Goal: Information Seeking & Learning: Learn about a topic

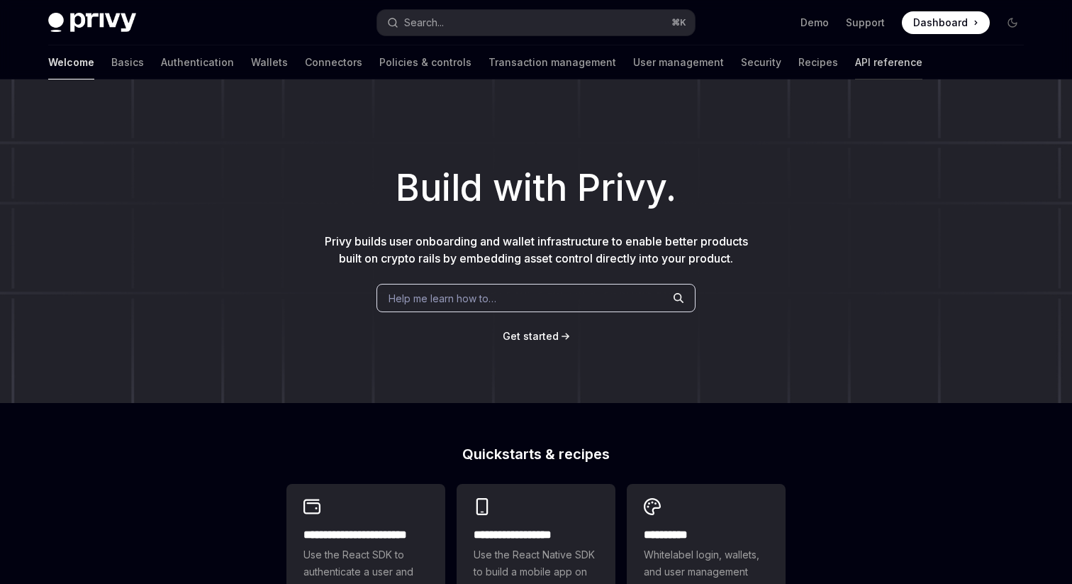
click at [855, 50] on link "API reference" at bounding box center [888, 62] width 67 height 34
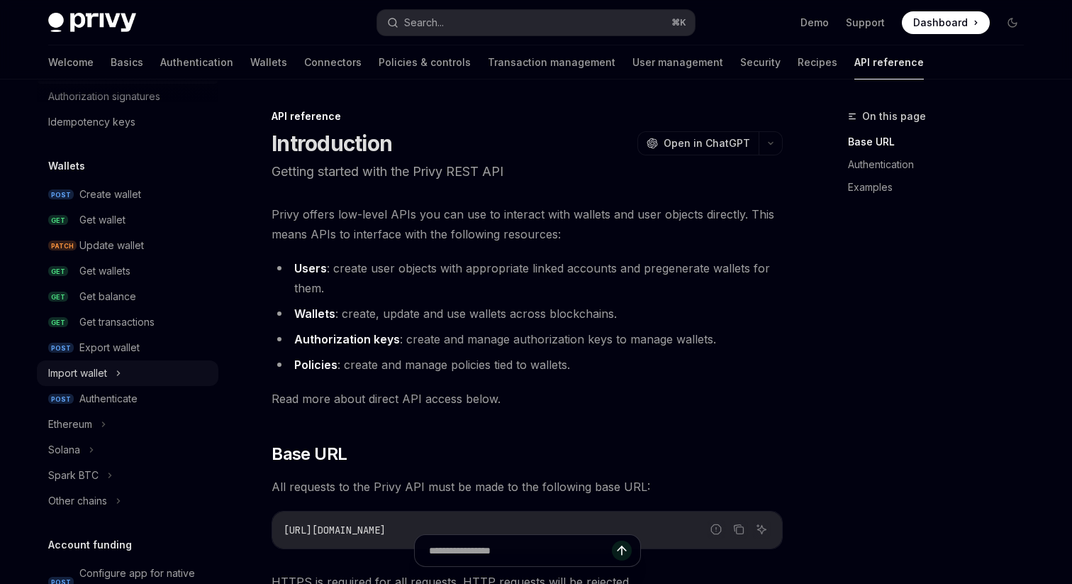
scroll to position [70, 0]
click at [104, 433] on div "Ethereum" at bounding box center [128, 423] width 182 height 26
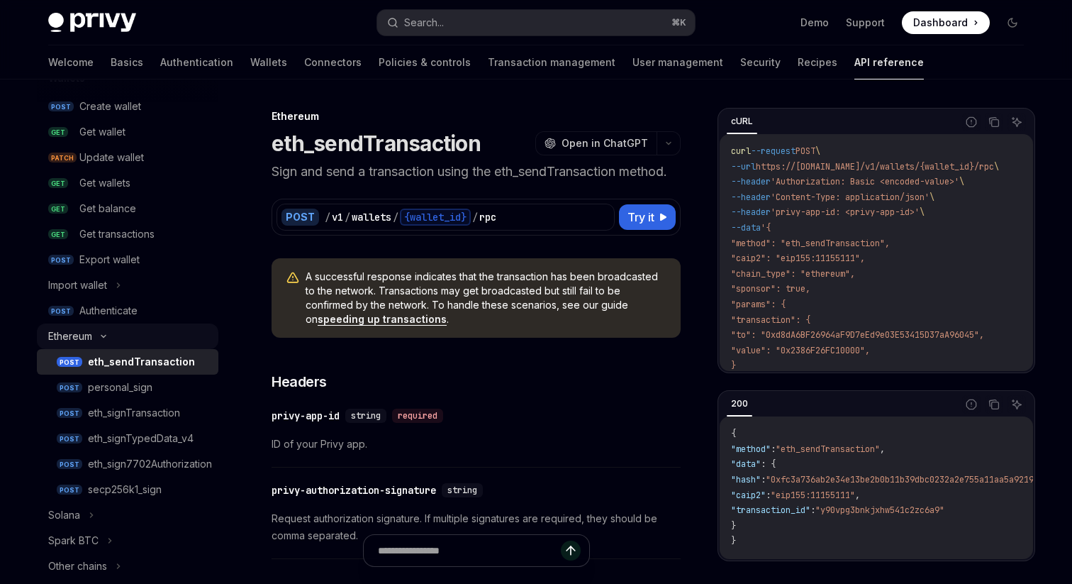
scroll to position [163, 0]
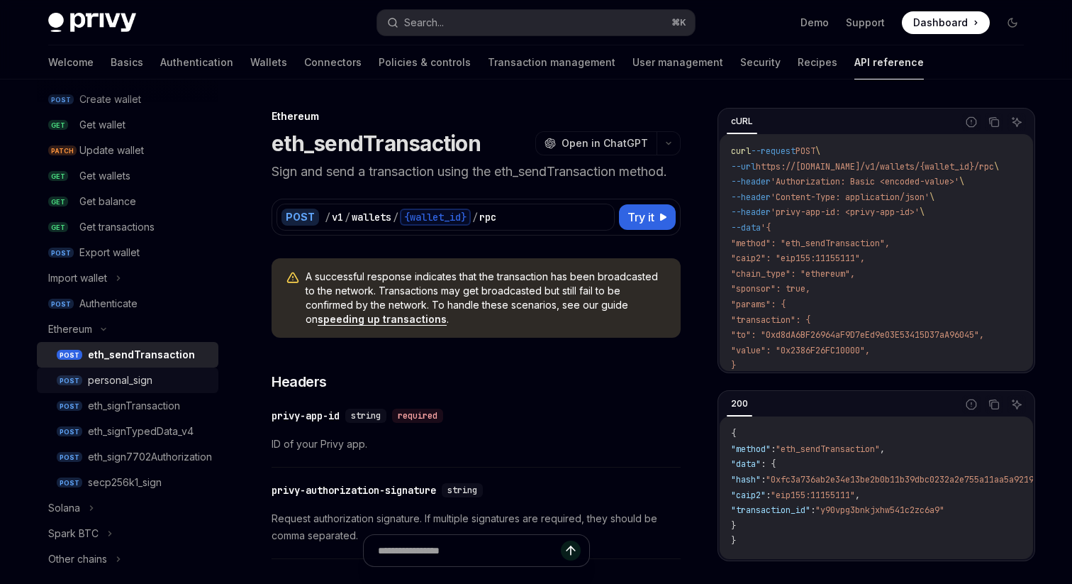
click at [144, 381] on div "personal_sign" at bounding box center [120, 380] width 65 height 17
type textarea "*"
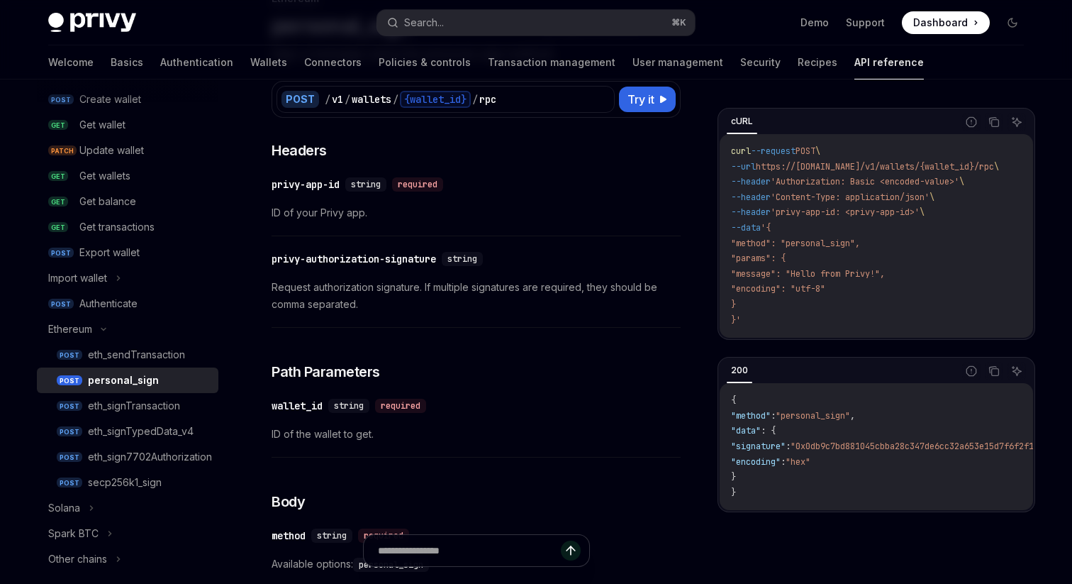
scroll to position [119, 0]
click at [252, 403] on icon "Navigate to header" at bounding box center [252, 405] width 10 height 9
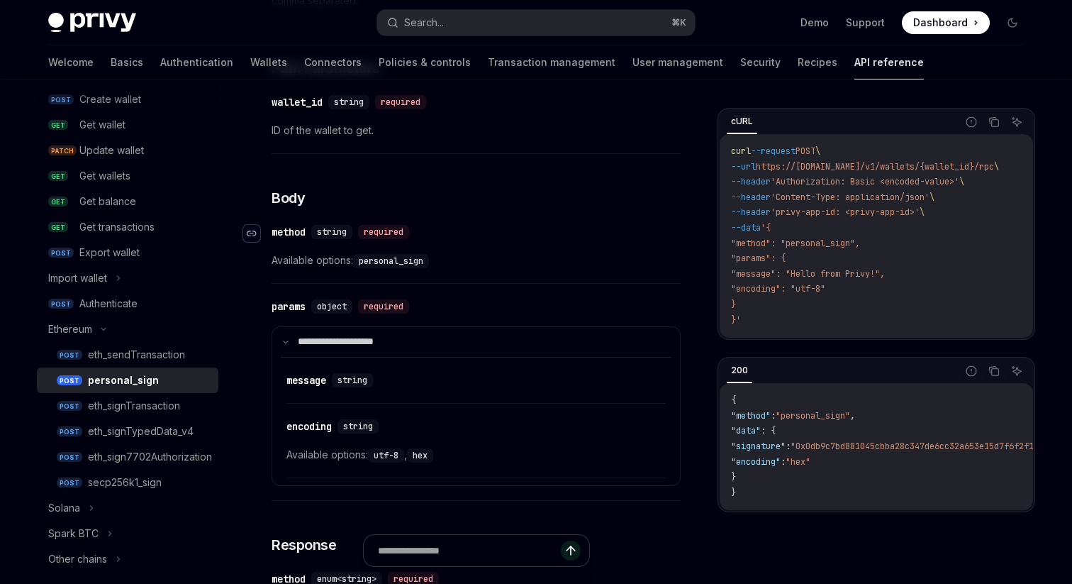
click at [254, 233] on icon "Navigate to header" at bounding box center [252, 233] width 10 height 9
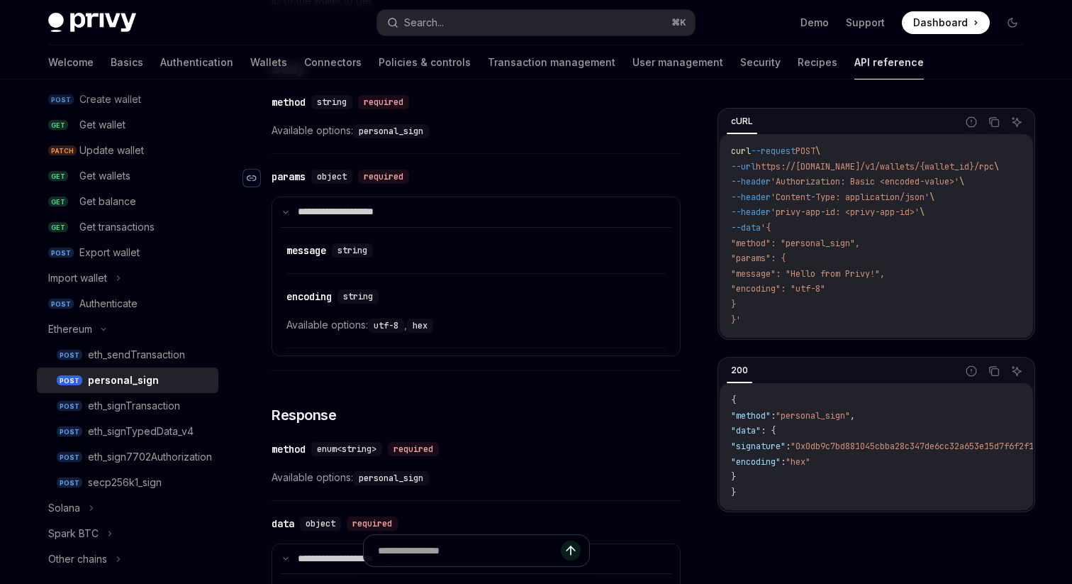
click at [259, 179] on div "Navigate to header" at bounding box center [251, 178] width 17 height 17
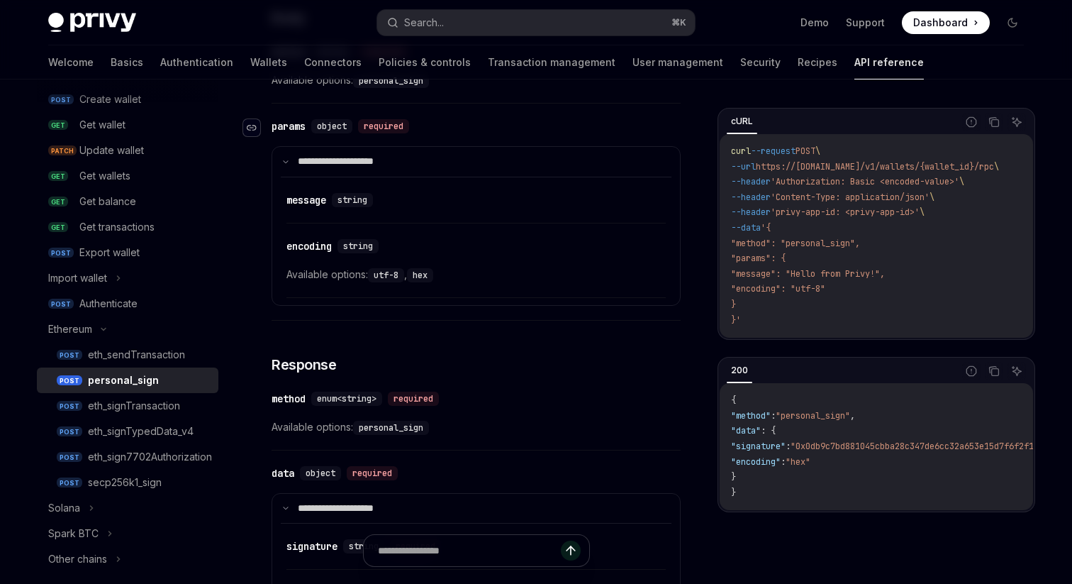
scroll to position [626, 0]
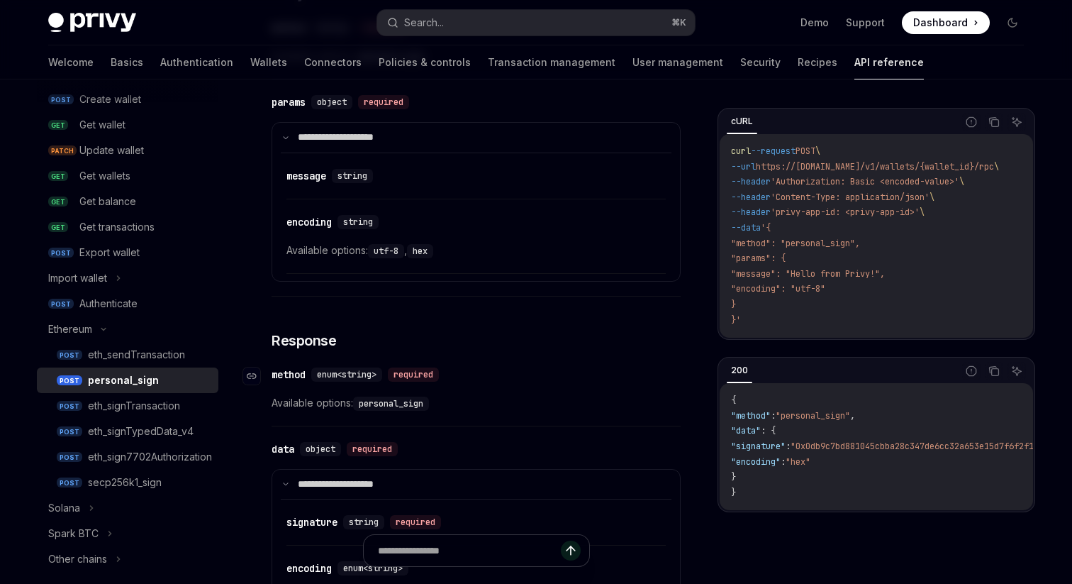
click at [261, 374] on link "​" at bounding box center [257, 376] width 28 height 28
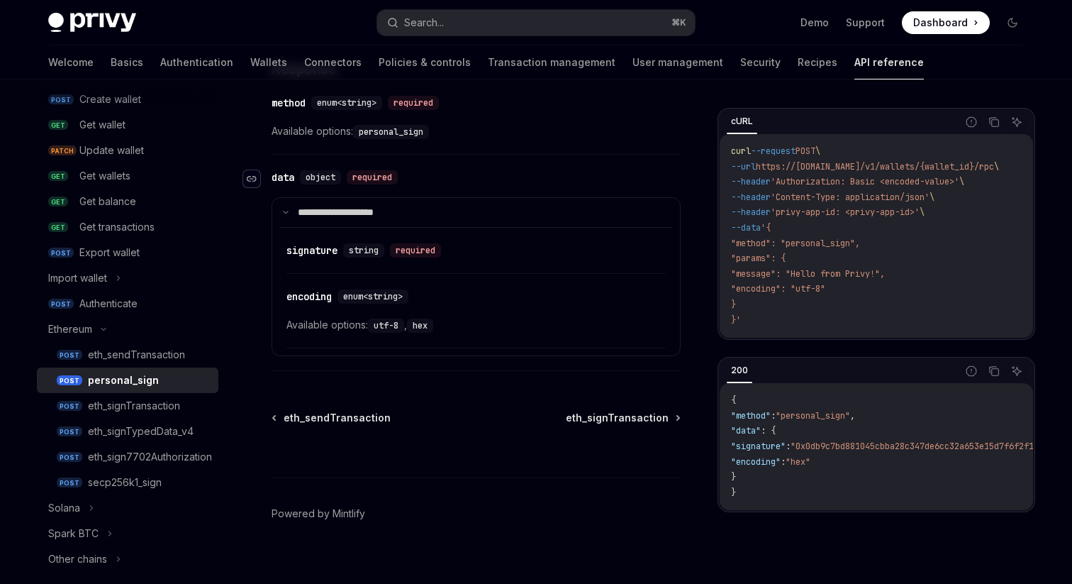
click at [256, 179] on icon "Navigate to header" at bounding box center [252, 179] width 10 height 6
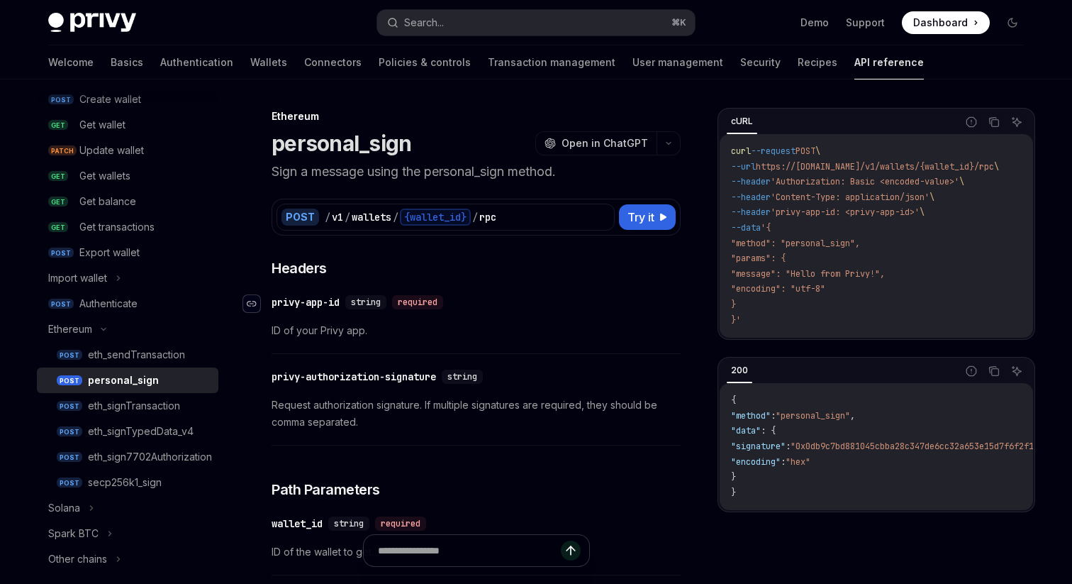
click at [256, 301] on icon "Navigate to header" at bounding box center [252, 303] width 10 height 9
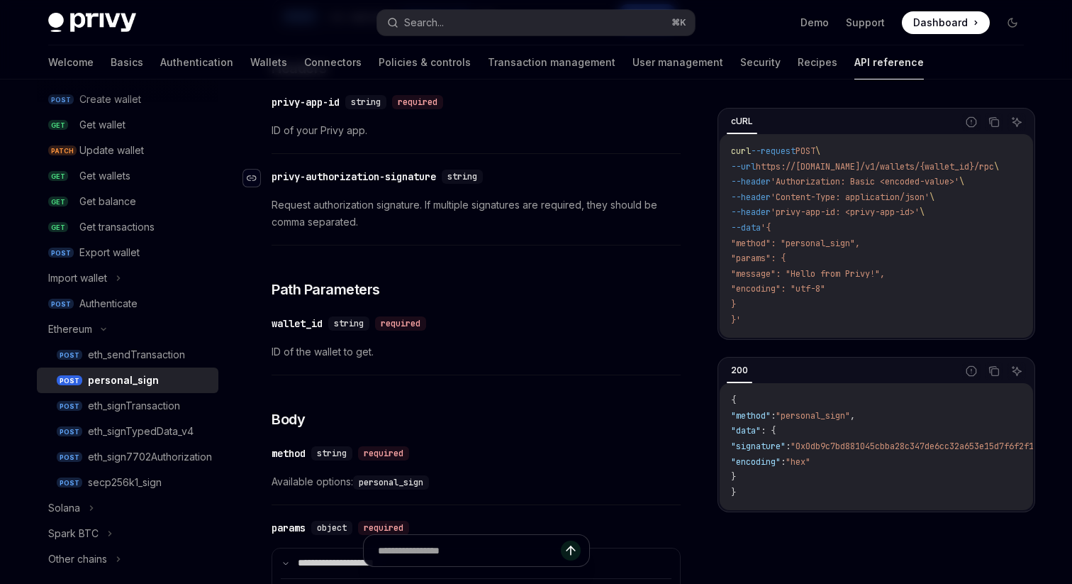
click at [252, 174] on icon "Navigate to header" at bounding box center [252, 178] width 10 height 9
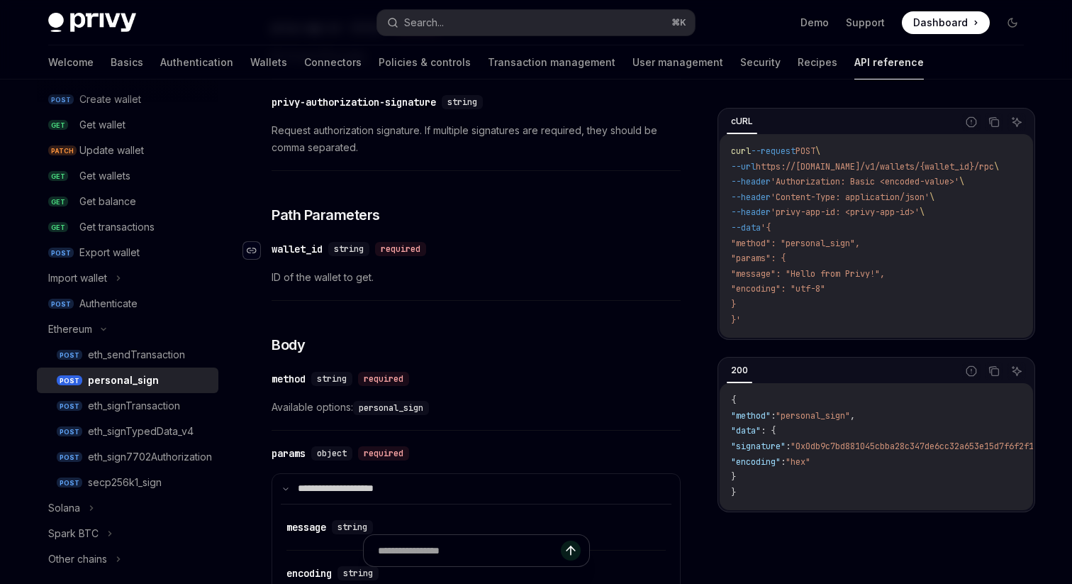
click at [257, 250] on div "Navigate to header" at bounding box center [251, 250] width 17 height 17
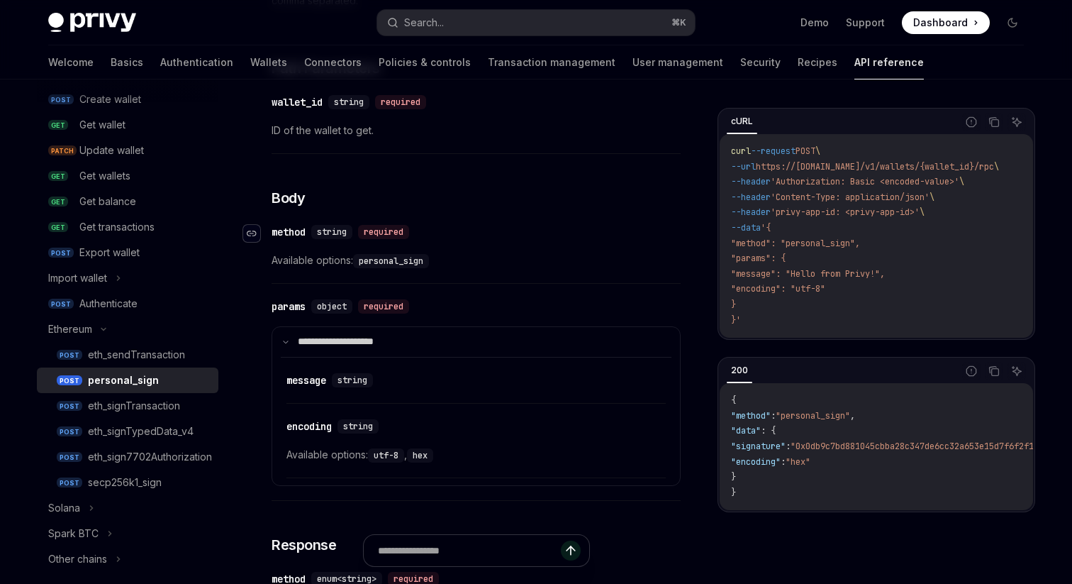
click at [252, 233] on icon "Navigate to header" at bounding box center [252, 234] width 10 height 6
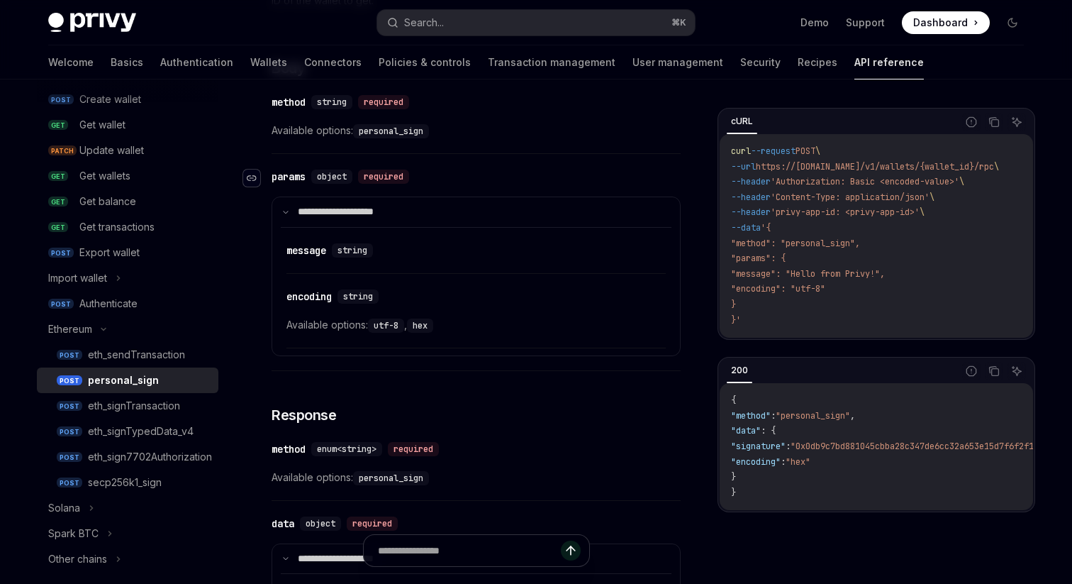
click at [254, 177] on icon "Navigate to header" at bounding box center [252, 178] width 10 height 9
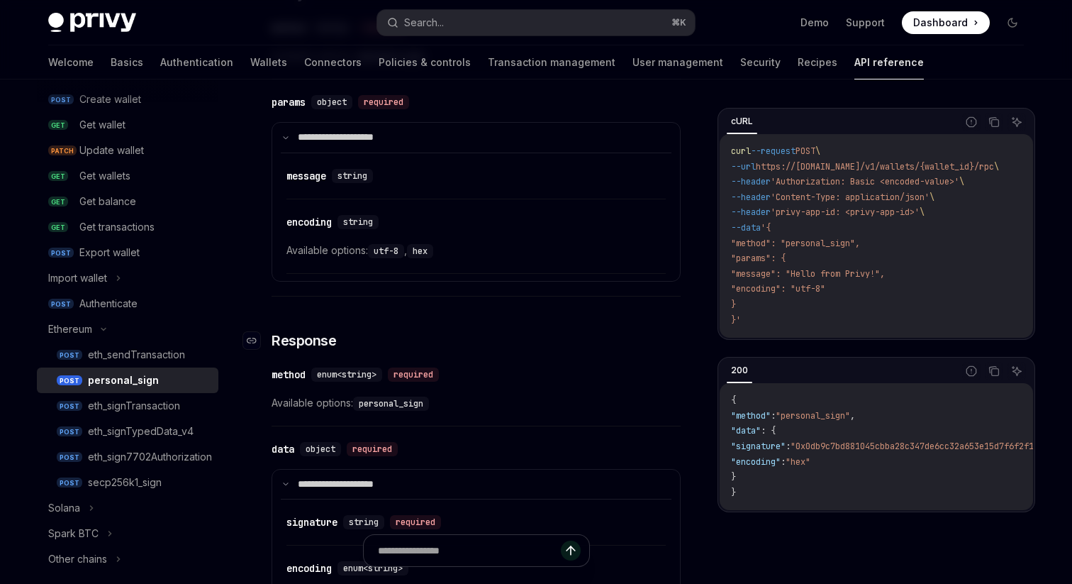
click at [260, 335] on link "​" at bounding box center [257, 341] width 28 height 20
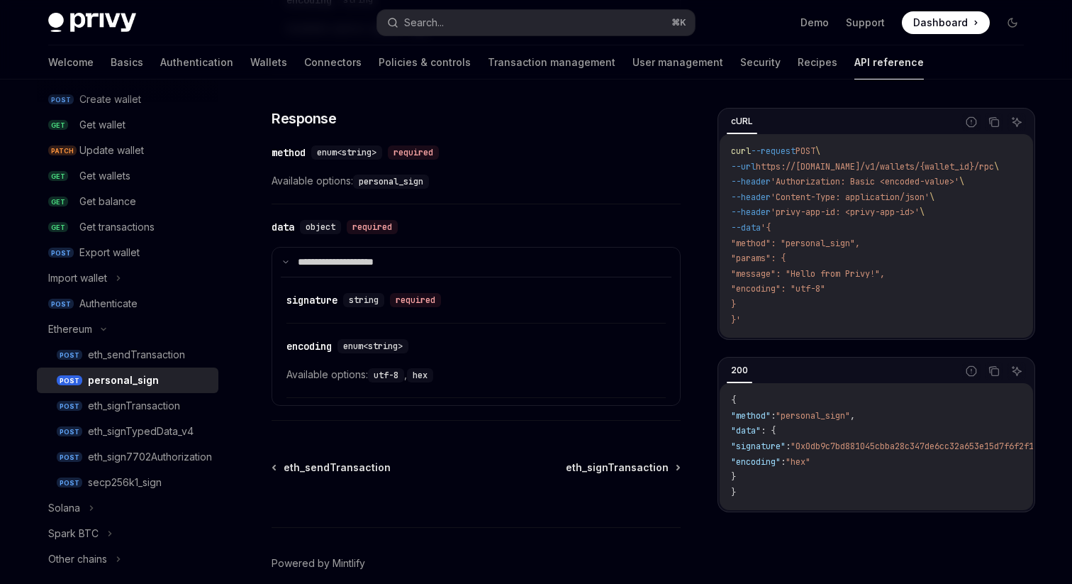
scroll to position [913, 0]
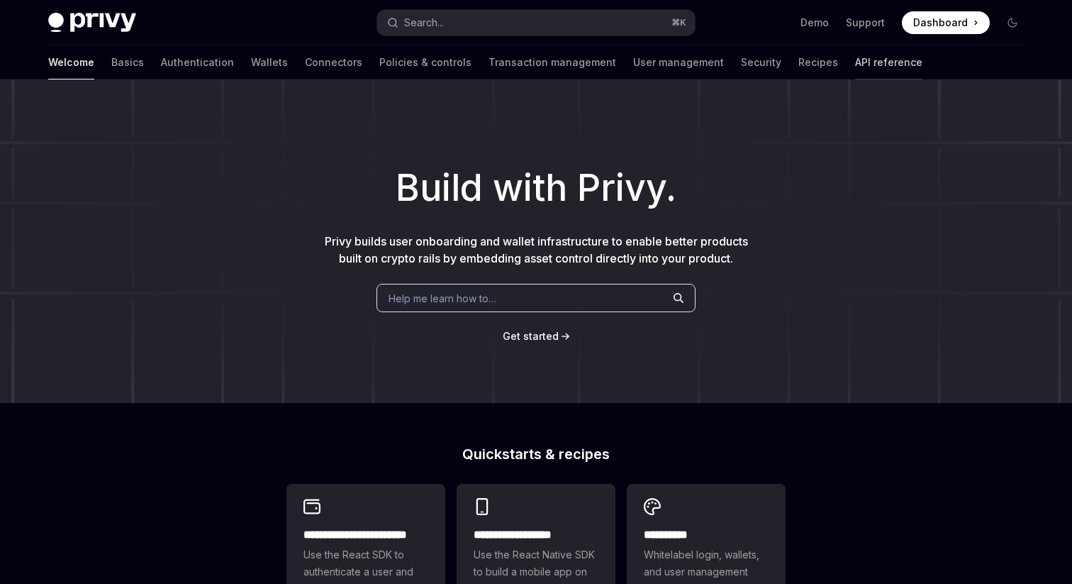
click at [855, 55] on link "API reference" at bounding box center [888, 62] width 67 height 34
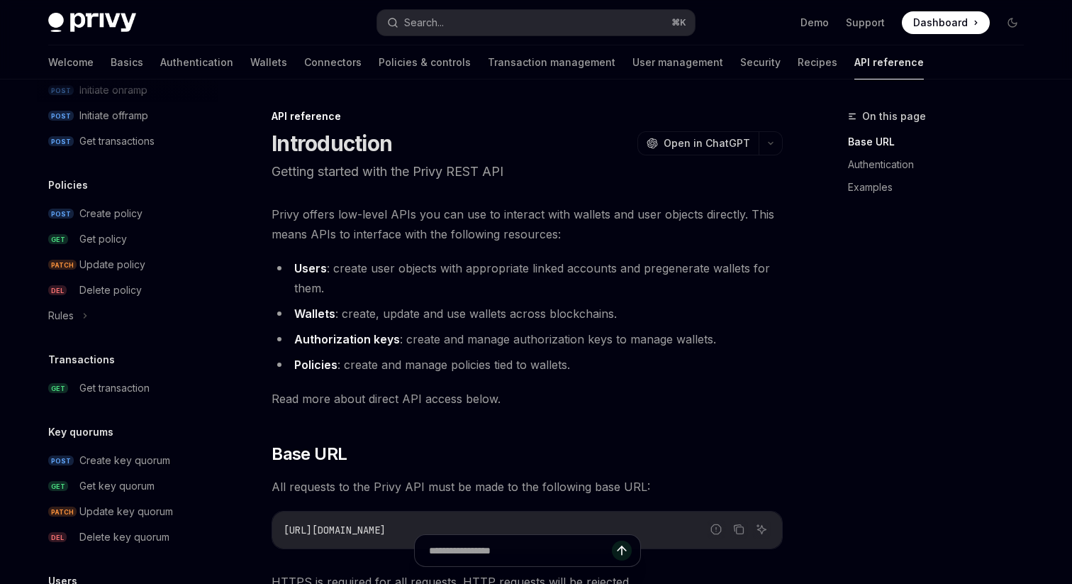
scroll to position [692, 0]
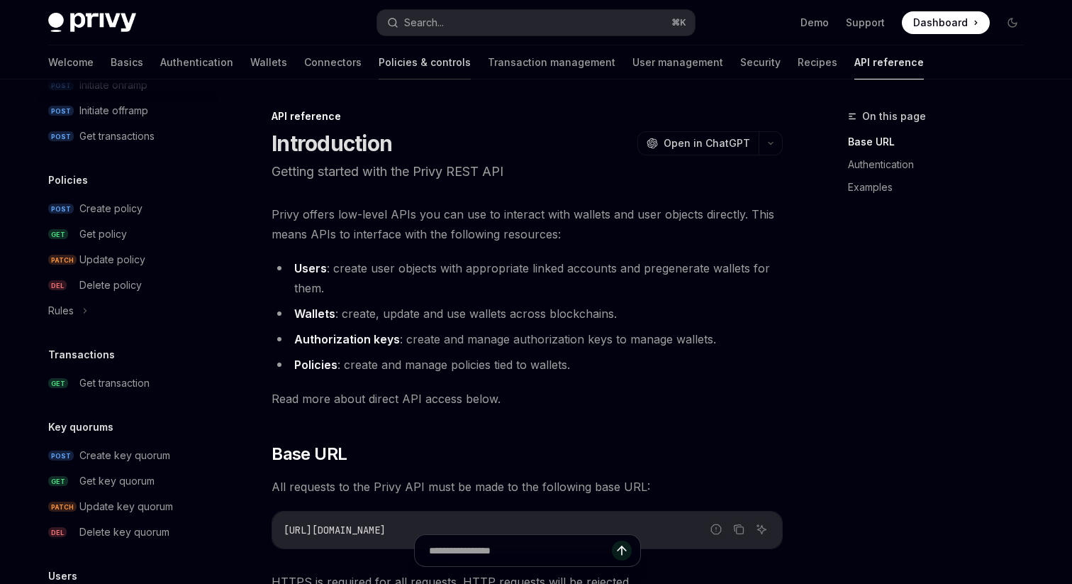
click at [379, 54] on link "Policies & controls" at bounding box center [425, 62] width 92 height 34
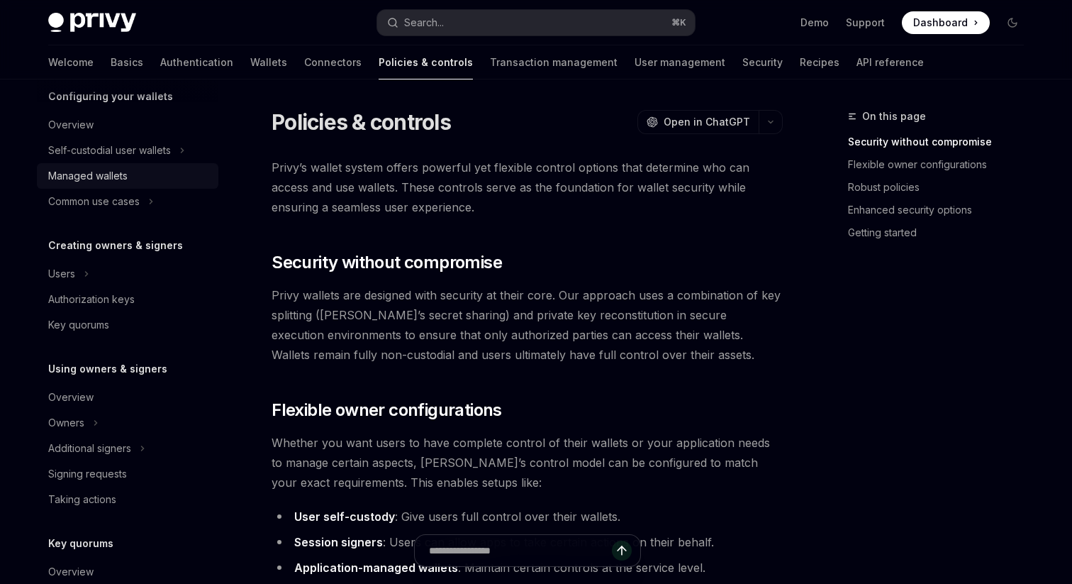
scroll to position [415, 0]
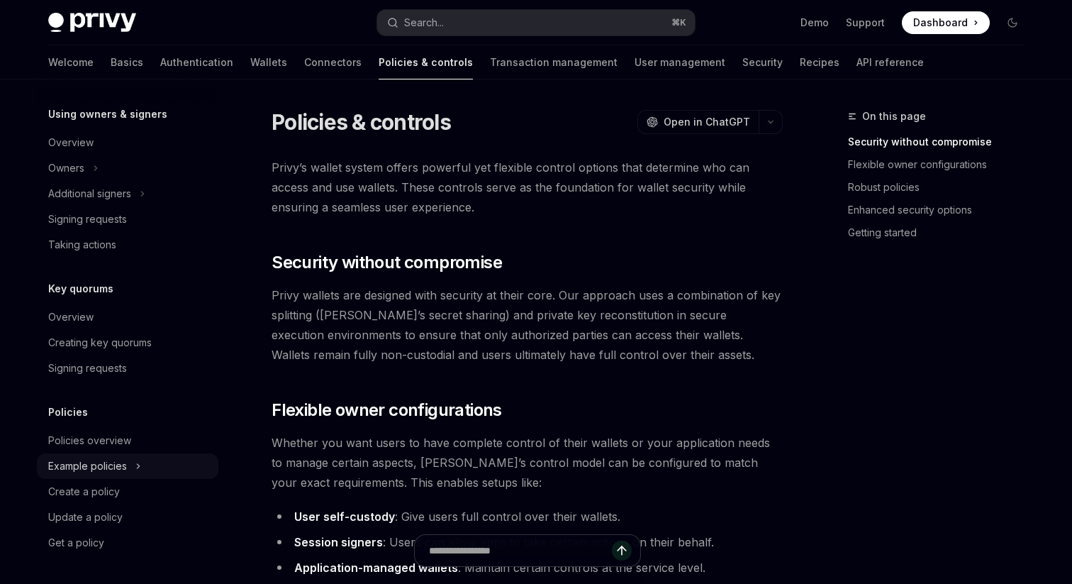
click at [123, 465] on div "Example policies" at bounding box center [87, 465] width 79 height 17
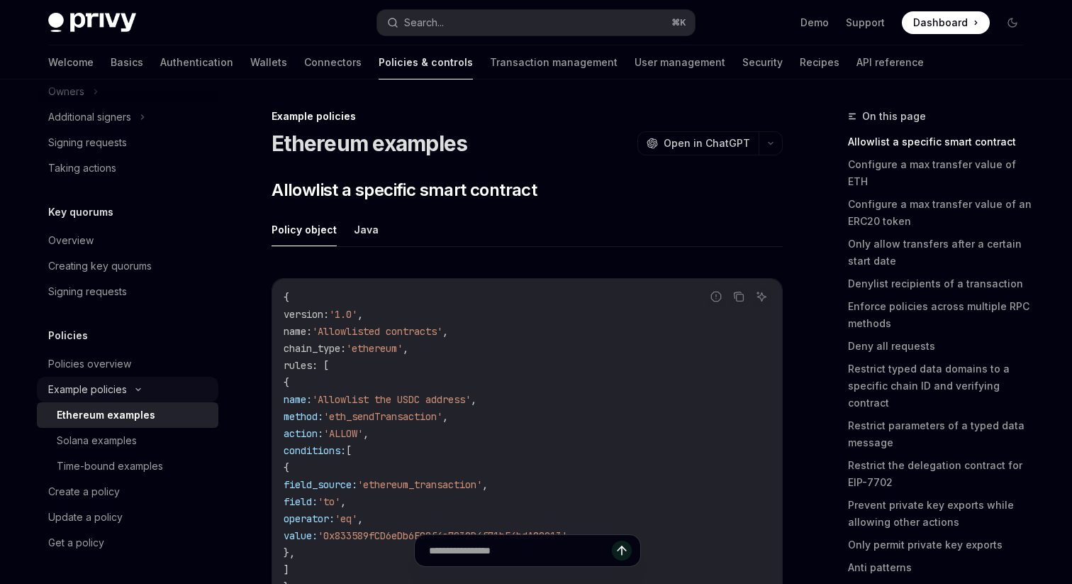
scroll to position [490, 0]
click at [126, 447] on div "Solana examples" at bounding box center [97, 441] width 80 height 17
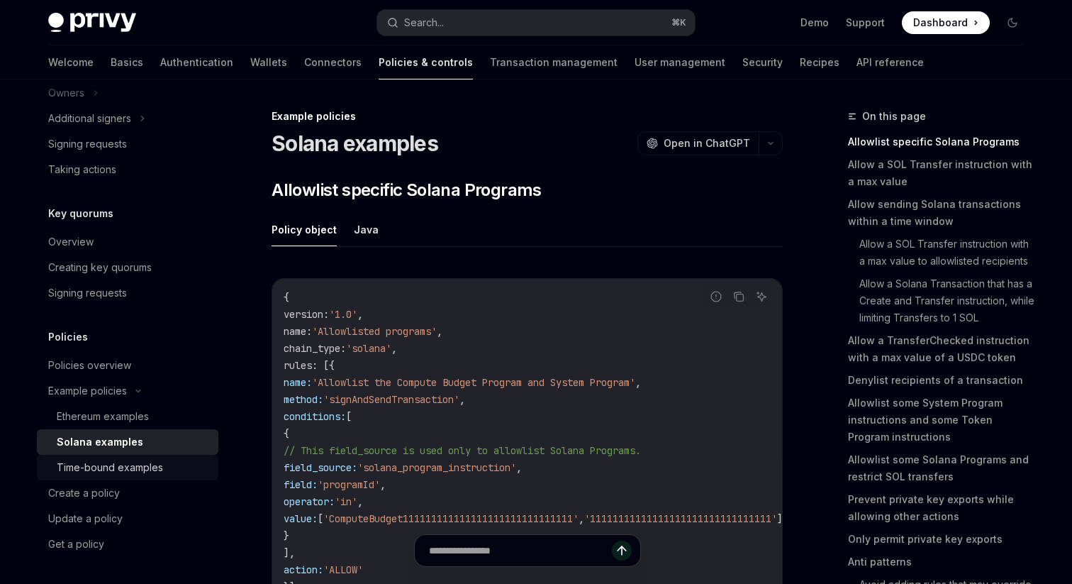
click at [115, 470] on div "Time-bound examples" at bounding box center [110, 467] width 106 height 17
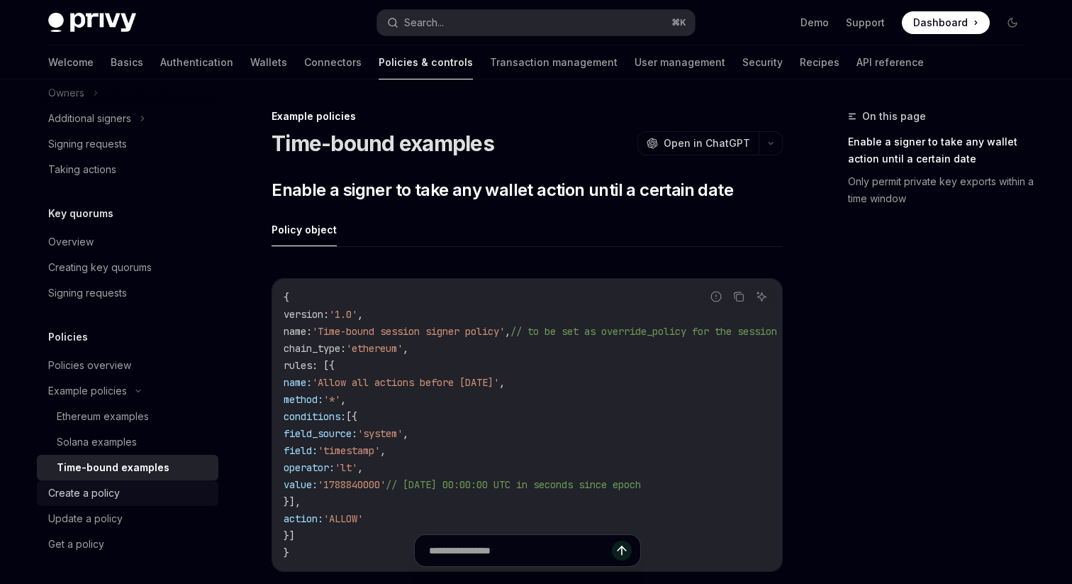
click at [107, 498] on div "Create a policy" at bounding box center [84, 492] width 72 height 17
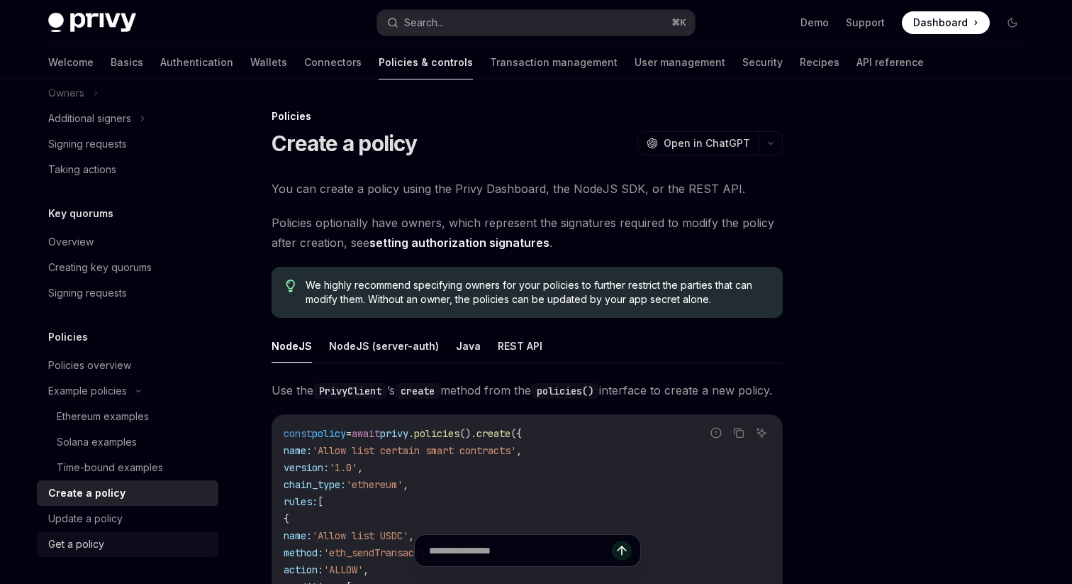
click at [106, 532] on link "Get a policy" at bounding box center [128, 544] width 182 height 26
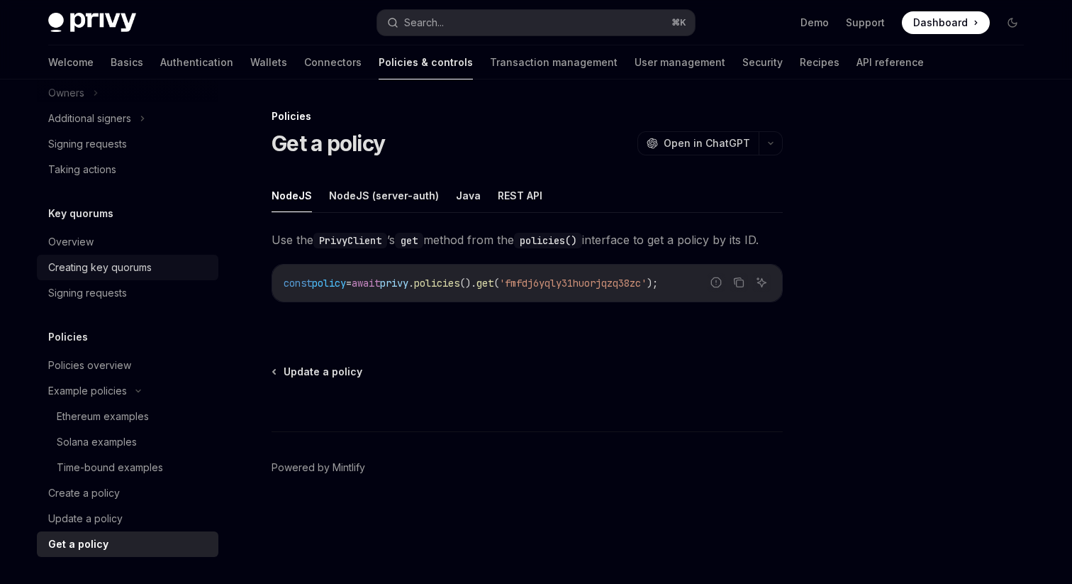
click at [123, 265] on div "Creating key quorums" at bounding box center [100, 267] width 104 height 17
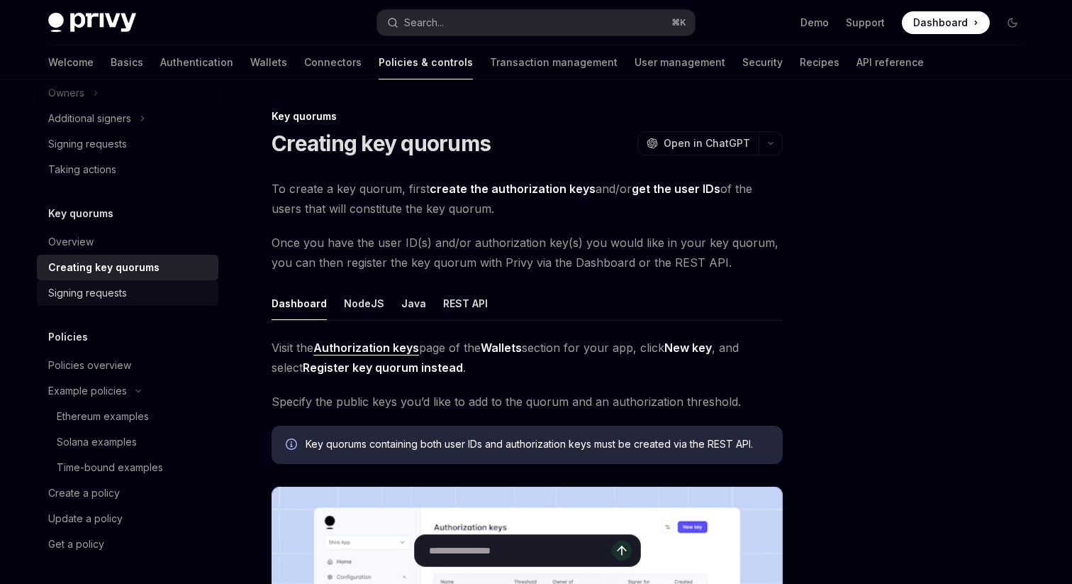
click at [113, 288] on div "Signing requests" at bounding box center [87, 292] width 79 height 17
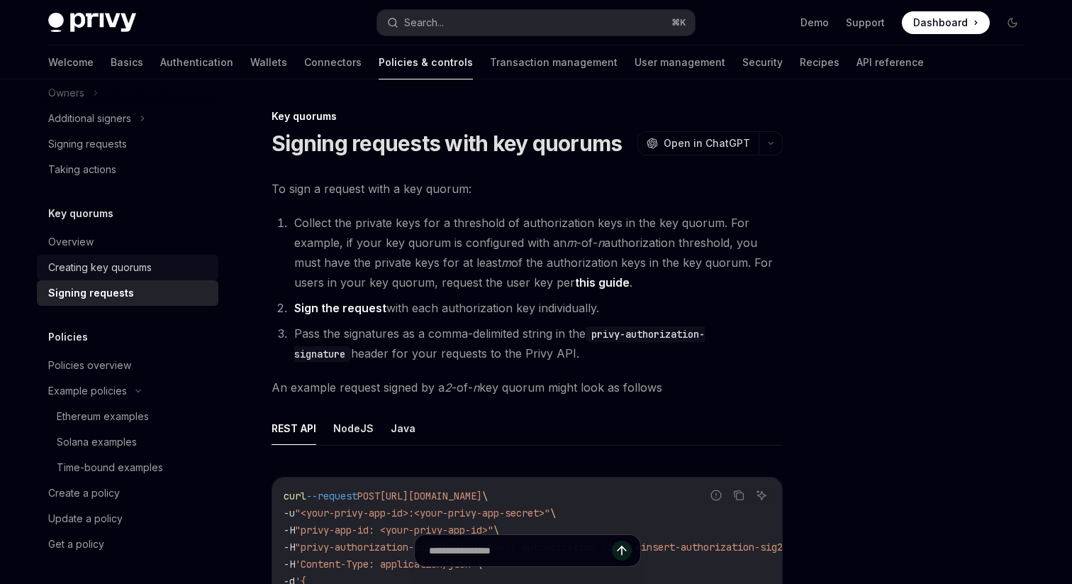
click at [112, 262] on div "Creating key quorums" at bounding box center [100, 267] width 104 height 17
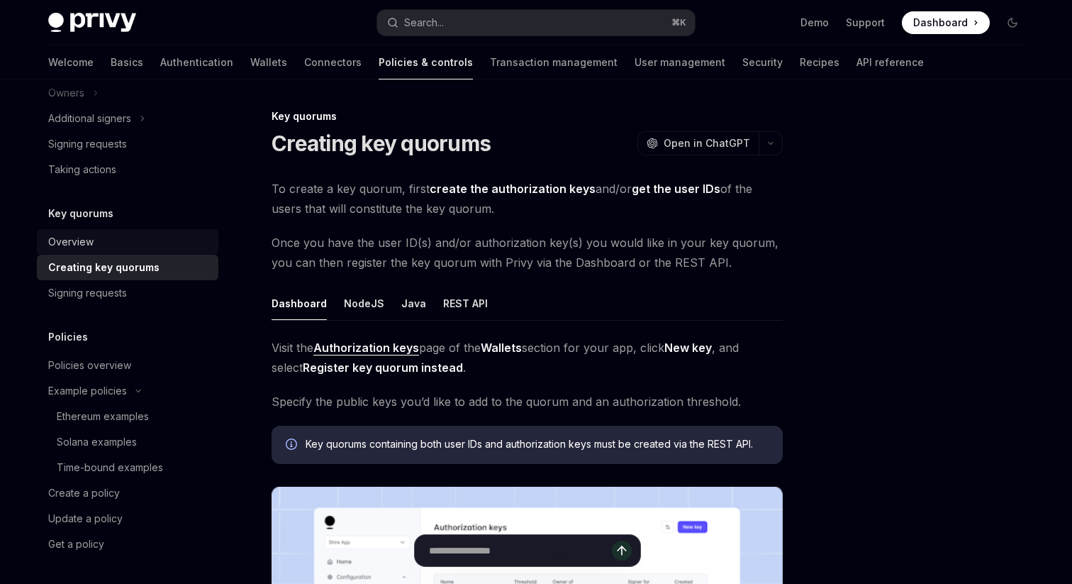
click at [108, 243] on div "Overview" at bounding box center [129, 241] width 162 height 17
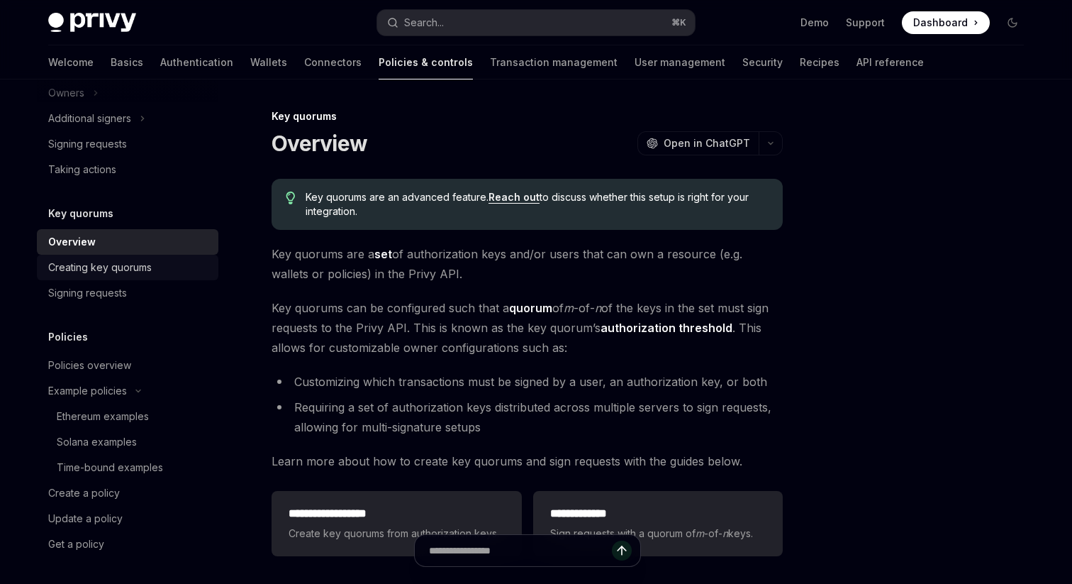
click at [104, 265] on div "Creating key quorums" at bounding box center [100, 267] width 104 height 17
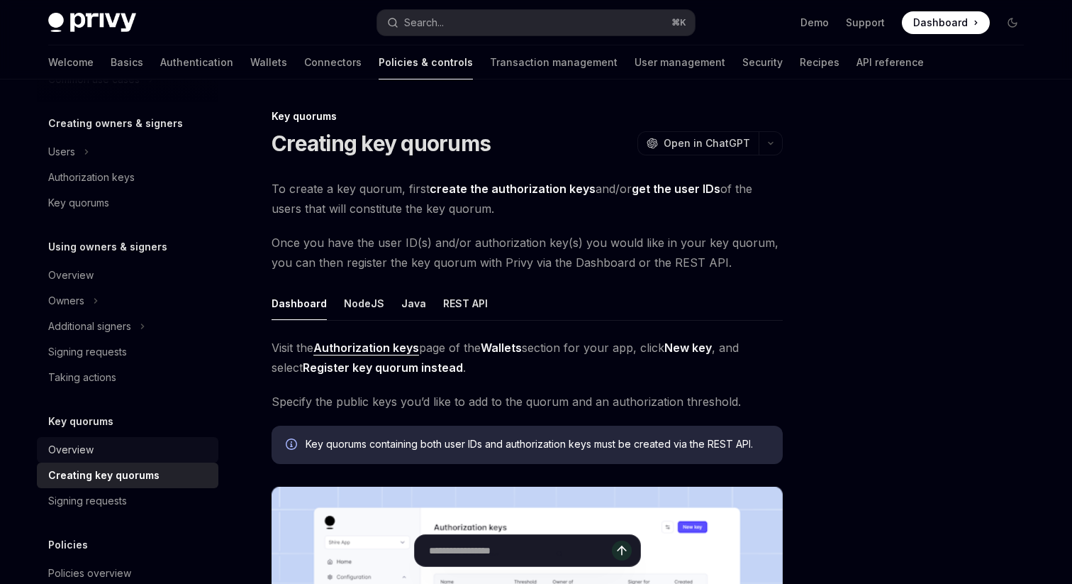
scroll to position [282, 0]
click at [87, 296] on div "Owners" at bounding box center [128, 302] width 182 height 26
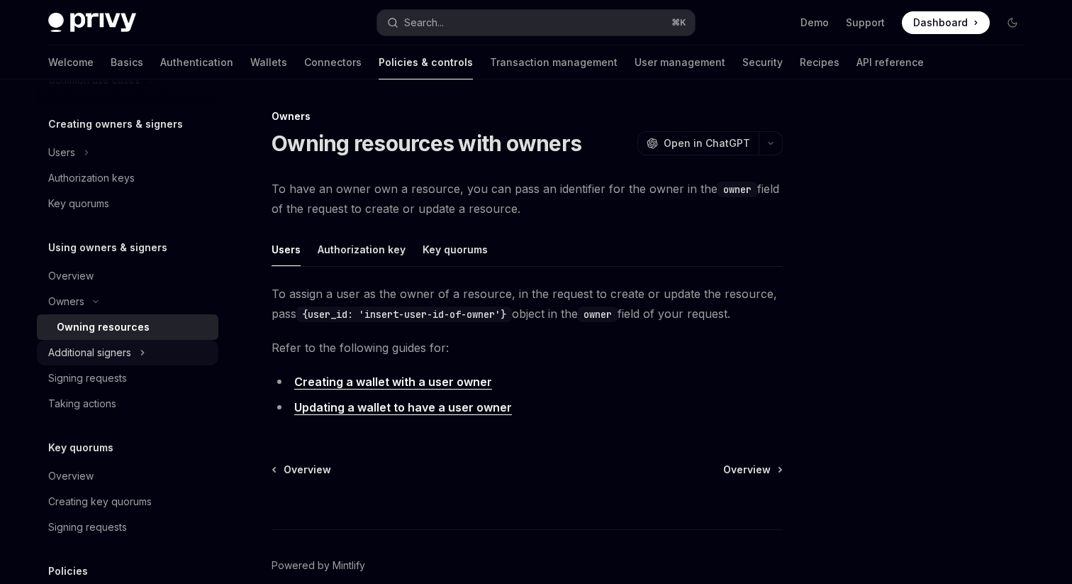
click at [89, 348] on div "Additional signers" at bounding box center [89, 352] width 83 height 17
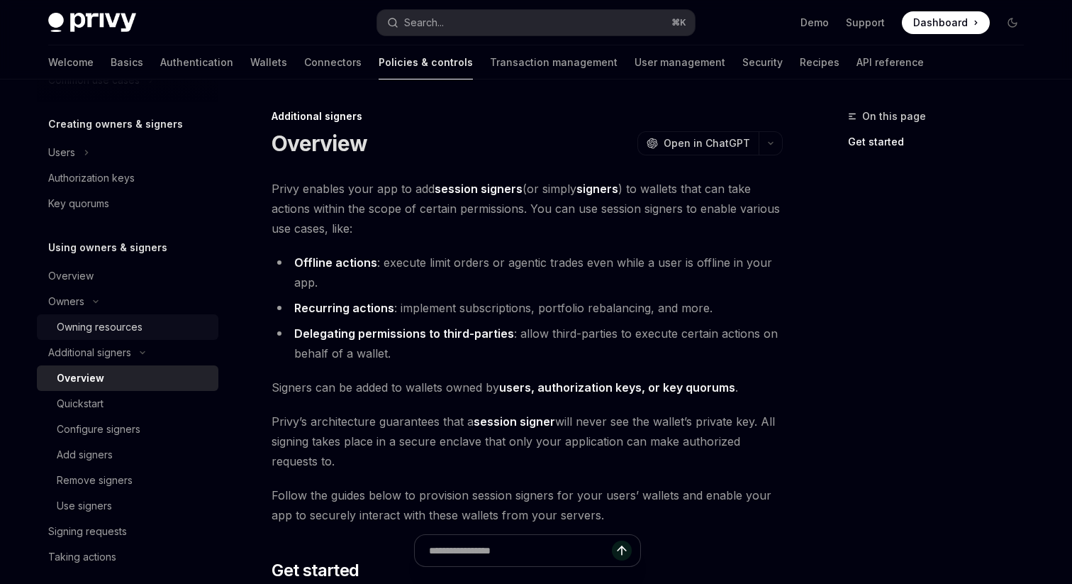
click at [126, 331] on div "Owning resources" at bounding box center [100, 326] width 86 height 17
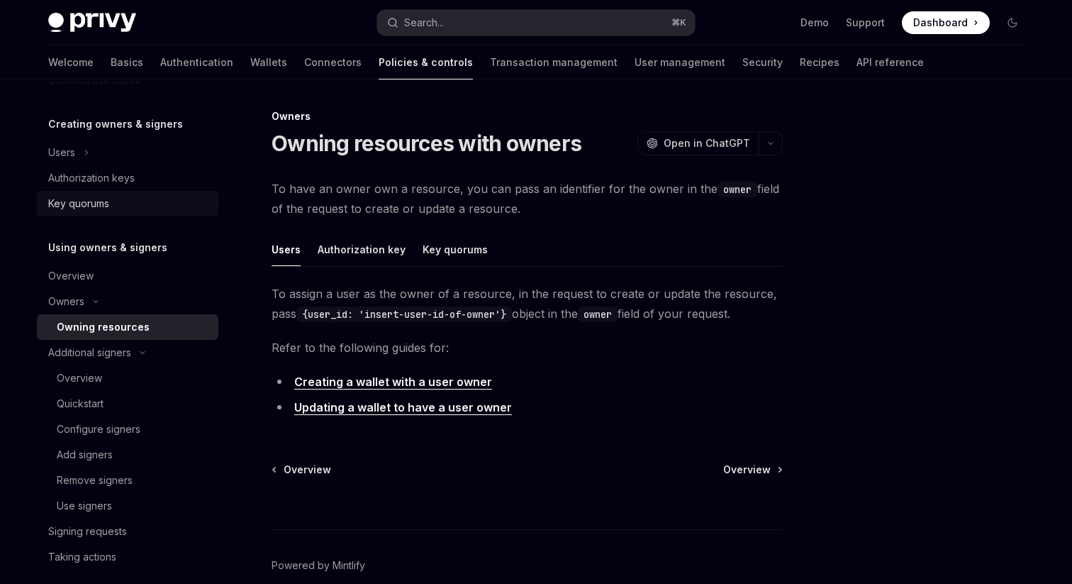
click at [115, 196] on div "Key quorums" at bounding box center [129, 203] width 162 height 17
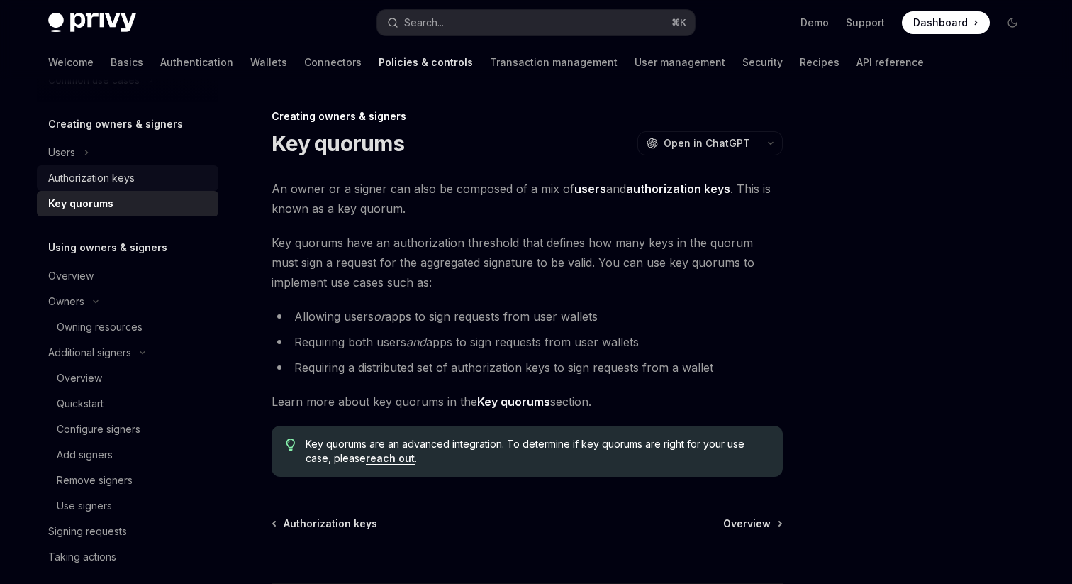
click at [124, 171] on div "Authorization keys" at bounding box center [91, 178] width 87 height 17
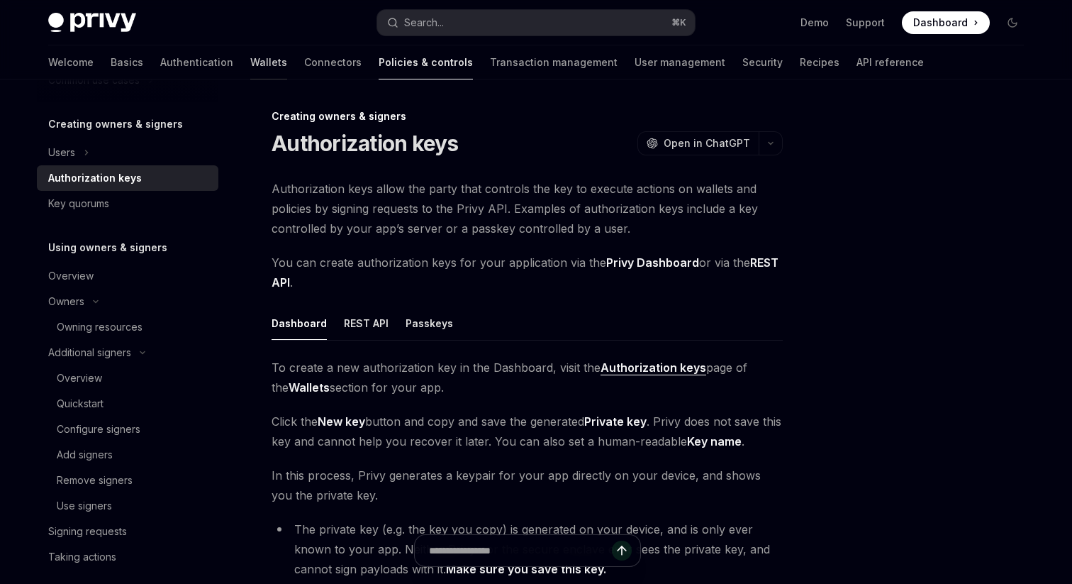
click at [250, 54] on link "Wallets" at bounding box center [268, 62] width 37 height 34
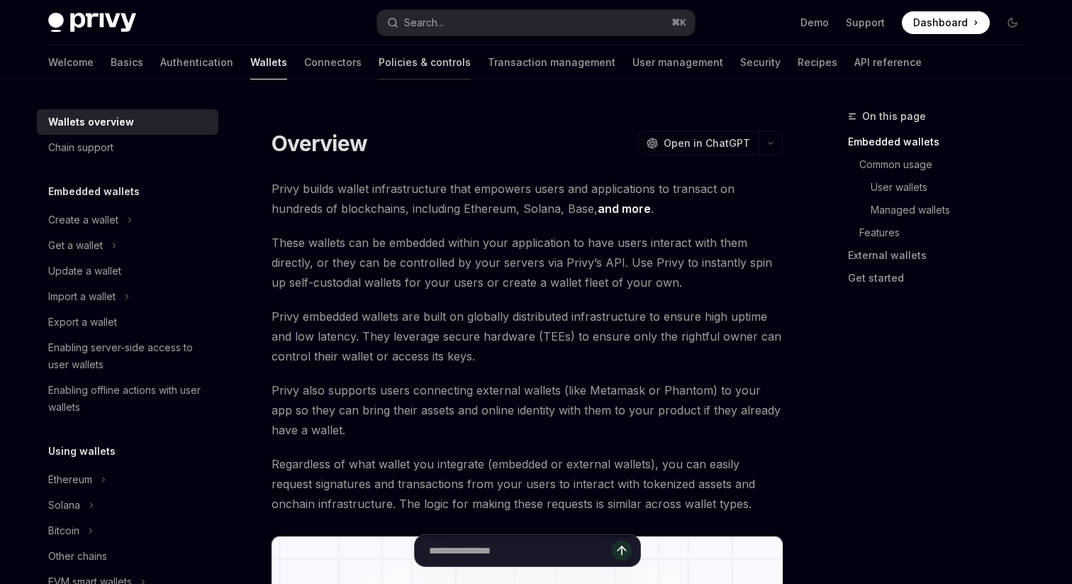
click at [379, 61] on link "Policies & controls" at bounding box center [425, 62] width 92 height 34
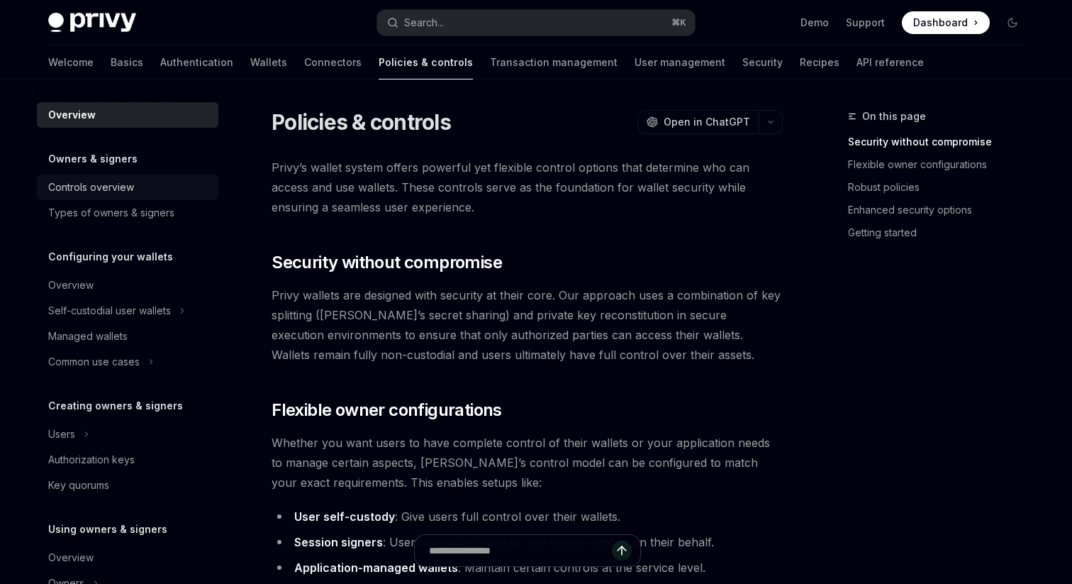
click at [116, 191] on div "Controls overview" at bounding box center [91, 187] width 86 height 17
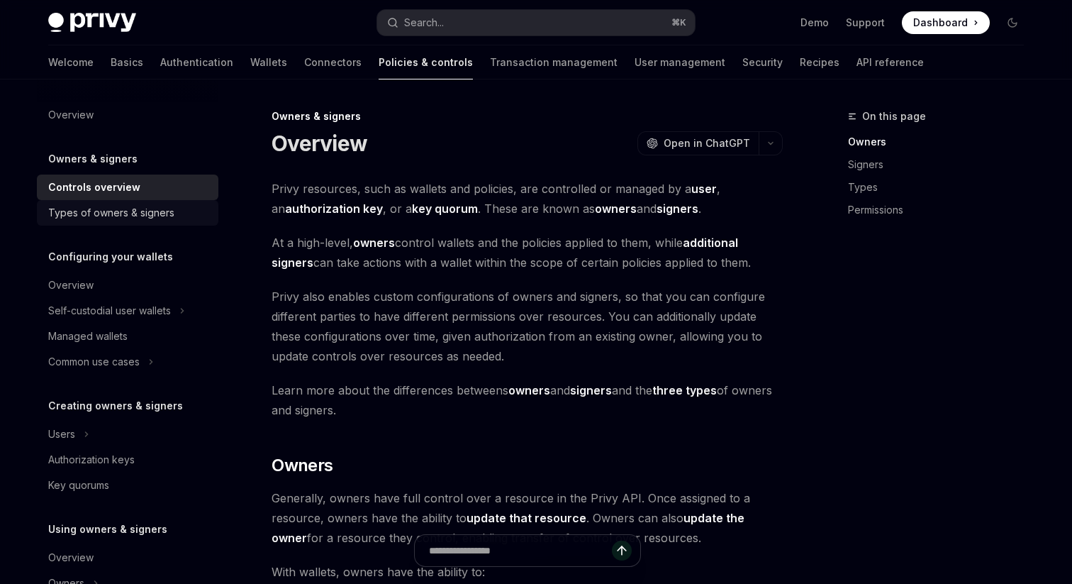
click at [110, 213] on div "Types of owners & signers" at bounding box center [111, 212] width 126 height 17
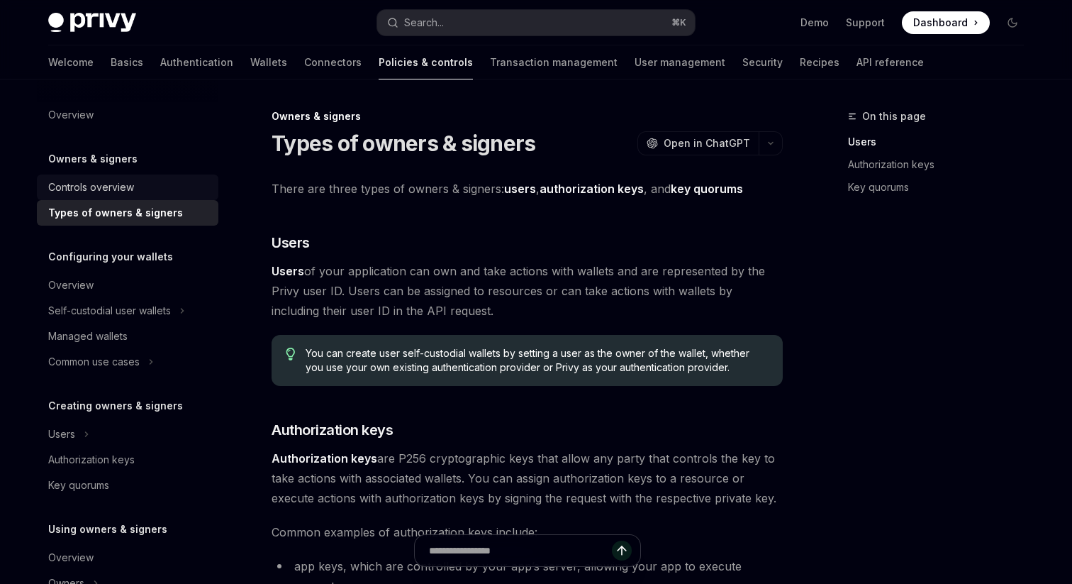
click at [116, 192] on div "Controls overview" at bounding box center [91, 187] width 86 height 17
click at [111, 192] on div "Controls overview" at bounding box center [91, 187] width 86 height 17
click at [250, 70] on link "Wallets" at bounding box center [268, 62] width 37 height 34
click at [174, 65] on div "Welcome Basics Authentication Wallets Connectors Policies & controls Transactio…" at bounding box center [486, 62] width 876 height 34
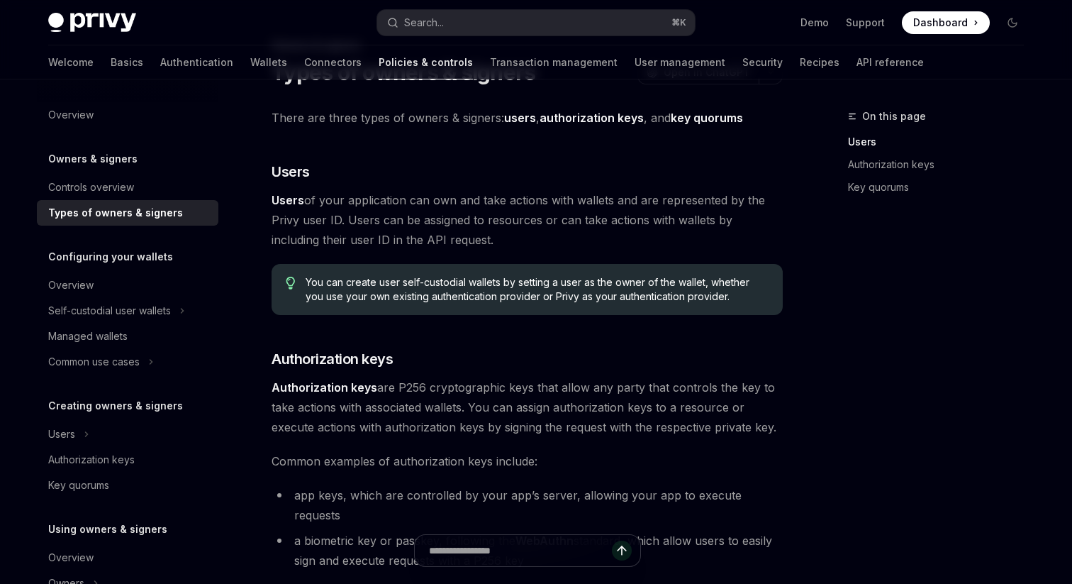
scroll to position [81, 0]
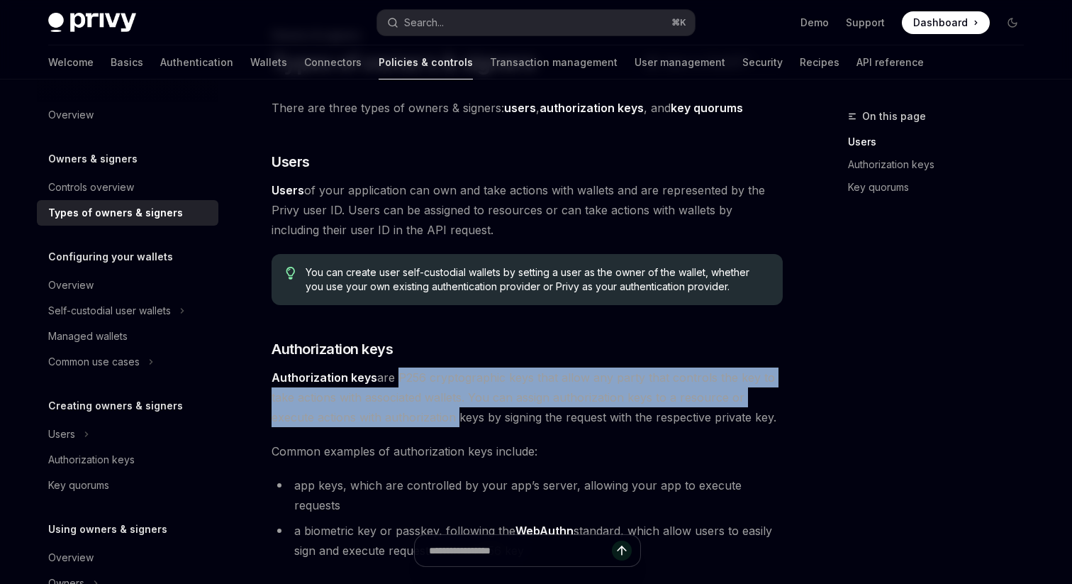
drag, startPoint x: 394, startPoint y: 372, endPoint x: 455, endPoint y: 408, distance: 70.3
click at [455, 408] on span "Authorization keys are P256 cryptographic keys that allow any party that contro…" at bounding box center [527, 397] width 511 height 60
click at [464, 398] on span "Authorization keys are P256 cryptographic keys that allow any party that contro…" at bounding box center [527, 397] width 511 height 60
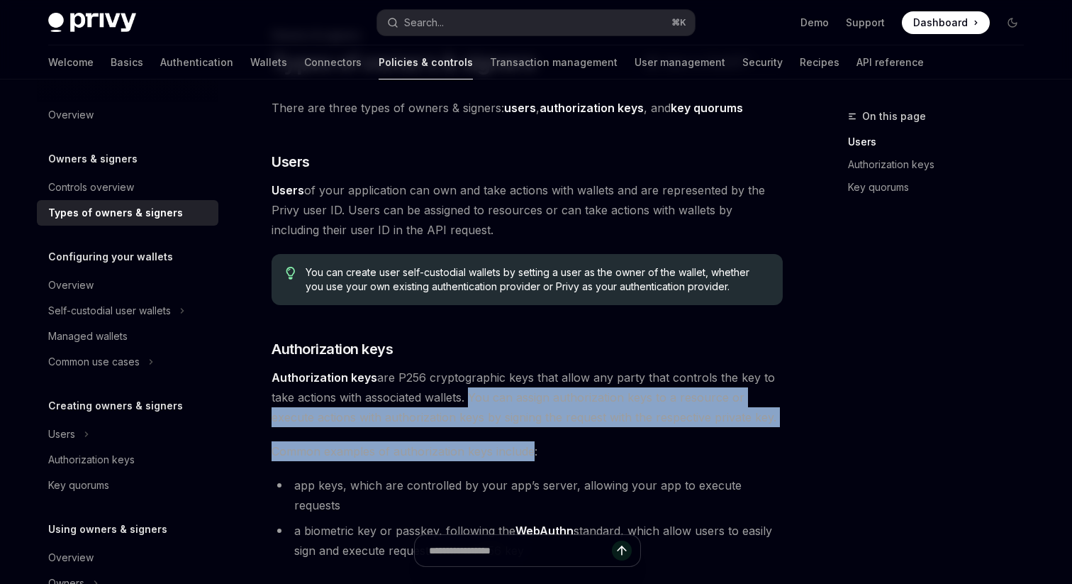
drag, startPoint x: 466, startPoint y: 400, endPoint x: 530, endPoint y: 448, distance: 80.0
click at [531, 449] on div "There are three types of owners & signers: users , authorization keys , and key…" at bounding box center [527, 492] width 511 height 789
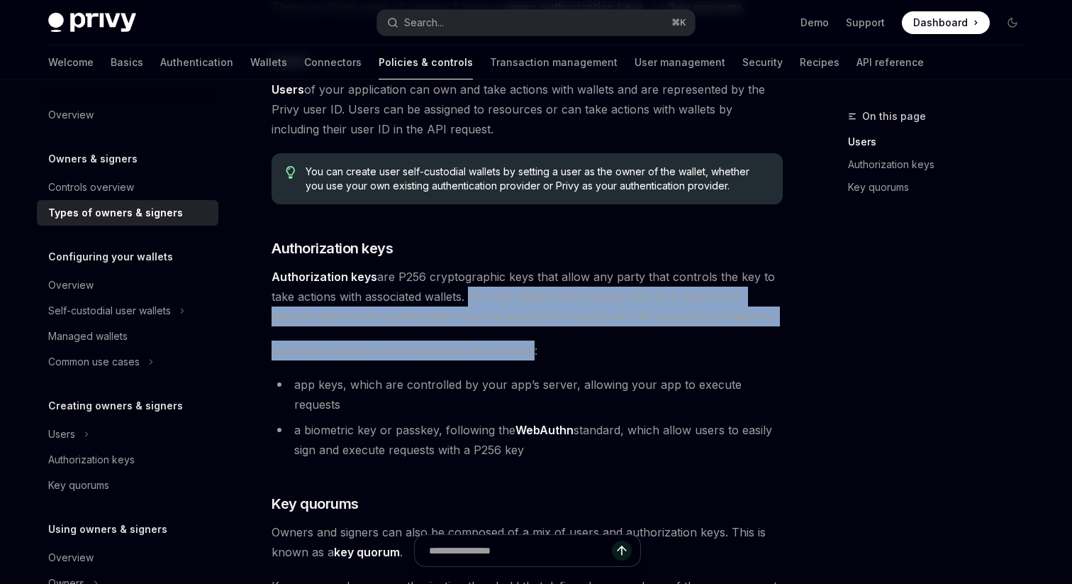
scroll to position [186, 0]
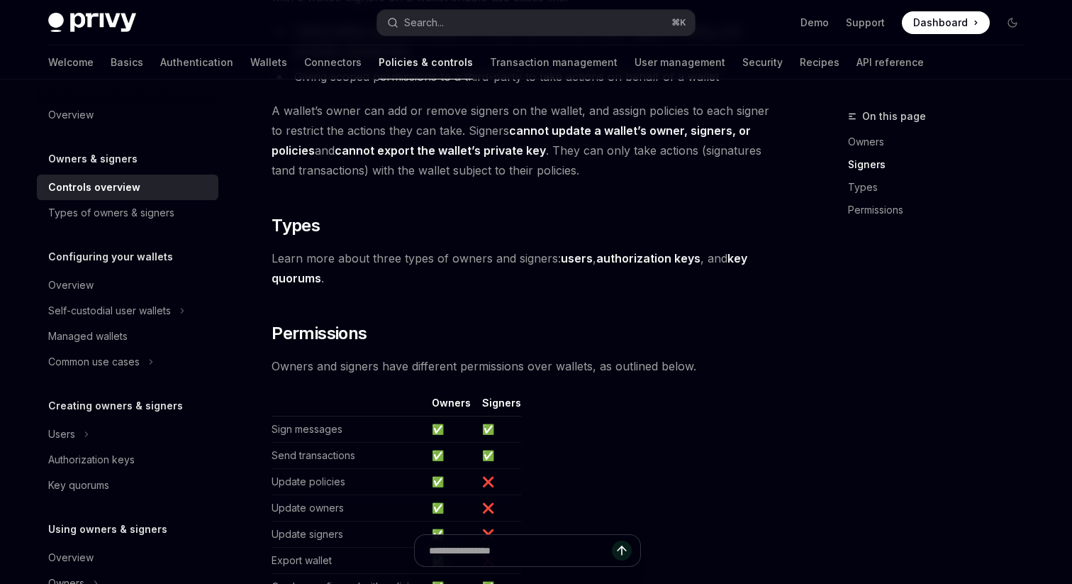
scroll to position [1228, 0]
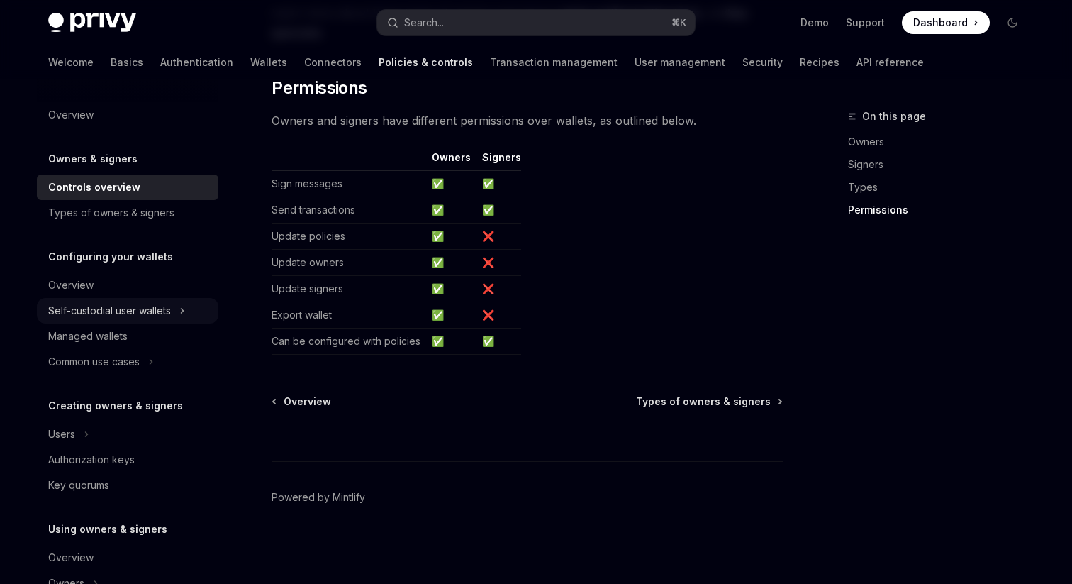
click at [91, 318] on div "Self-custodial user wallets" at bounding box center [109, 310] width 123 height 17
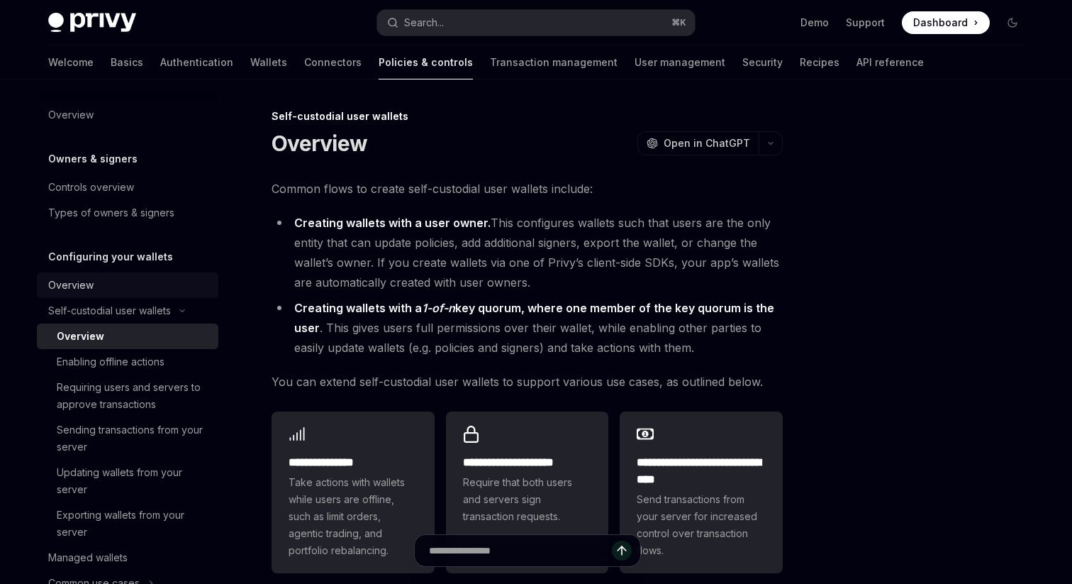
click at [108, 296] on link "Overview" at bounding box center [128, 285] width 182 height 26
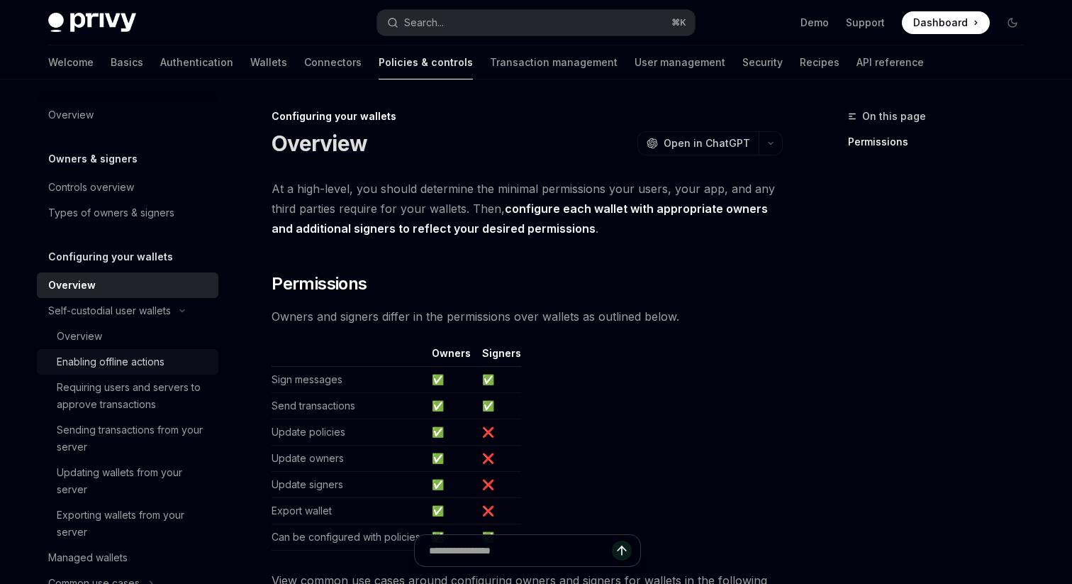
click at [93, 367] on div "Enabling offline actions" at bounding box center [111, 361] width 108 height 17
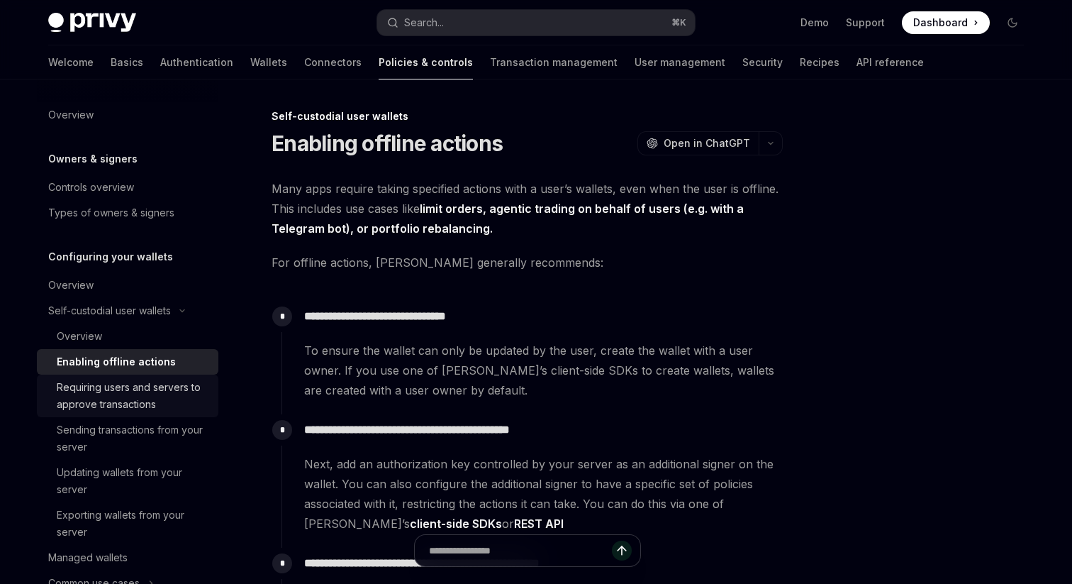
click at [86, 400] on div "Requiring users and servers to approve transactions" at bounding box center [133, 396] width 153 height 34
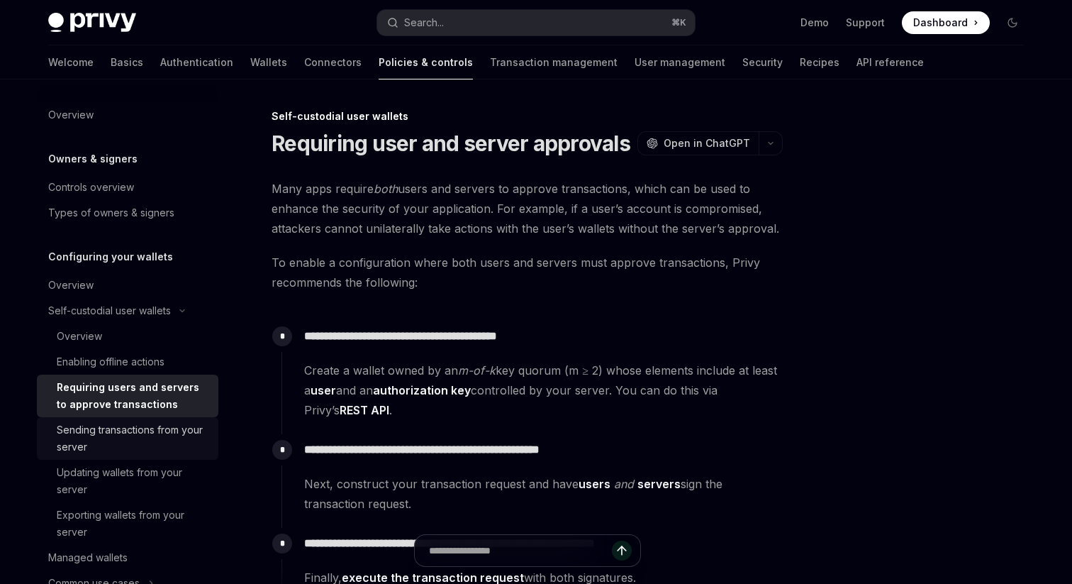
click at [81, 431] on div "Sending transactions from your server" at bounding box center [133, 438] width 153 height 34
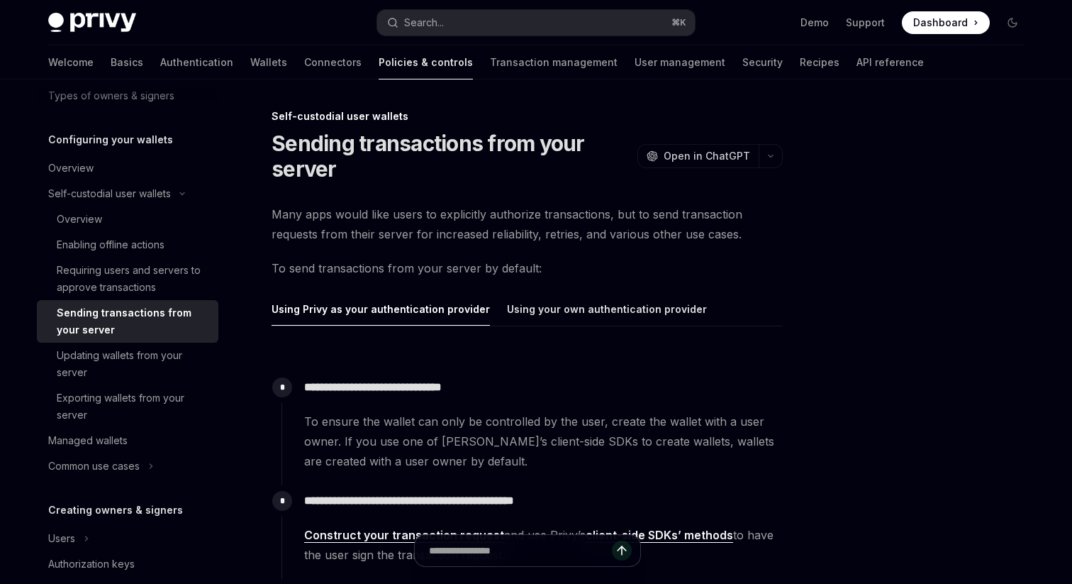
scroll to position [123, 0]
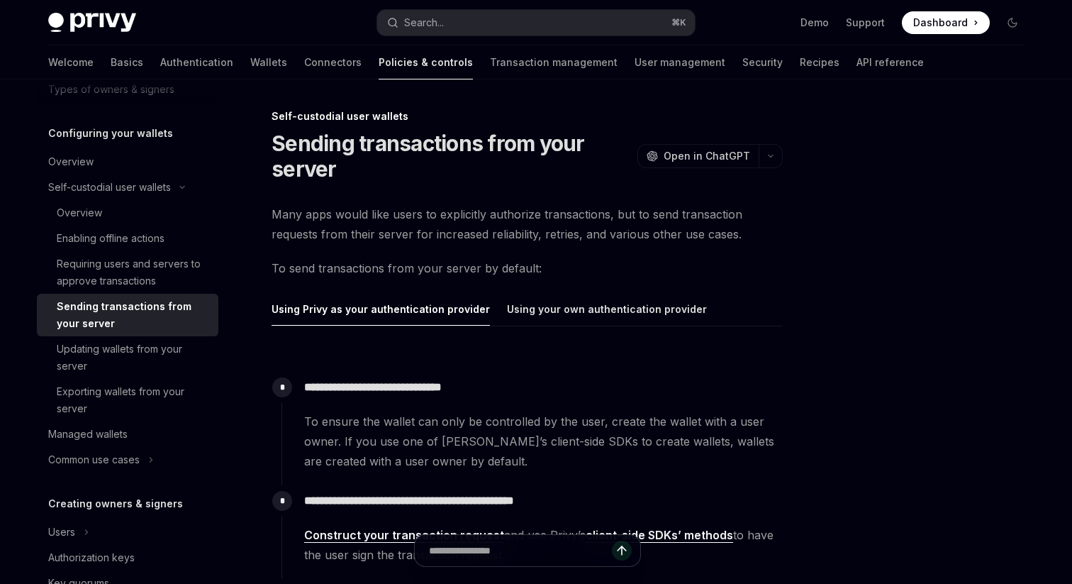
click at [81, 431] on div "Managed wallets" at bounding box center [87, 434] width 79 height 17
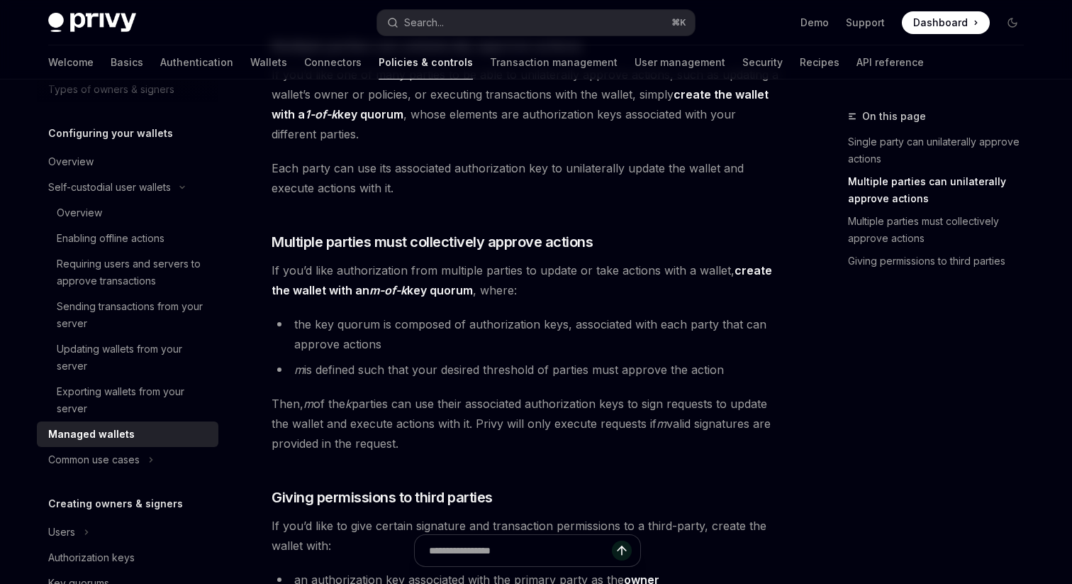
scroll to position [396, 0]
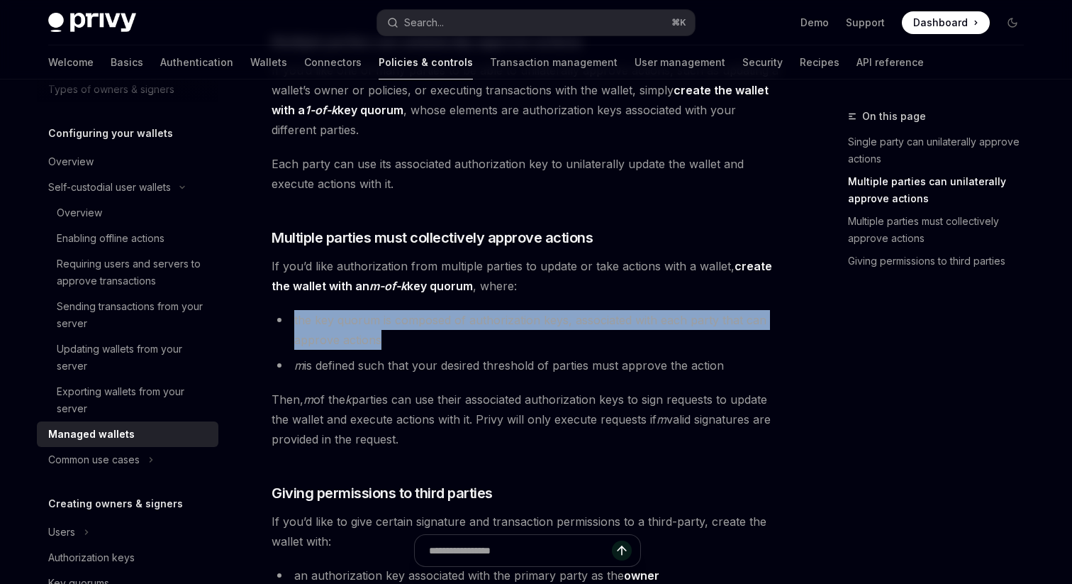
drag, startPoint x: 292, startPoint y: 317, endPoint x: 382, endPoint y: 336, distance: 91.4
click at [382, 336] on li "the key quorum is composed of authorization keys, associated with each party th…" at bounding box center [527, 330] width 511 height 40
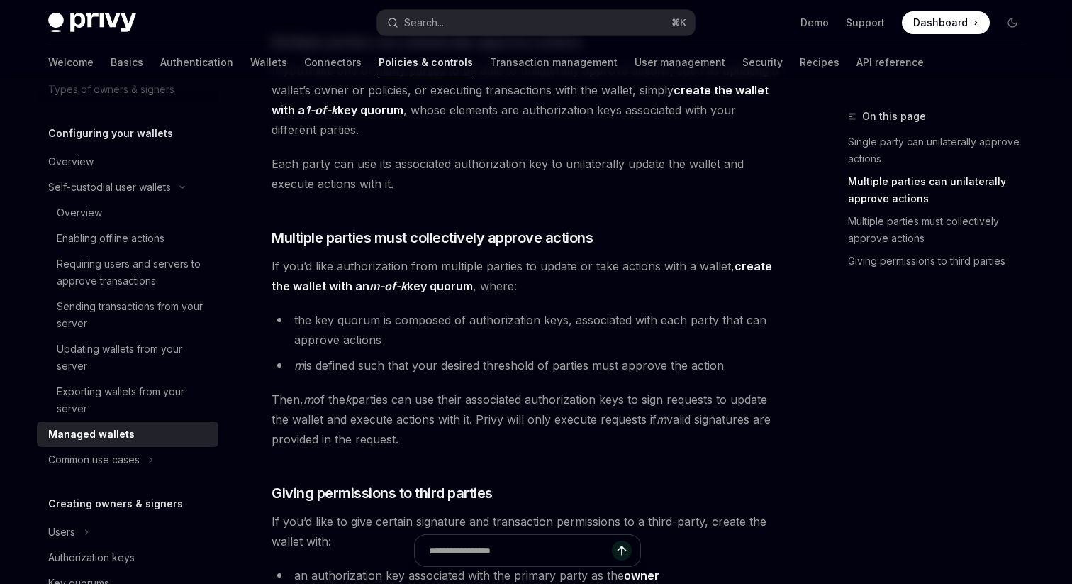
click at [397, 372] on li "m is defined such that your desired threshold of parties must approve the action" at bounding box center [527, 365] width 511 height 20
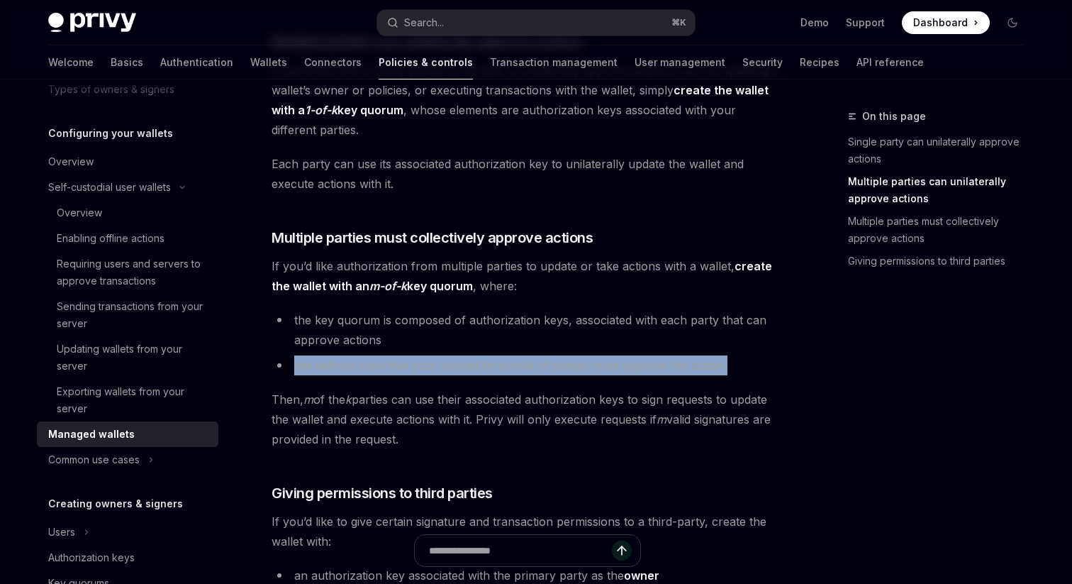
click at [397, 372] on li "m is defined such that your desired threshold of parties must approve the action" at bounding box center [527, 365] width 511 height 20
click at [403, 363] on li "m is defined such that your desired threshold of parties must approve the action" at bounding box center [527, 365] width 511 height 20
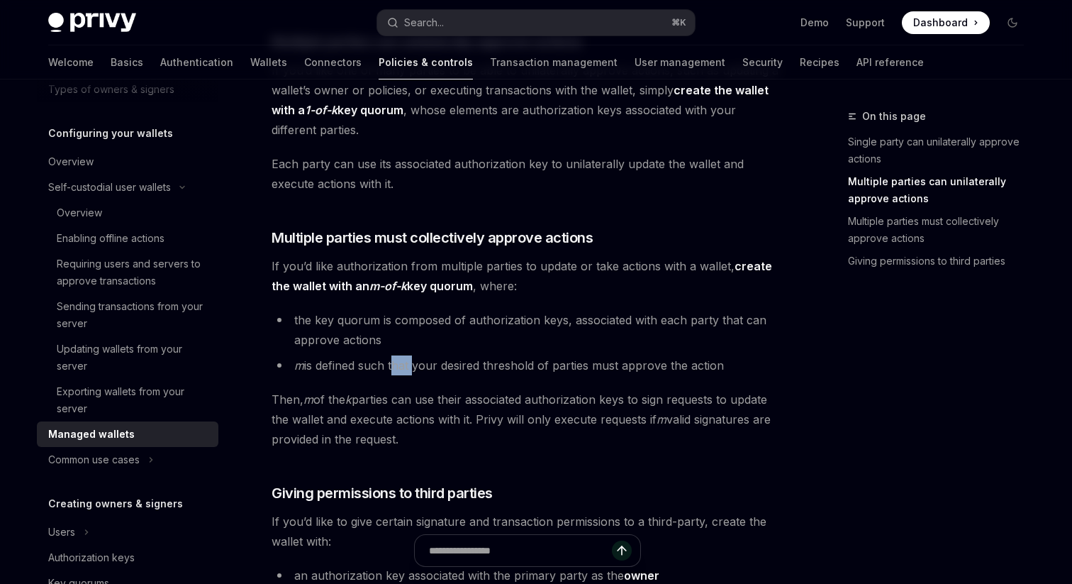
click at [403, 363] on li "m is defined such that your desired threshold of parties must approve the action" at bounding box center [527, 365] width 511 height 20
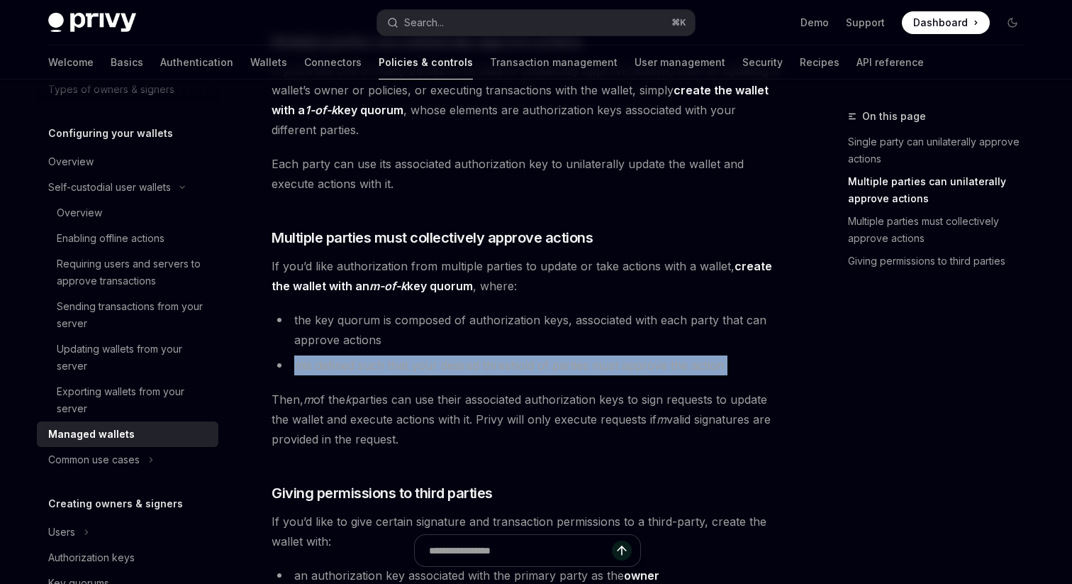
click at [403, 363] on li "m is defined such that your desired threshold of parties must approve the action" at bounding box center [527, 365] width 511 height 20
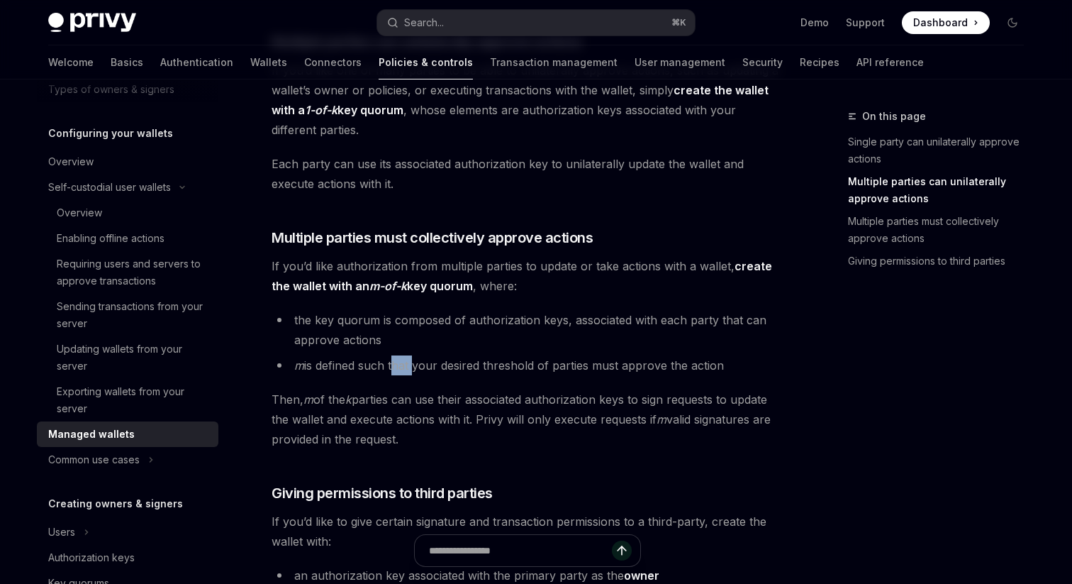
click at [403, 363] on li "m is defined such that your desired threshold of parties must approve the action" at bounding box center [527, 365] width 511 height 20
click at [304, 67] on link "Connectors" at bounding box center [332, 62] width 57 height 34
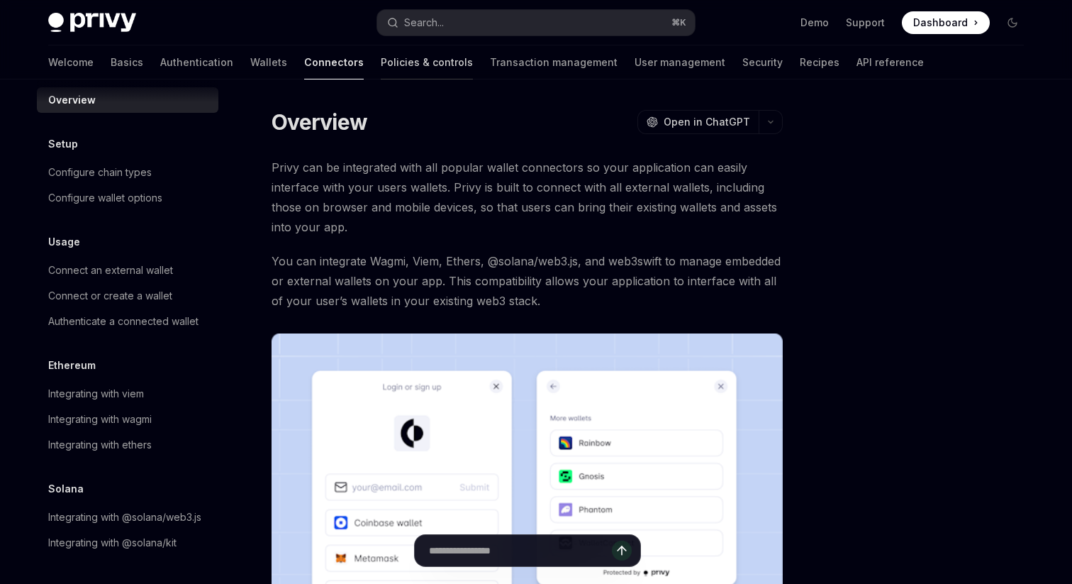
click at [381, 70] on link "Policies & controls" at bounding box center [427, 62] width 92 height 34
click at [381, 73] on link "Policies & controls" at bounding box center [427, 62] width 92 height 34
click at [381, 62] on link "Policies & controls" at bounding box center [427, 62] width 92 height 34
click at [381, 55] on link "Policies & controls" at bounding box center [427, 62] width 92 height 34
click at [381, 62] on link "Policies & controls" at bounding box center [427, 62] width 92 height 34
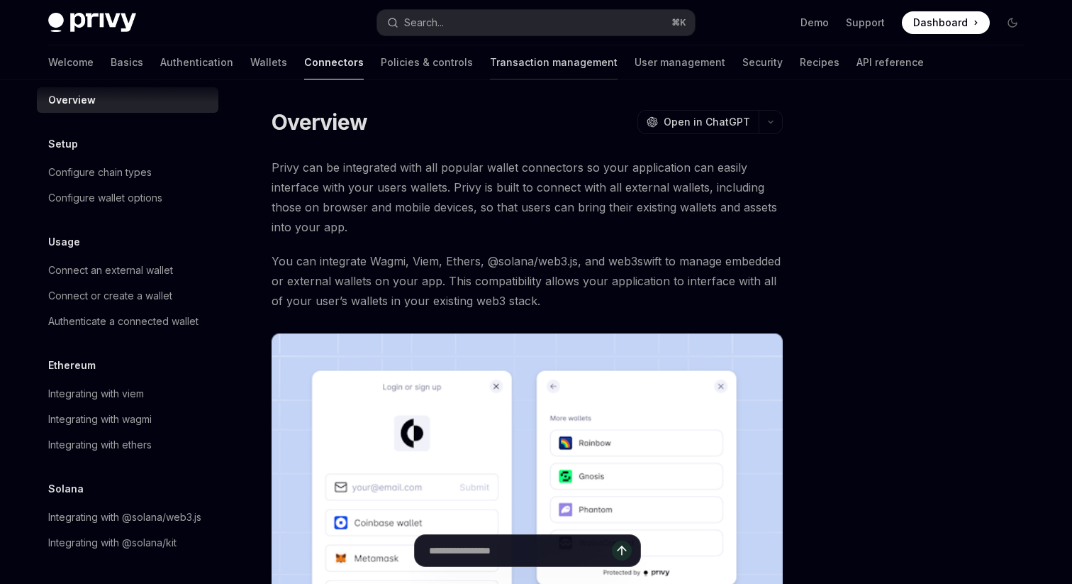
click at [490, 65] on link "Transaction management" at bounding box center [554, 62] width 128 height 34
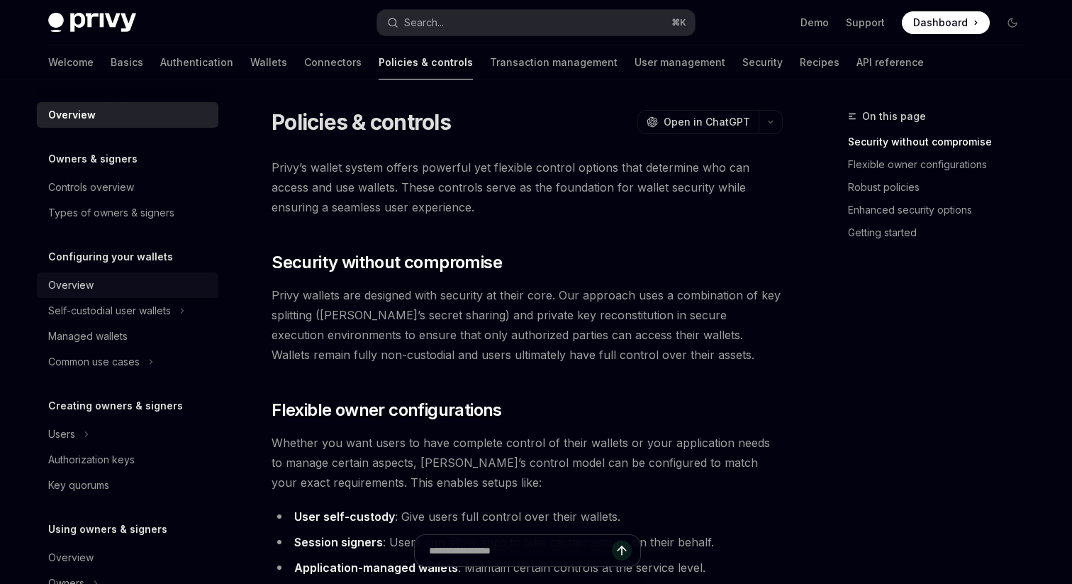
click at [101, 282] on div "Overview" at bounding box center [129, 285] width 162 height 17
click at [101, 308] on div "Self-custodial user wallets" at bounding box center [109, 310] width 123 height 17
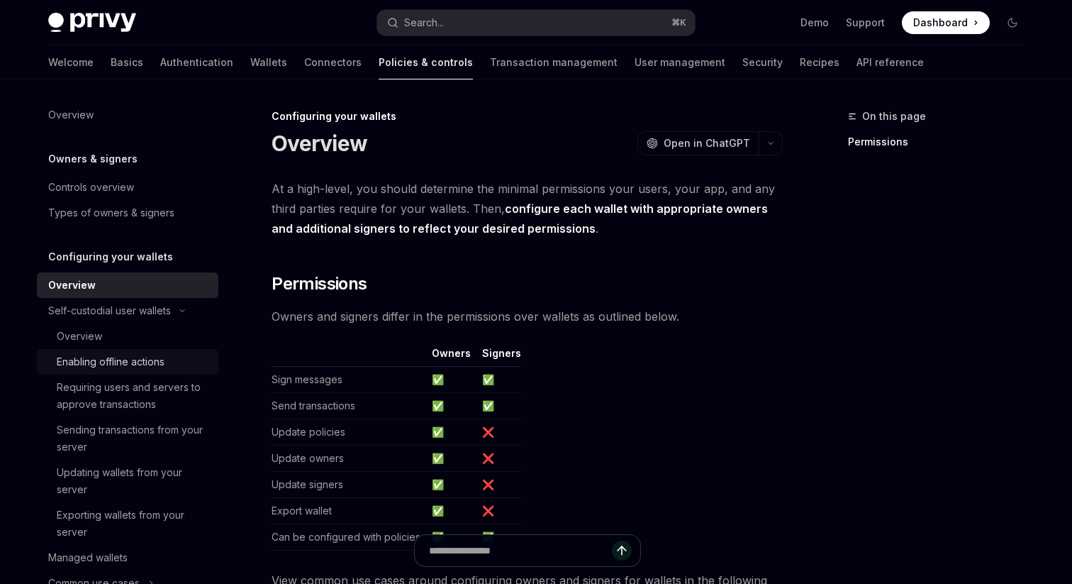
click at [101, 352] on link "Enabling offline actions" at bounding box center [128, 362] width 182 height 26
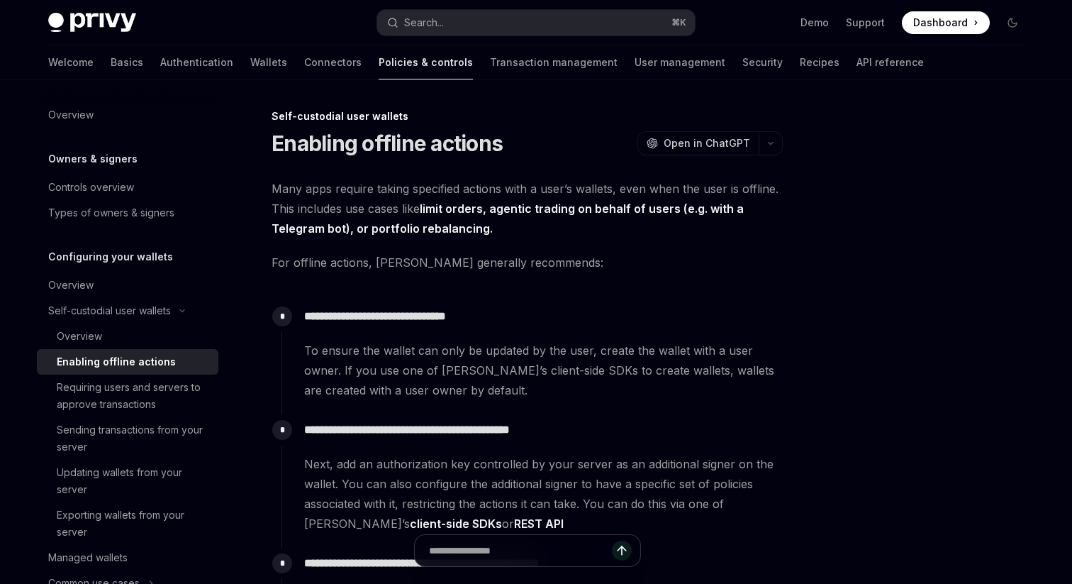
click at [107, 362] on div "Enabling offline actions" at bounding box center [116, 361] width 119 height 17
click at [106, 396] on div "Requiring users and servers to approve transactions" at bounding box center [133, 396] width 153 height 34
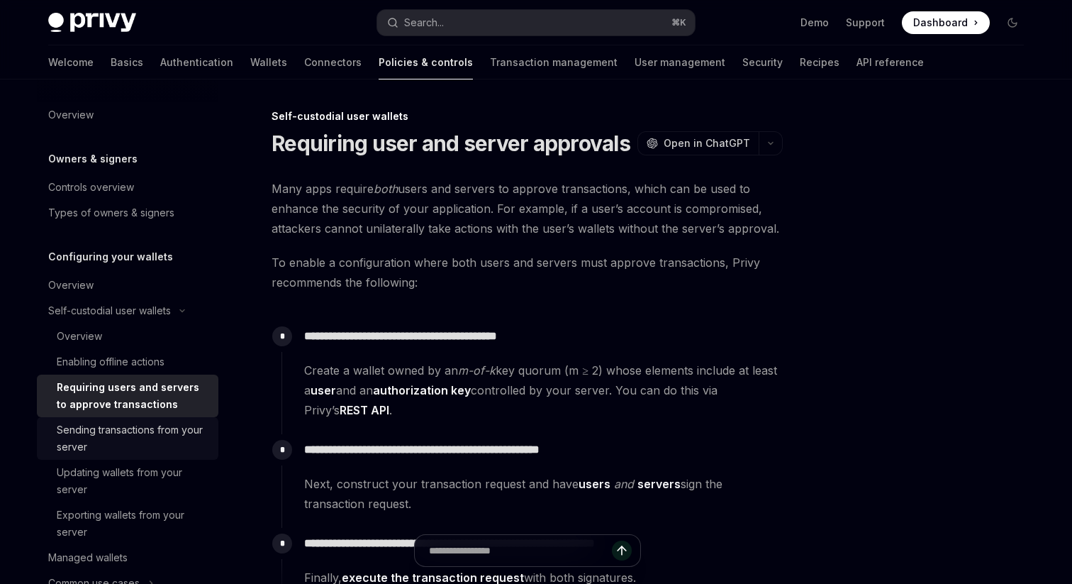
click at [101, 439] on div "Sending transactions from your server" at bounding box center [133, 438] width 153 height 34
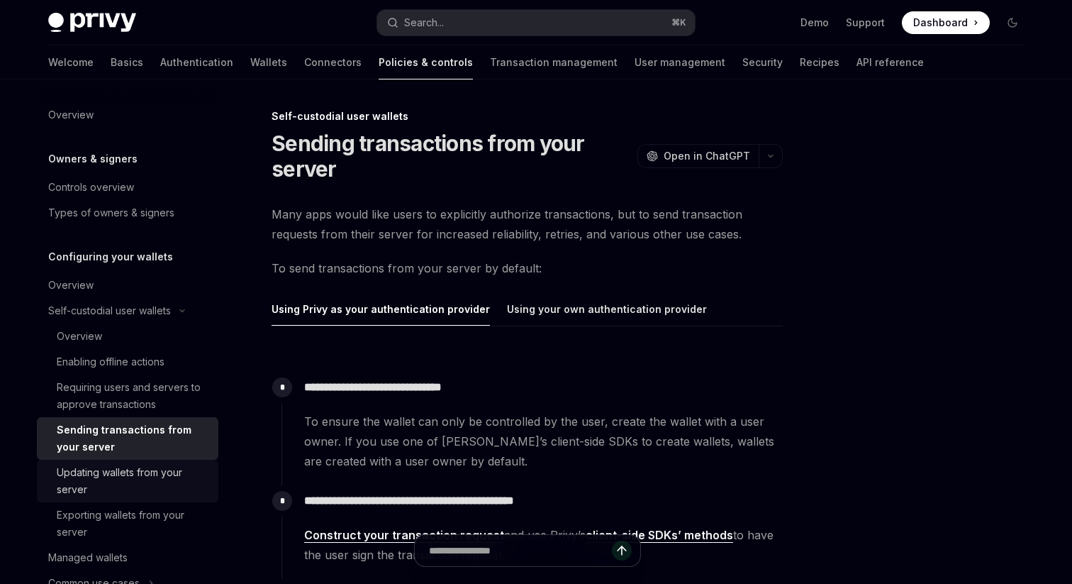
click at [105, 477] on div "Updating wallets from your server" at bounding box center [133, 481] width 153 height 34
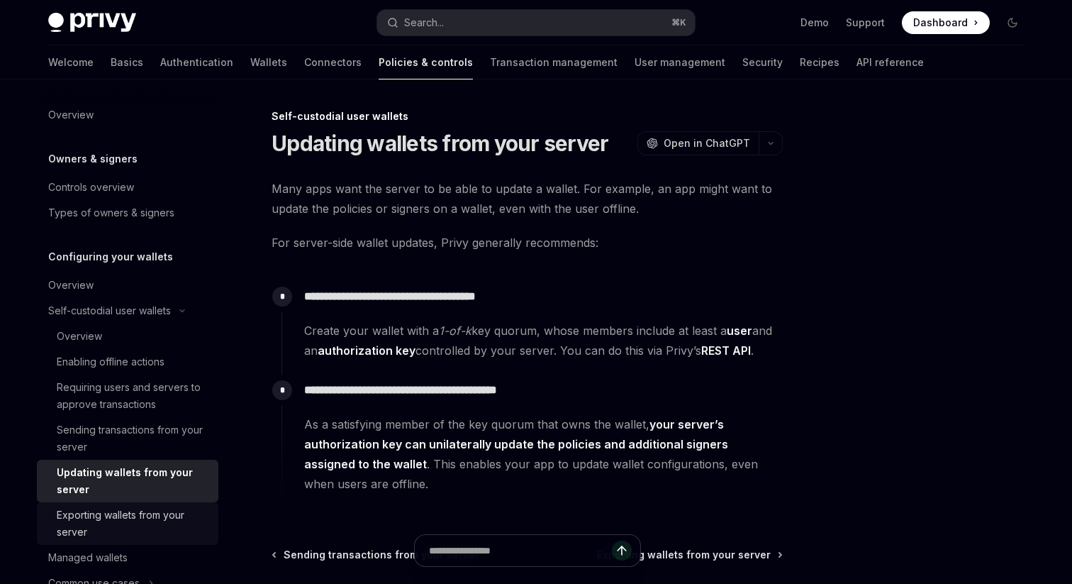
click at [105, 526] on div "Exporting wallets from your server" at bounding box center [133, 523] width 153 height 34
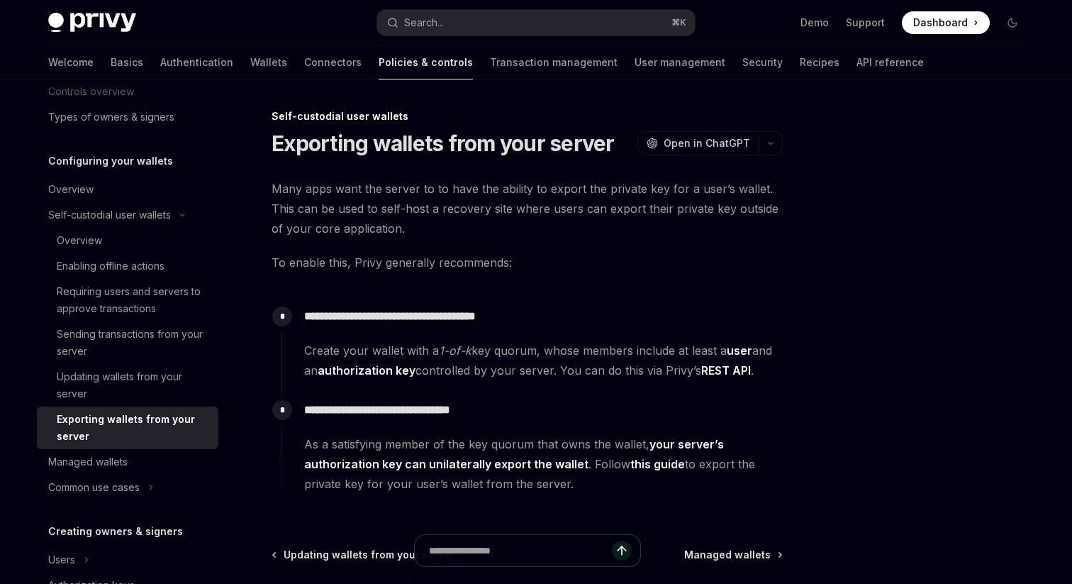
scroll to position [99, 0]
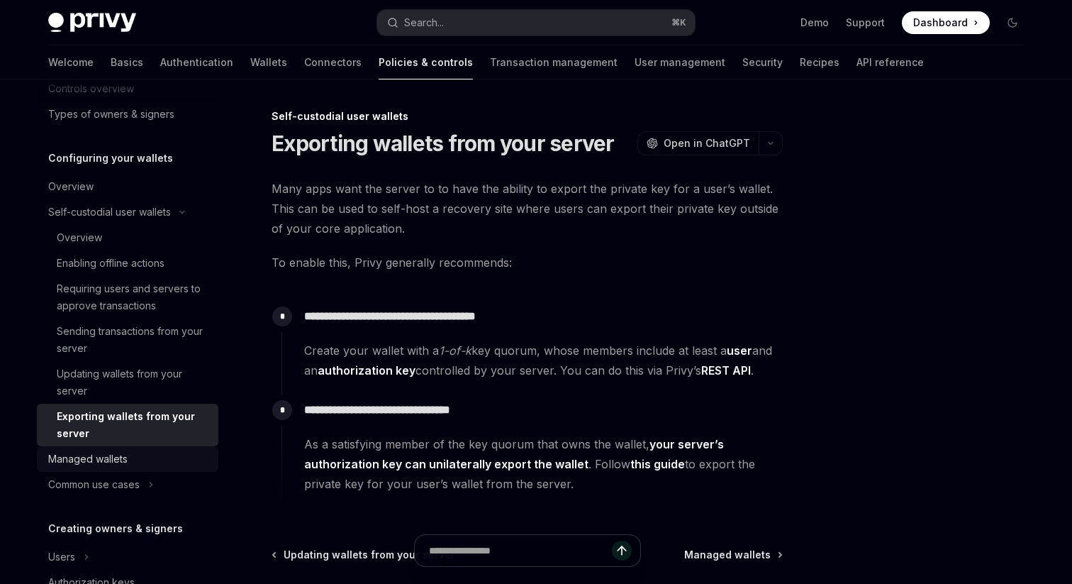
click at [118, 453] on div "Managed wallets" at bounding box center [87, 458] width 79 height 17
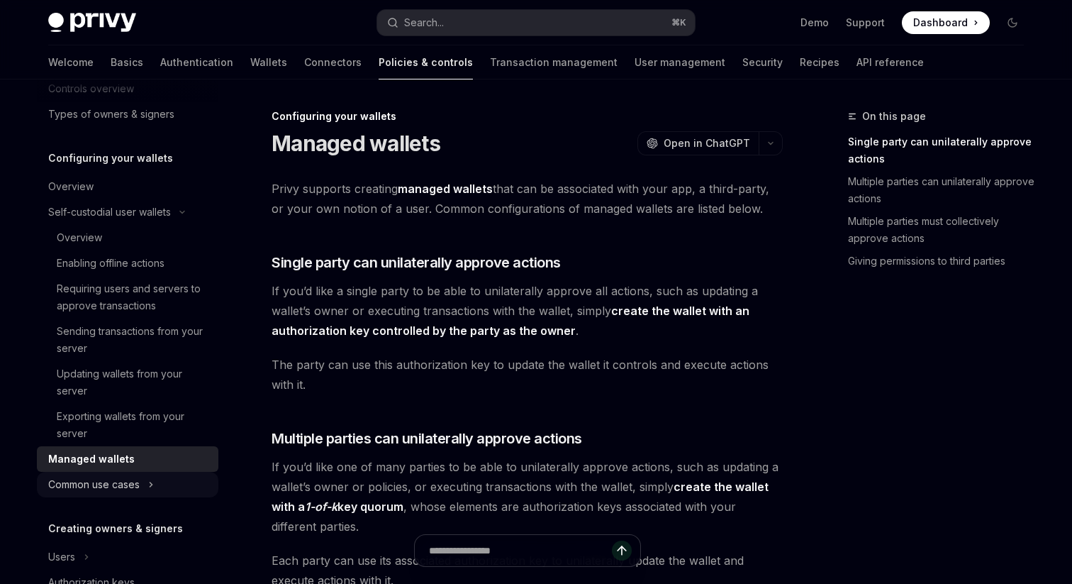
click at [123, 484] on div "Common use cases" at bounding box center [93, 484] width 91 height 17
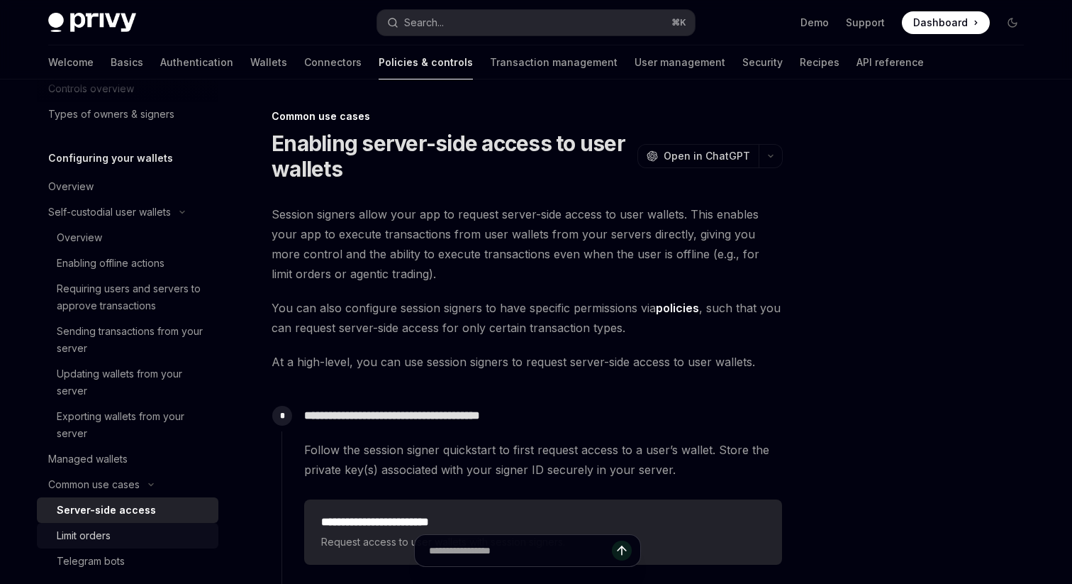
click at [113, 526] on link "Limit orders" at bounding box center [128, 536] width 182 height 26
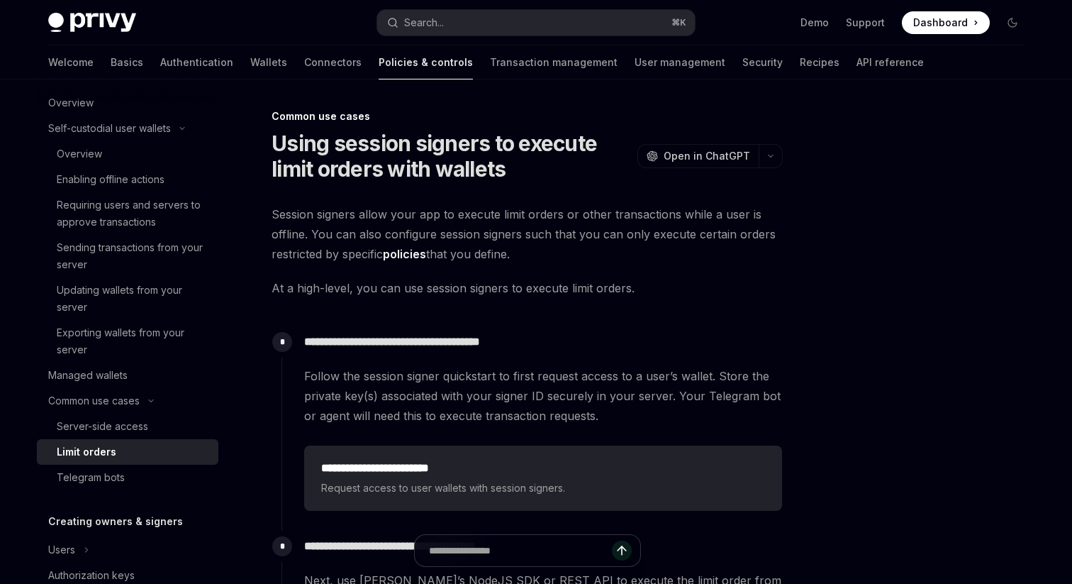
scroll to position [184, 0]
click at [112, 482] on div "Telegram bots" at bounding box center [91, 475] width 68 height 17
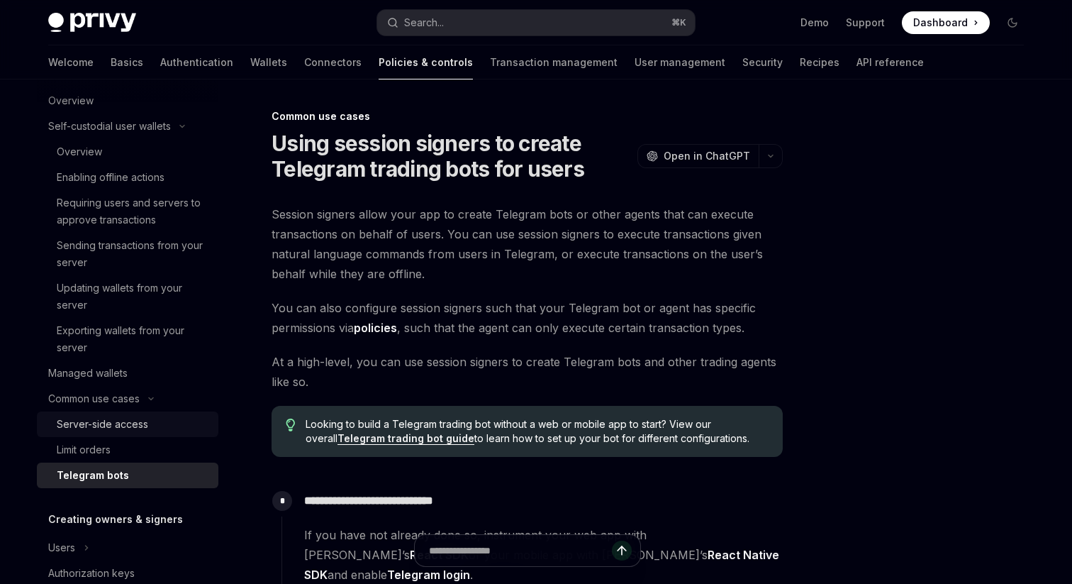
click at [120, 424] on div "Server-side access" at bounding box center [102, 424] width 91 height 17
click at [106, 449] on div "Limit orders" at bounding box center [84, 449] width 54 height 17
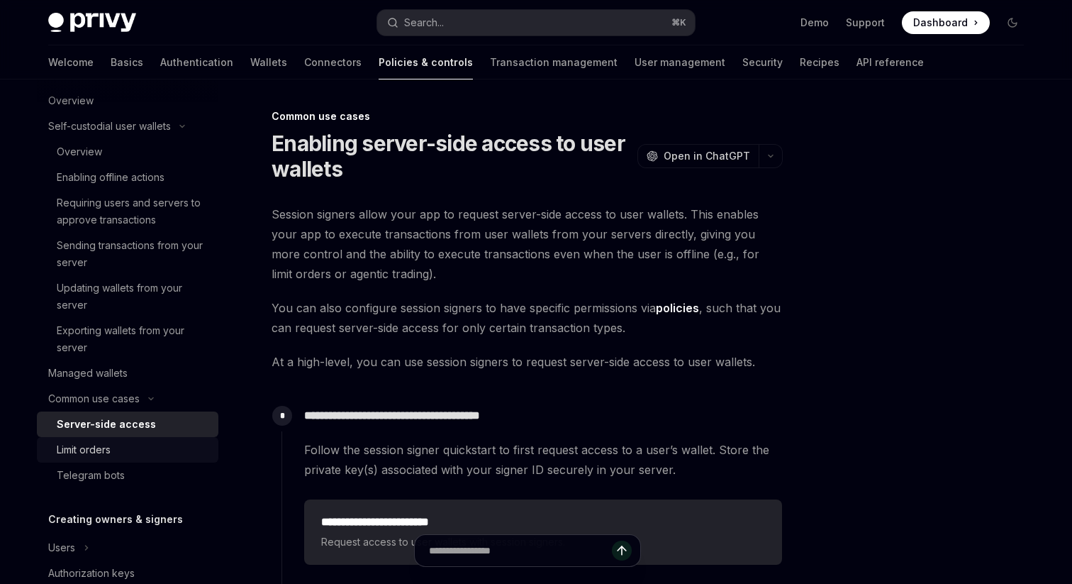
click at [104, 452] on div "Limit orders" at bounding box center [84, 449] width 54 height 17
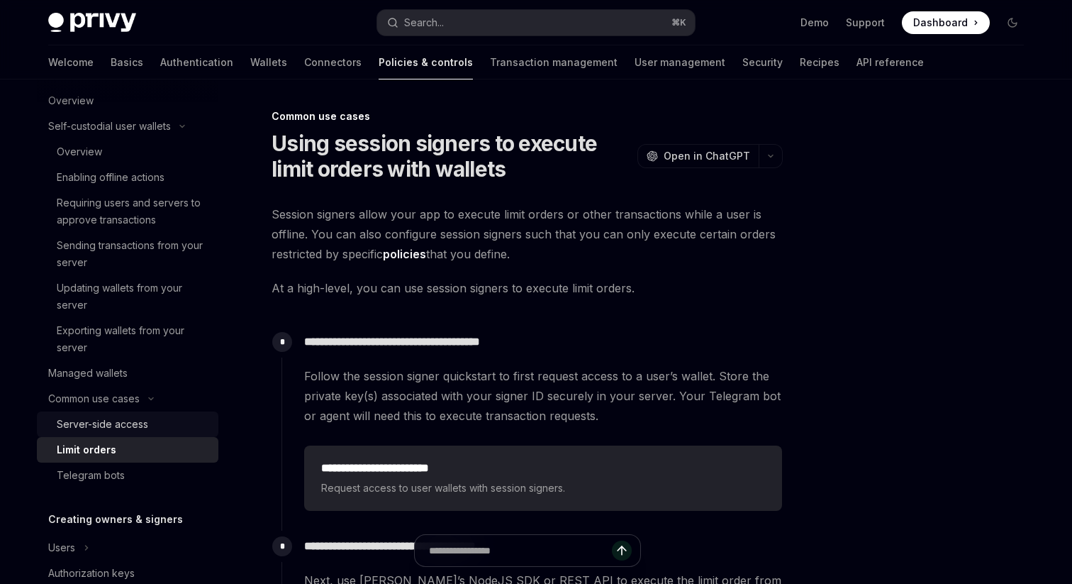
click at [106, 428] on div "Server-side access" at bounding box center [102, 424] width 91 height 17
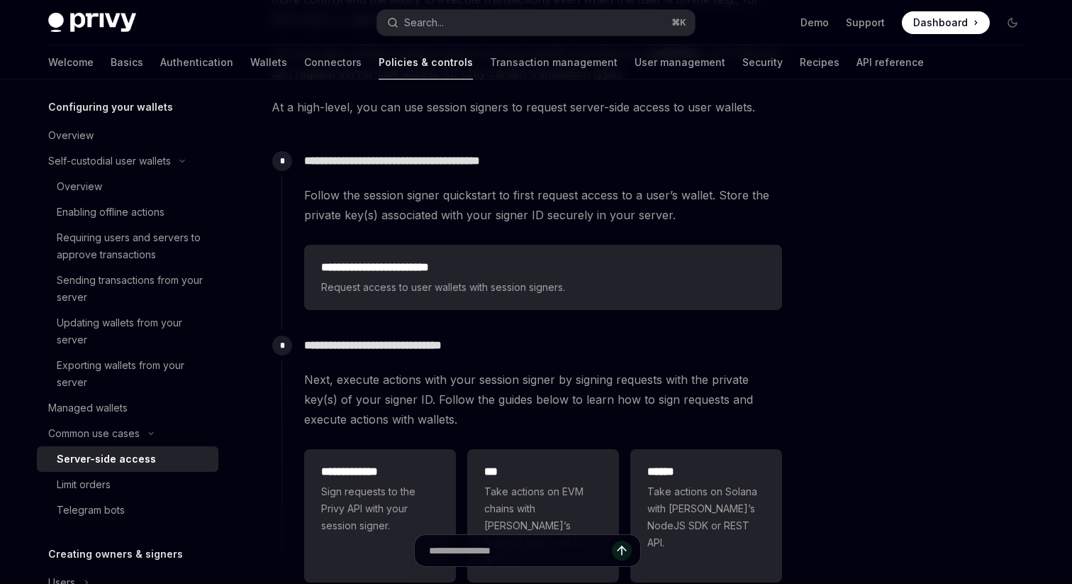
scroll to position [265, 0]
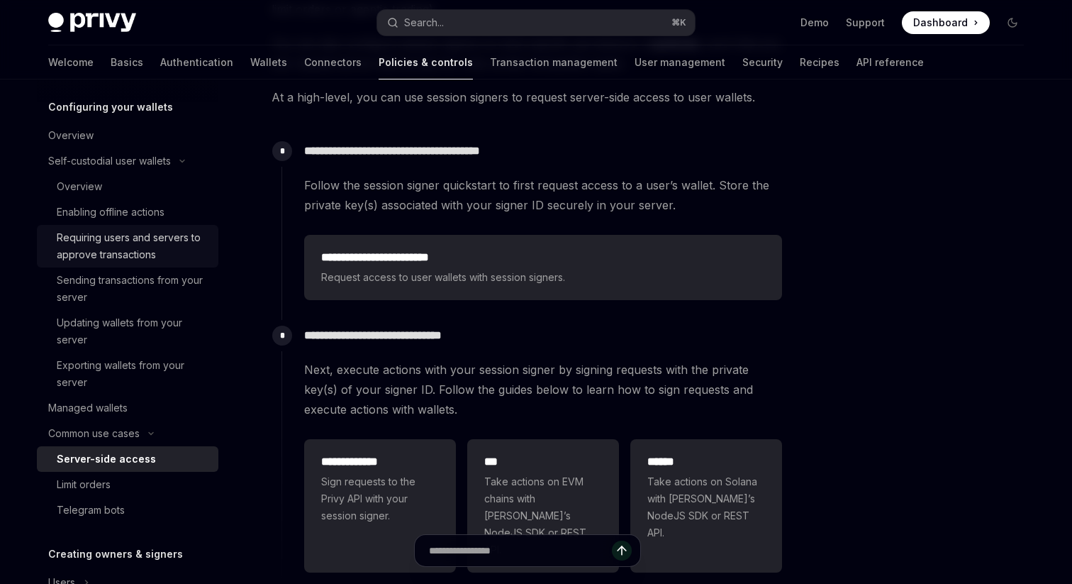
click at [162, 257] on div "Requiring users and servers to approve transactions" at bounding box center [133, 246] width 153 height 34
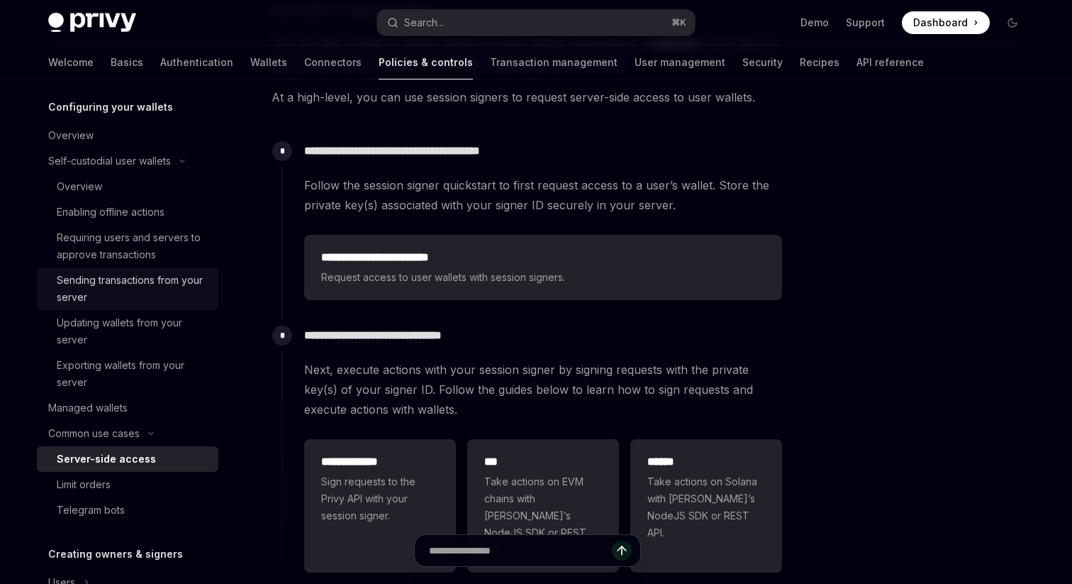
click at [153, 294] on div "Sending transactions from your server" at bounding box center [133, 289] width 153 height 34
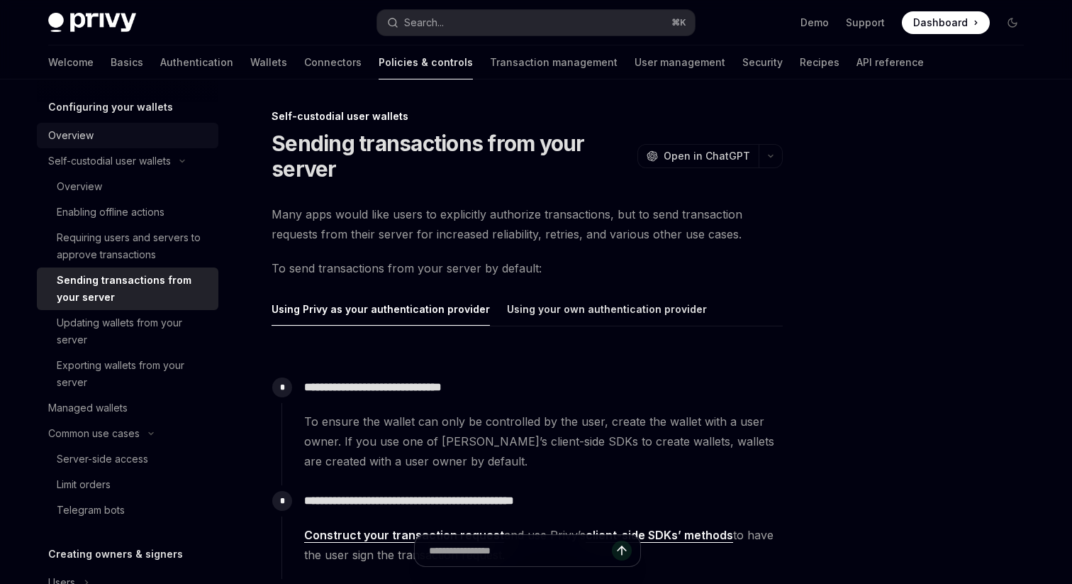
click at [120, 132] on div "Overview" at bounding box center [129, 135] width 162 height 17
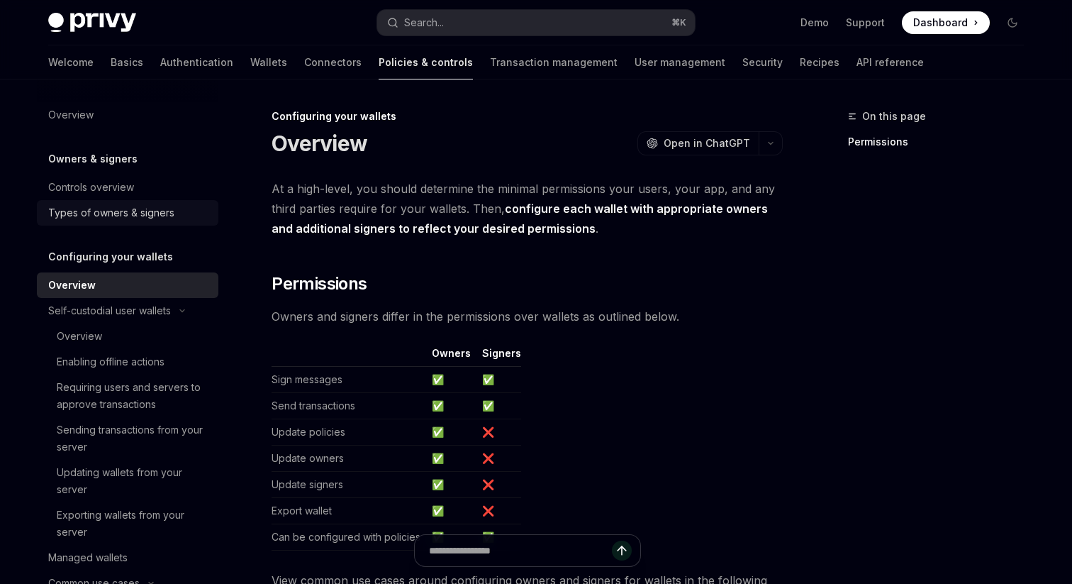
click at [143, 216] on div "Types of owners & signers" at bounding box center [111, 212] width 126 height 17
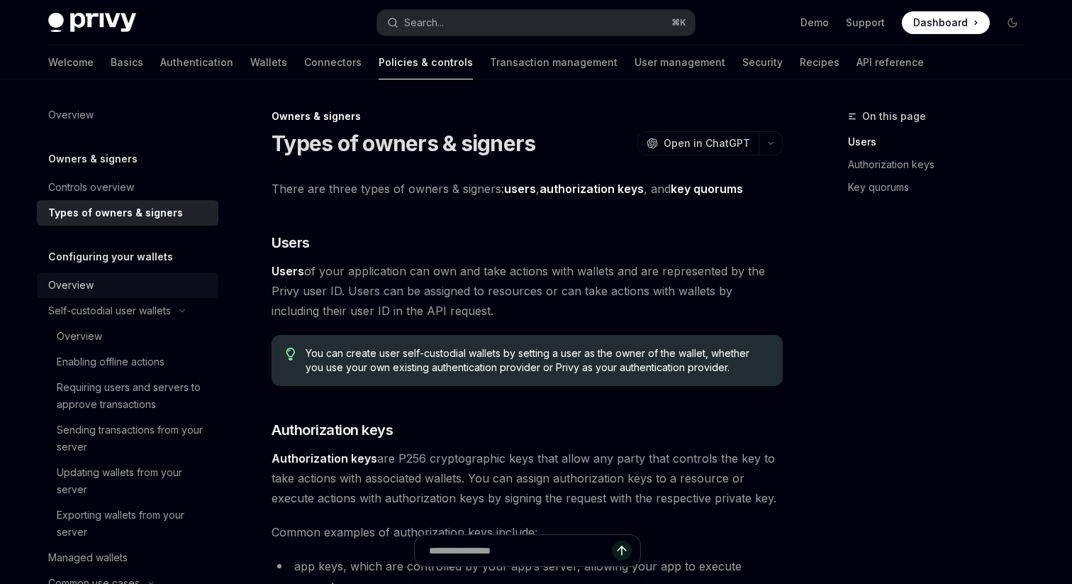
click at [133, 288] on div "Overview" at bounding box center [129, 285] width 162 height 17
click at [133, 189] on div "Controls overview" at bounding box center [129, 187] width 162 height 17
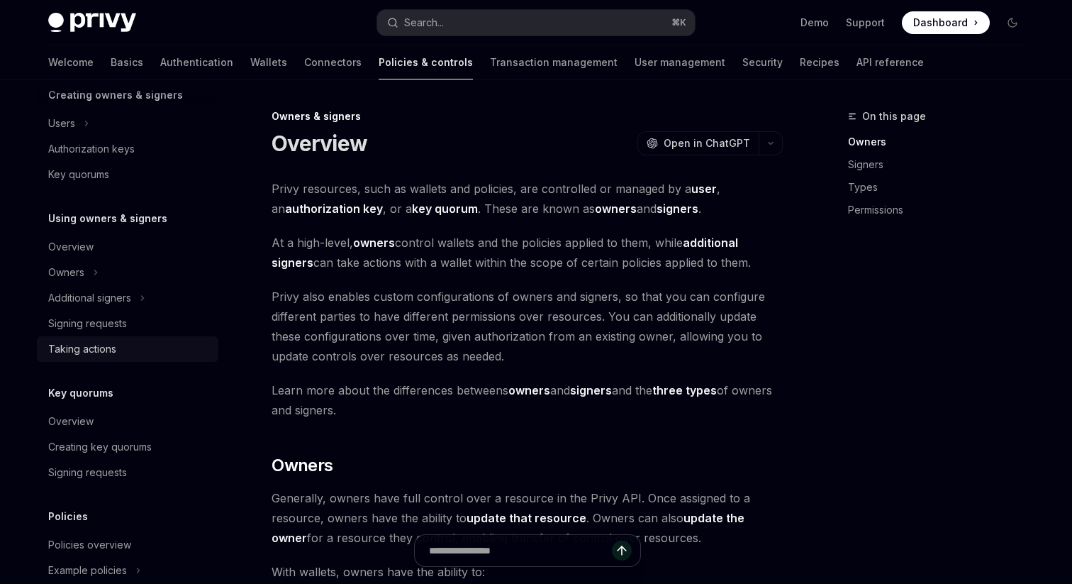
scroll to position [713, 0]
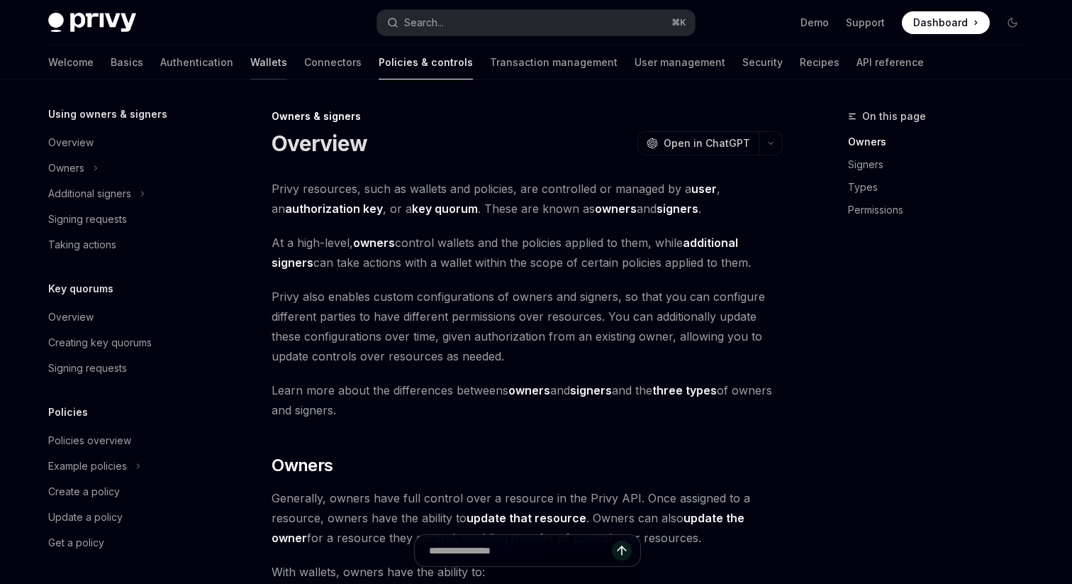
click at [250, 74] on link "Wallets" at bounding box center [268, 62] width 37 height 34
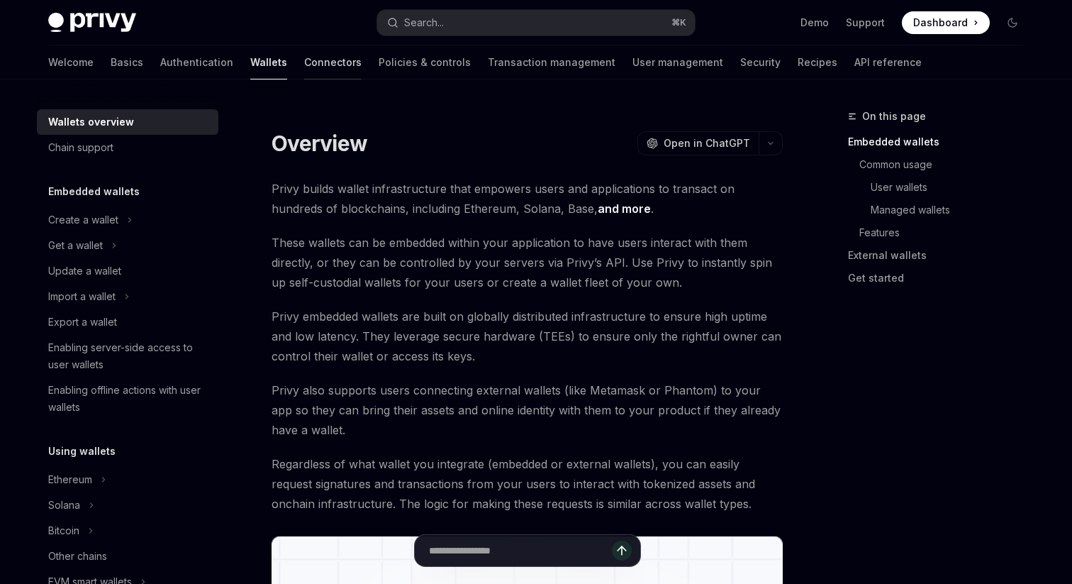
click at [304, 49] on link "Connectors" at bounding box center [332, 62] width 57 height 34
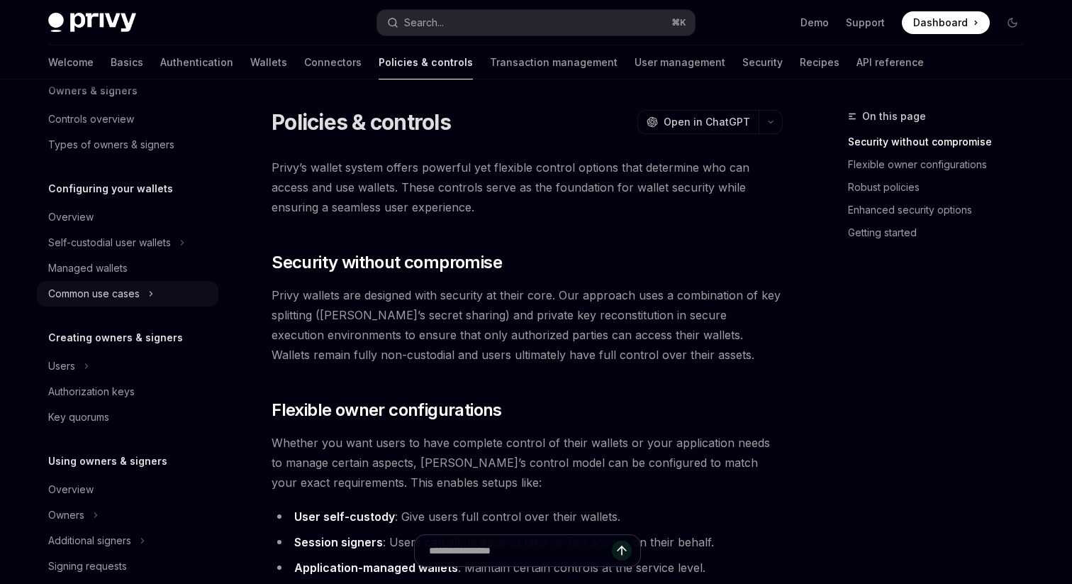
scroll to position [76, 0]
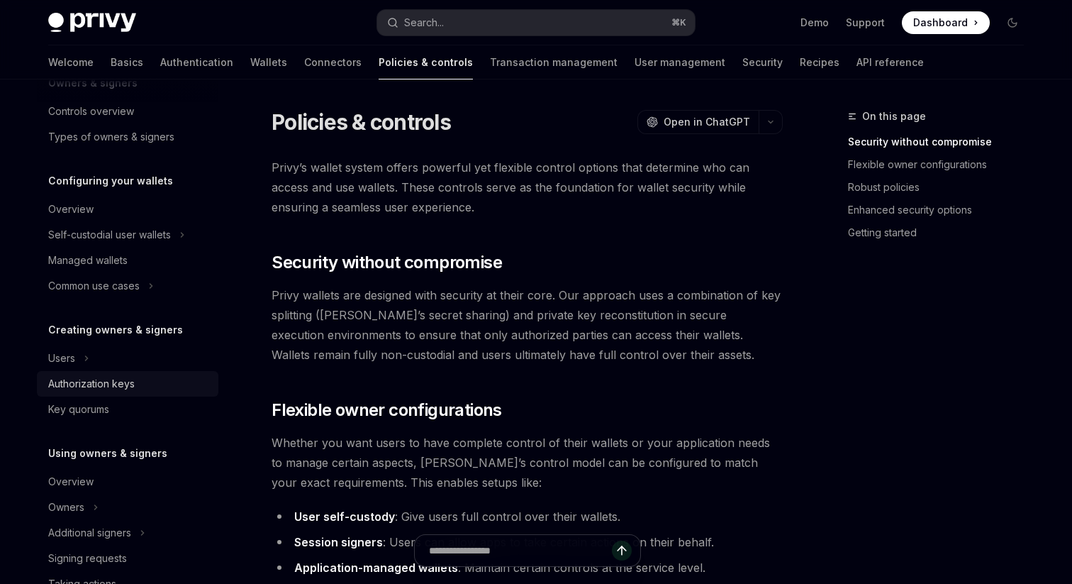
click at [172, 375] on div "Authorization keys" at bounding box center [129, 383] width 162 height 17
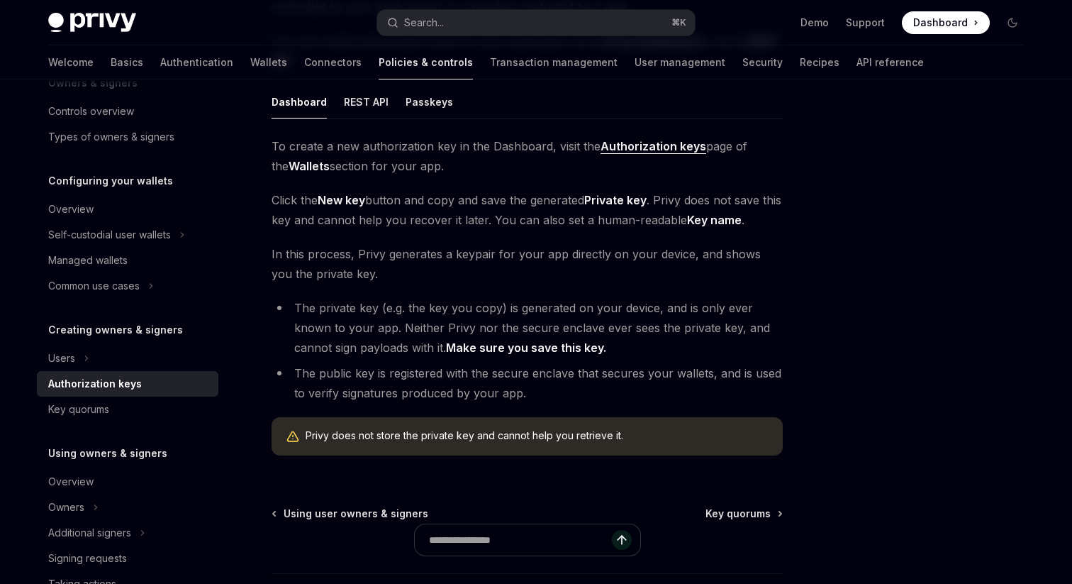
scroll to position [177, 0]
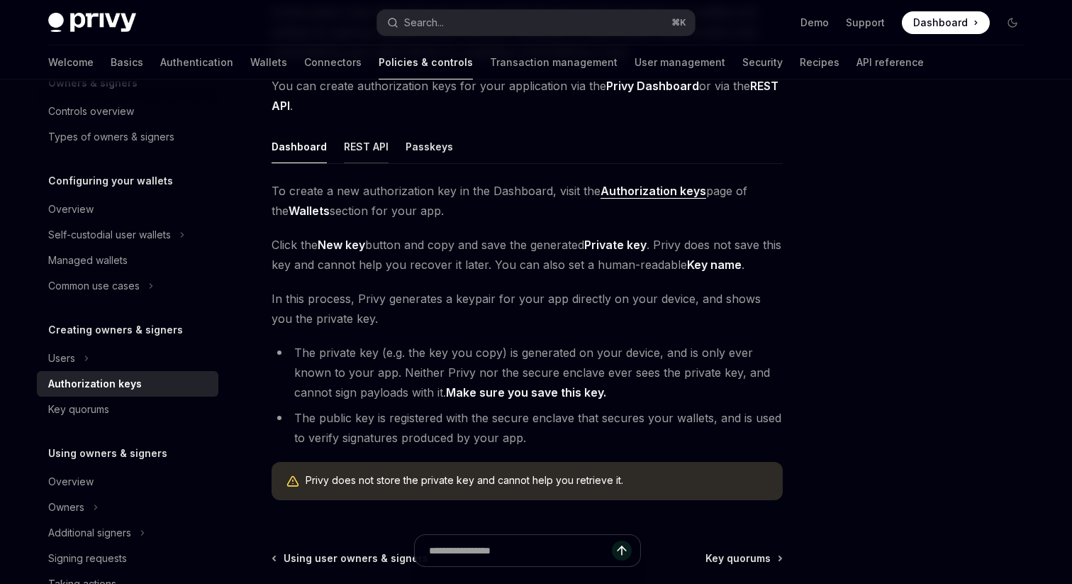
click at [373, 147] on button "REST API" at bounding box center [366, 146] width 45 height 33
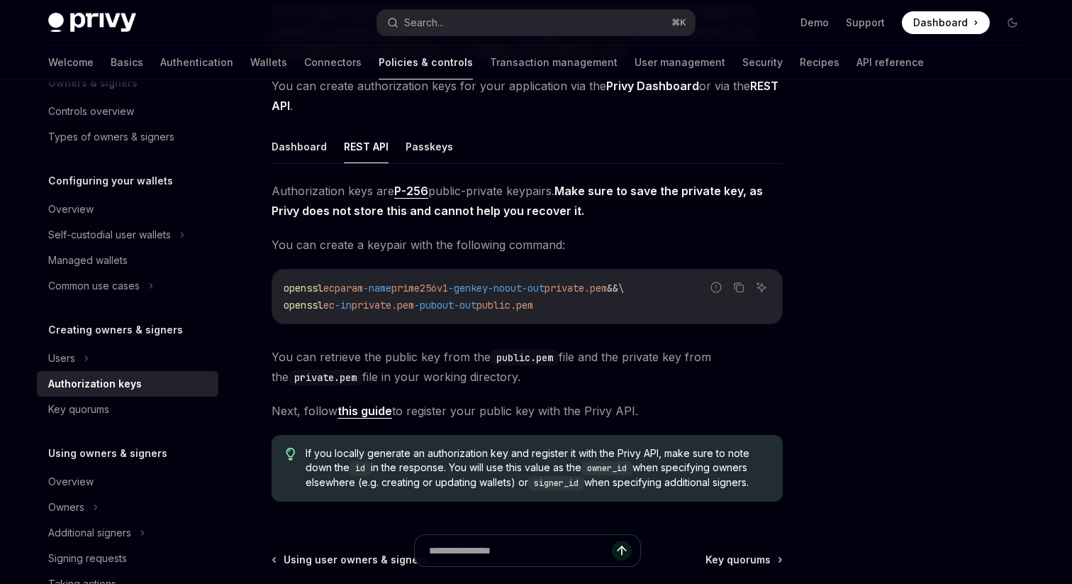
click at [449, 157] on ul "Dashboard REST API Passkeys" at bounding box center [527, 147] width 511 height 34
click at [431, 150] on button "Passkeys" at bounding box center [430, 146] width 48 height 33
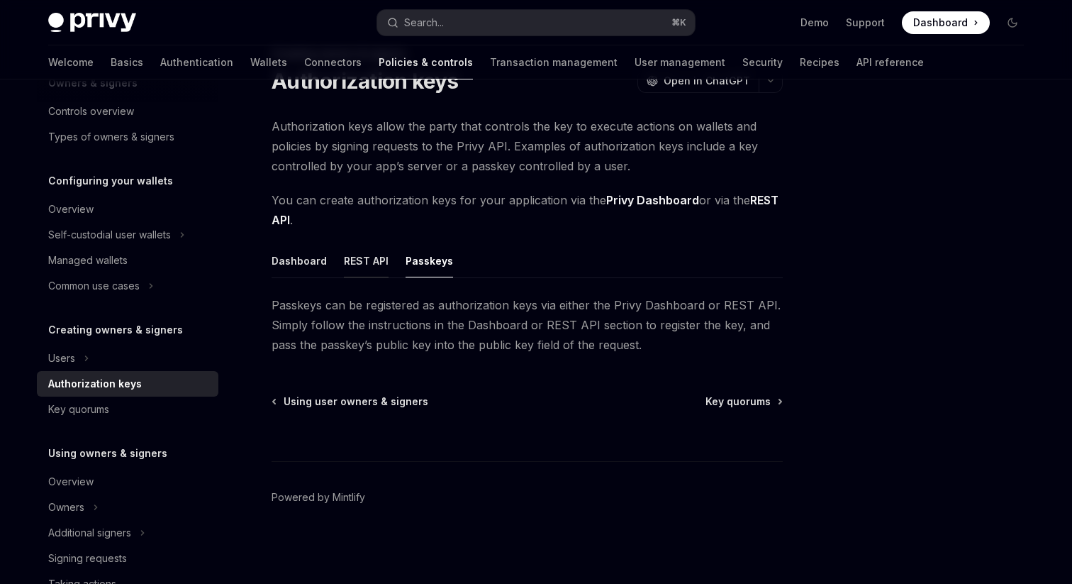
click at [368, 252] on button "REST API" at bounding box center [366, 260] width 45 height 33
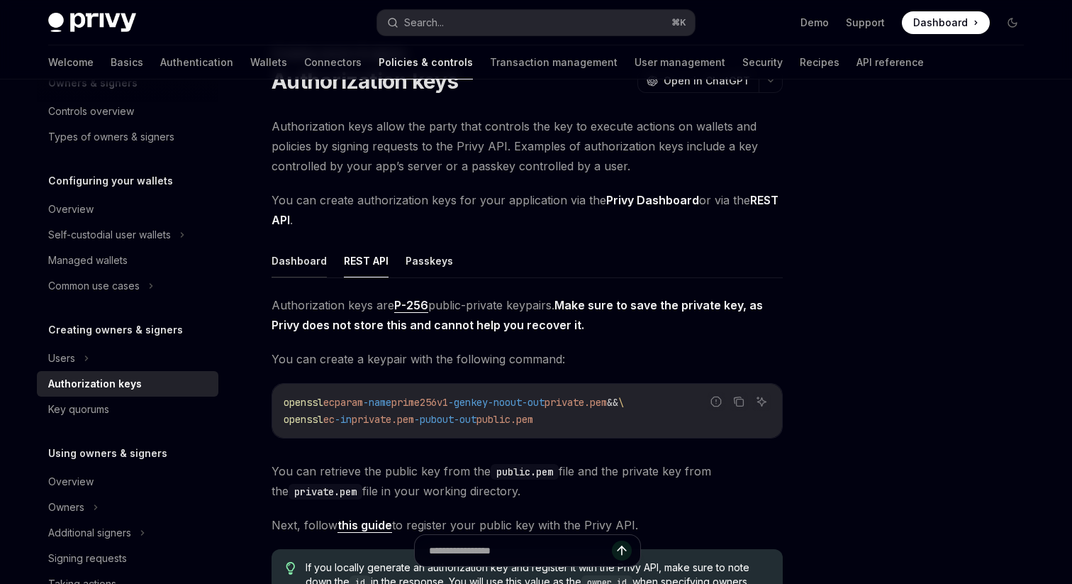
click at [308, 259] on button "Dashboard" at bounding box center [299, 260] width 55 height 33
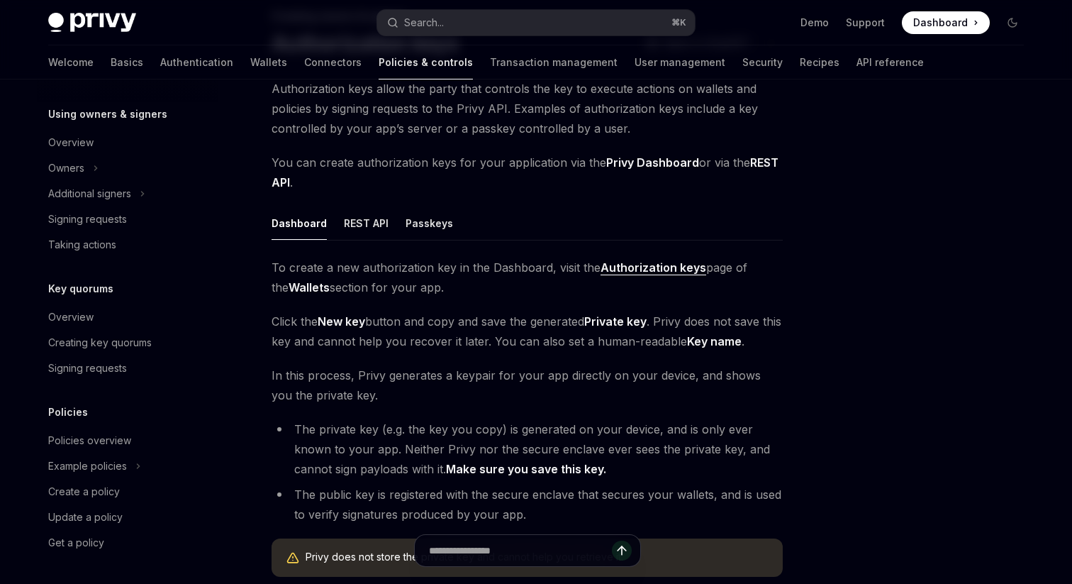
scroll to position [102, 0]
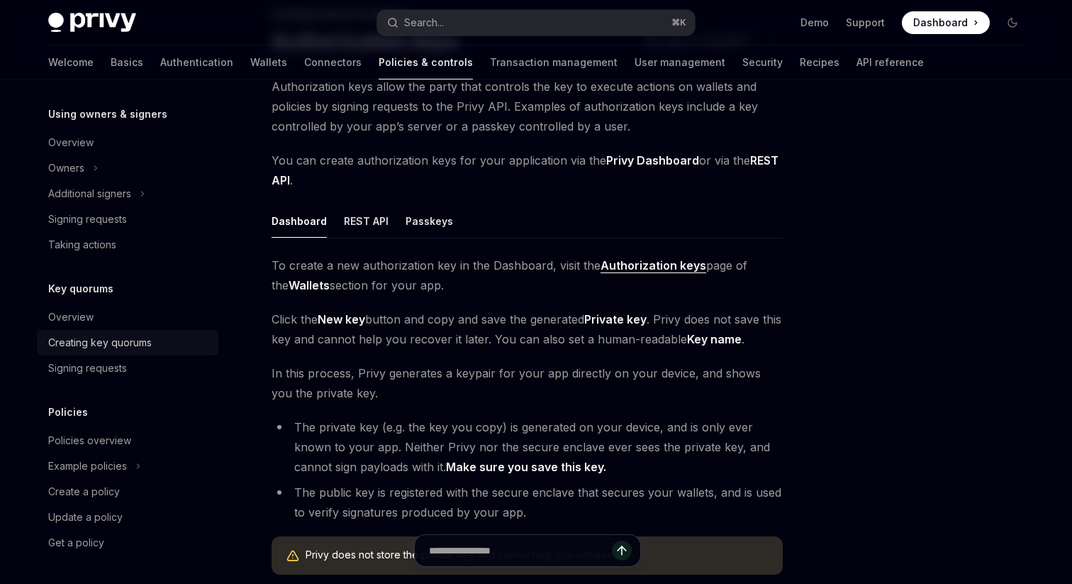
click at [132, 331] on link "Creating key quorums" at bounding box center [128, 343] width 182 height 26
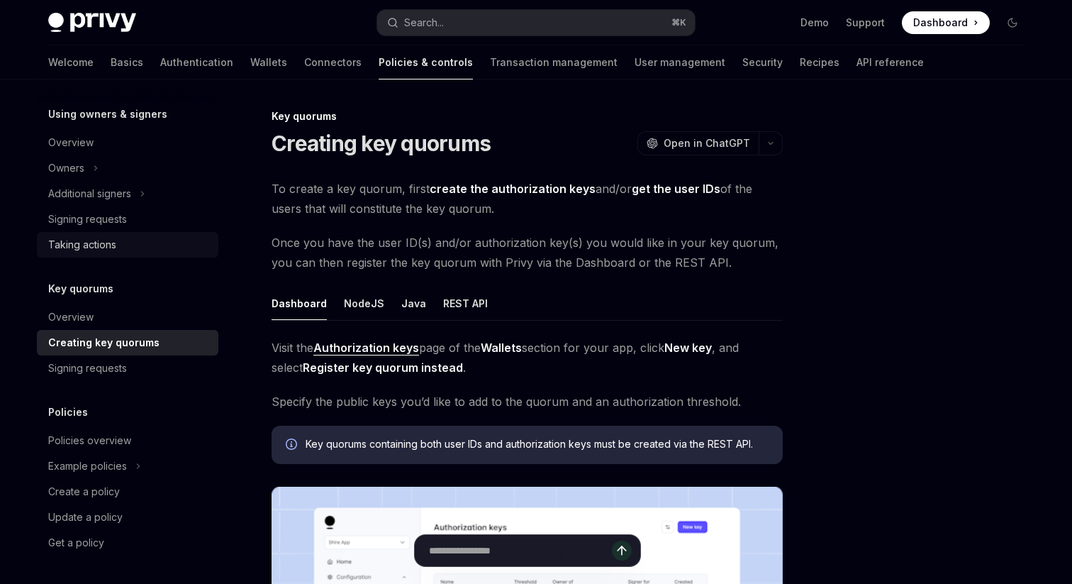
click at [129, 240] on div "Taking actions" at bounding box center [129, 244] width 162 height 17
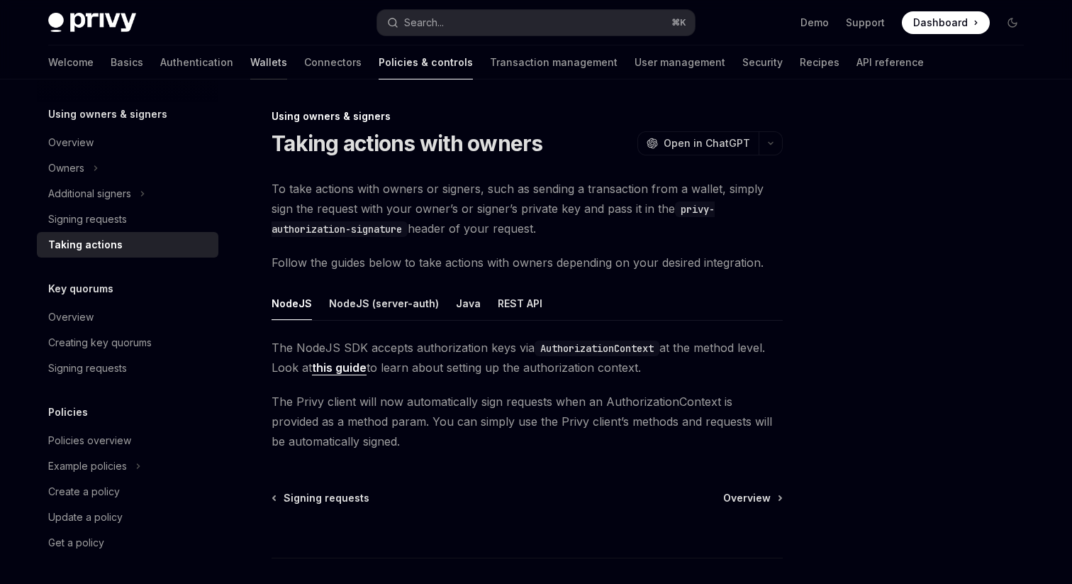
click at [250, 56] on link "Wallets" at bounding box center [268, 62] width 37 height 34
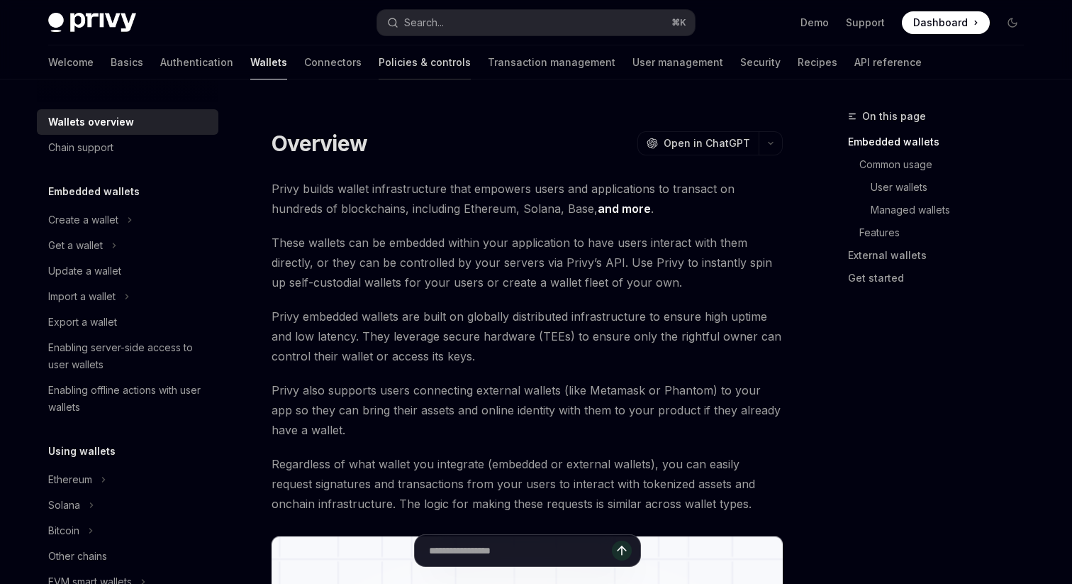
click at [379, 62] on link "Policies & controls" at bounding box center [425, 62] width 92 height 34
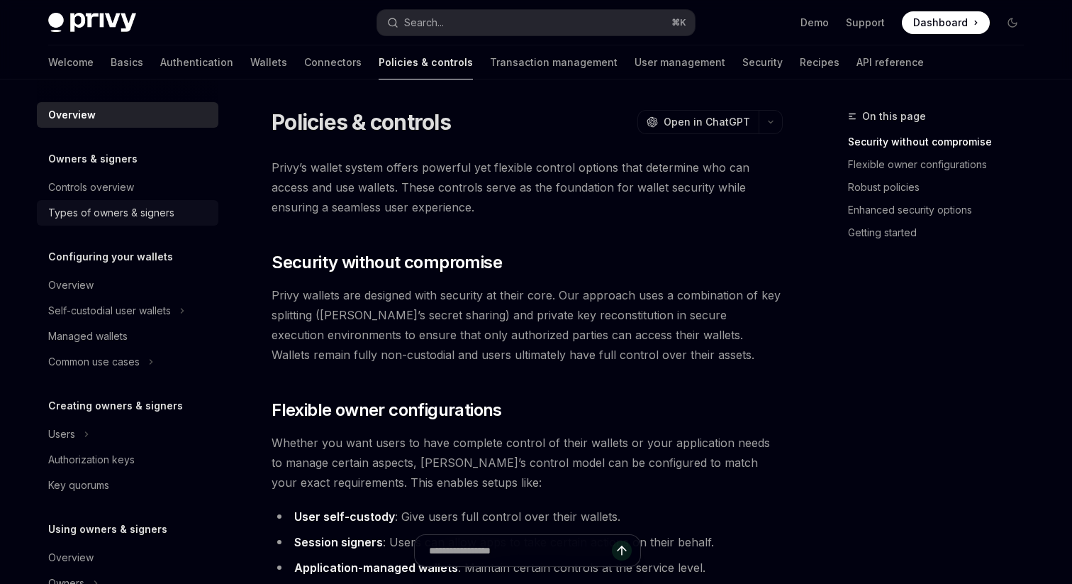
click at [172, 216] on div "Types of owners & signers" at bounding box center [111, 212] width 126 height 17
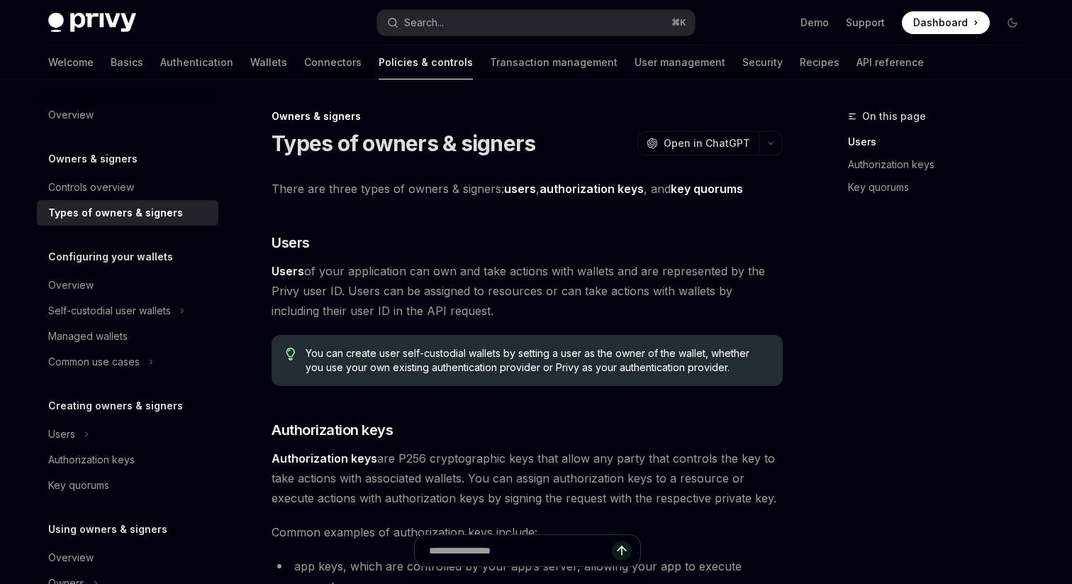
click at [353, 459] on strong "Authorization keys" at bounding box center [325, 458] width 106 height 14
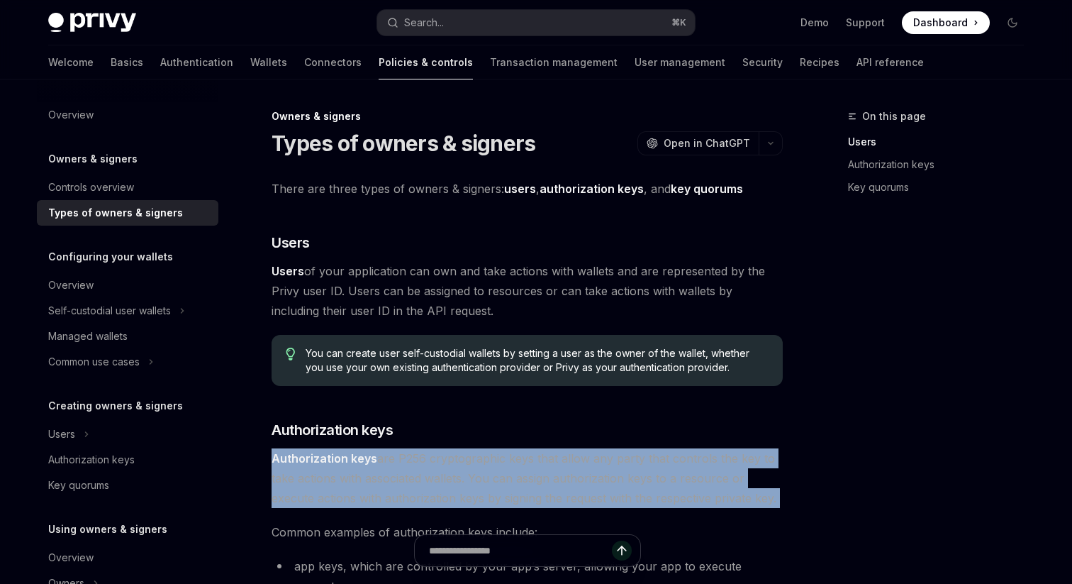
click at [353, 459] on strong "Authorization keys" at bounding box center [325, 458] width 106 height 14
click at [400, 465] on span "Authorization keys are P256 cryptographic keys that allow any party that contro…" at bounding box center [527, 478] width 511 height 60
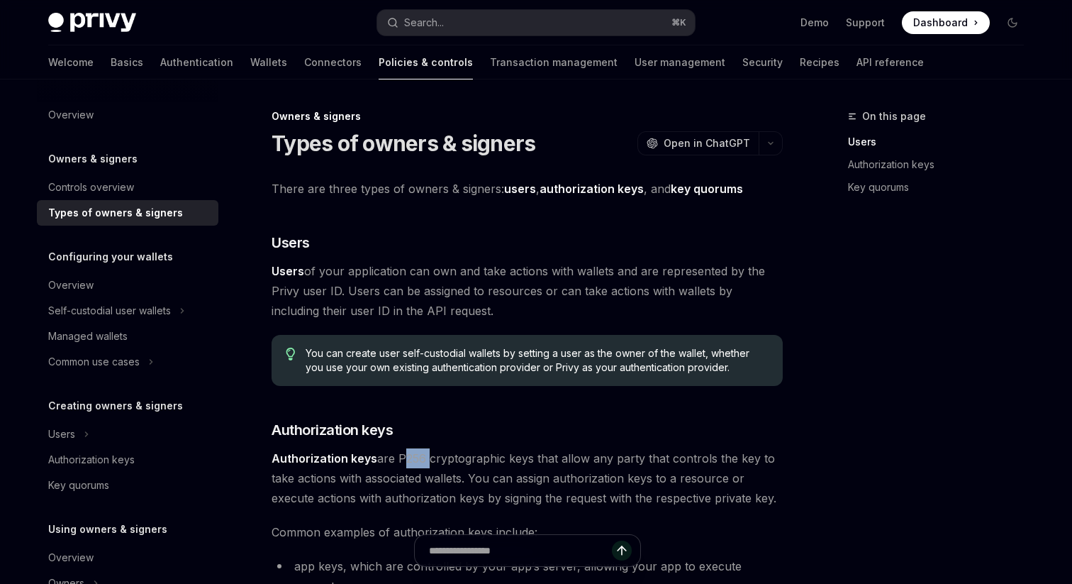
click at [400, 465] on span "Authorization keys are P256 cryptographic keys that allow any party that contro…" at bounding box center [527, 478] width 511 height 60
click at [421, 481] on span "Authorization keys are P256 cryptographic keys that allow any party that contro…" at bounding box center [527, 478] width 511 height 60
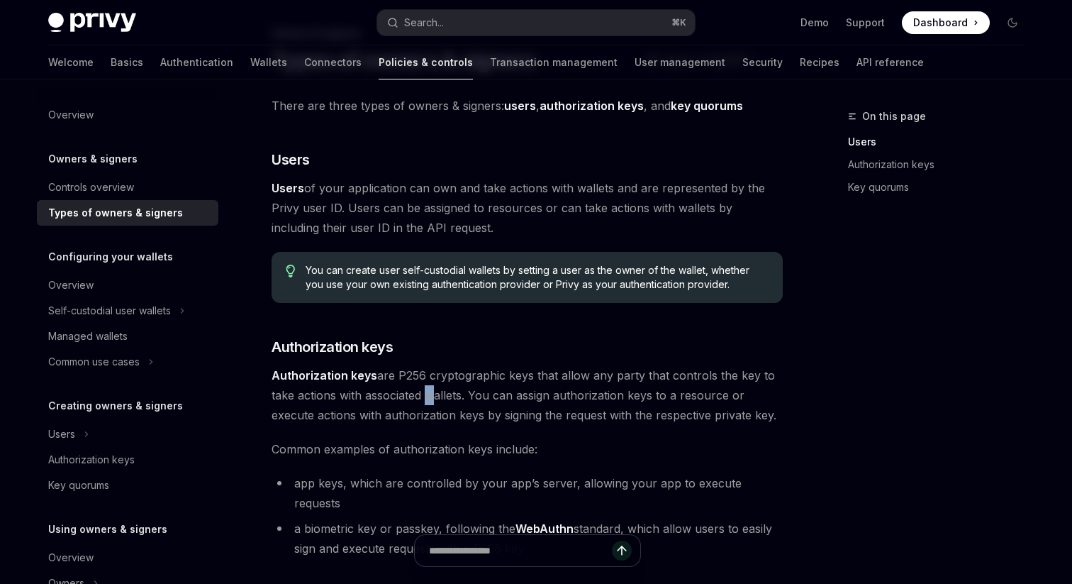
scroll to position [84, 0]
click at [409, 459] on div "There are three types of owners & signers: users , authorization keys , and key…" at bounding box center [527, 489] width 511 height 789
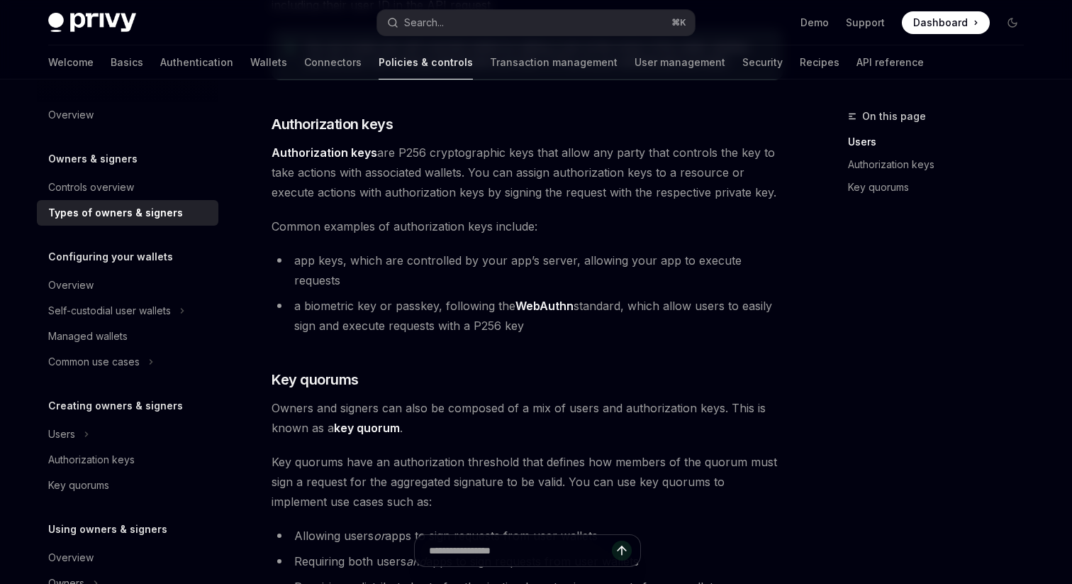
scroll to position [465, 0]
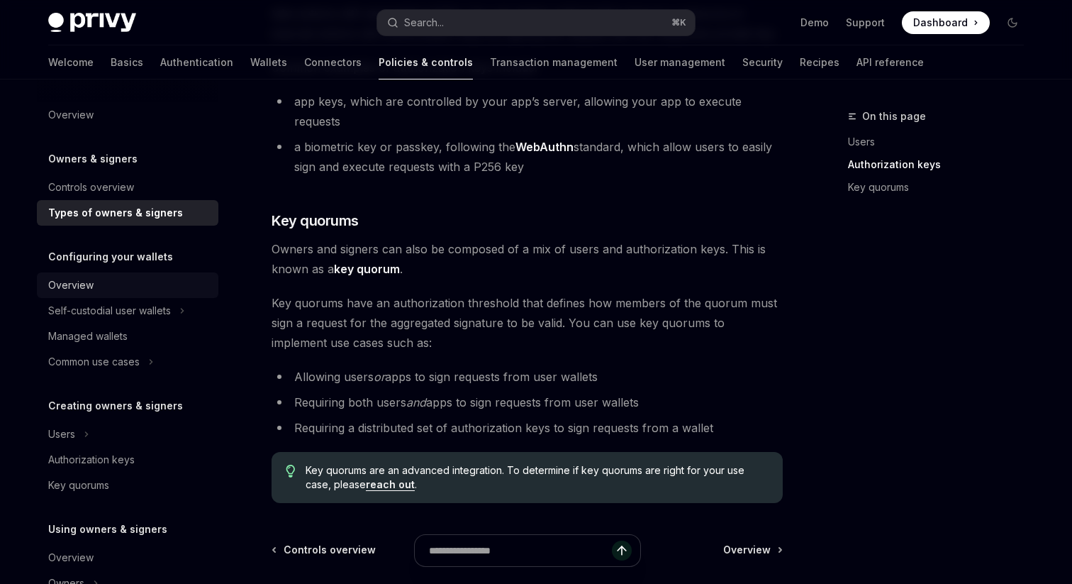
click at [138, 282] on div "Overview" at bounding box center [129, 285] width 162 height 17
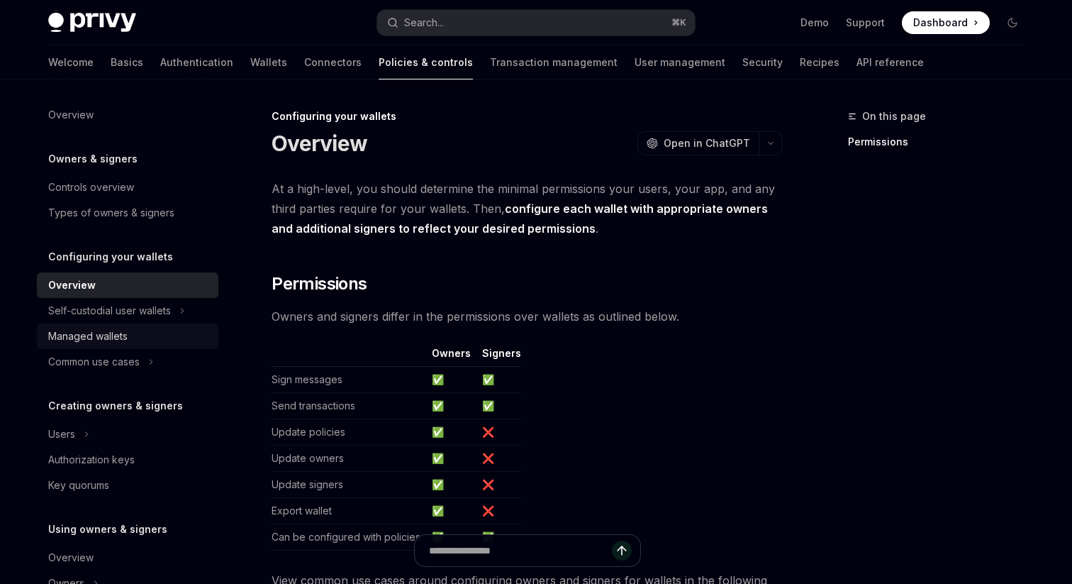
click at [133, 332] on div "Managed wallets" at bounding box center [129, 336] width 162 height 17
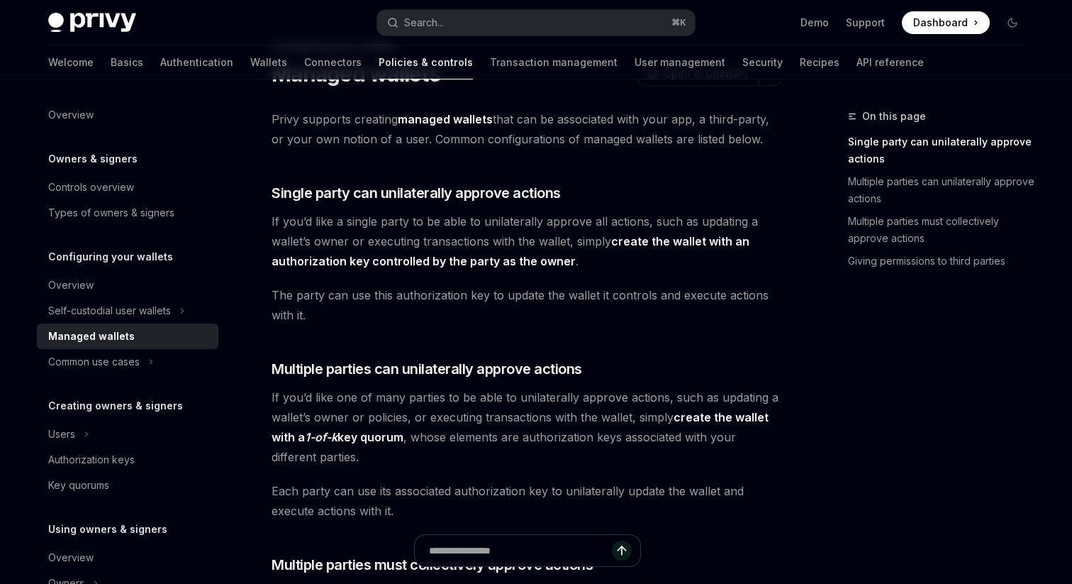
scroll to position [72, 0]
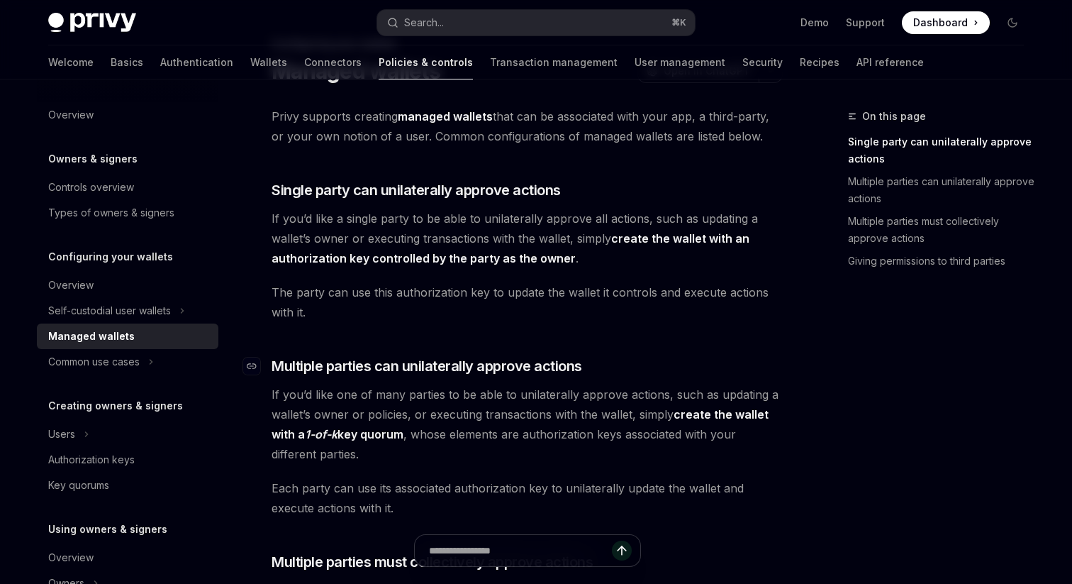
click at [328, 362] on span "Multiple parties can unilaterally approve actions" at bounding box center [427, 366] width 311 height 20
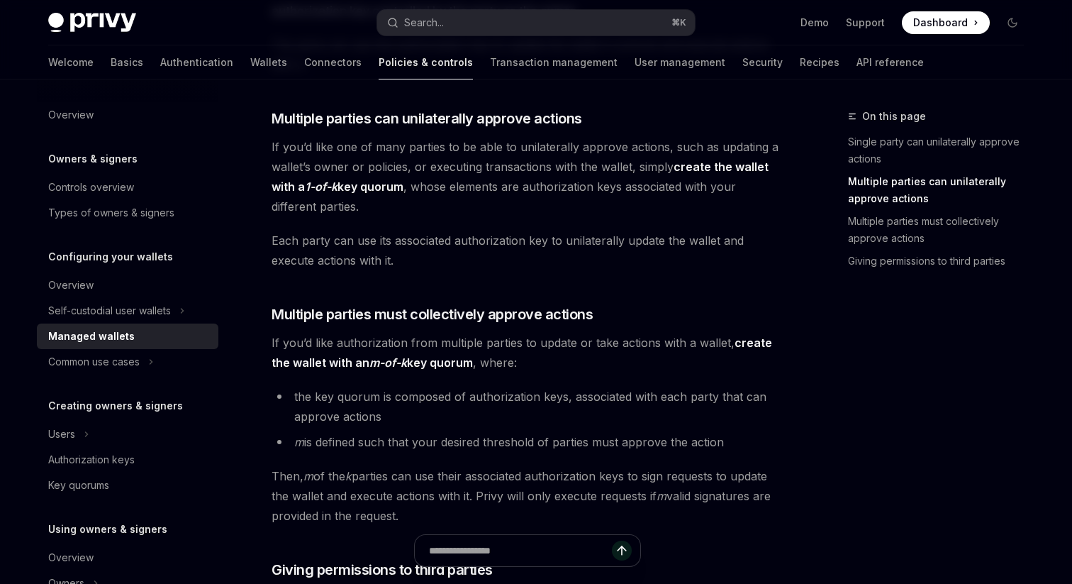
scroll to position [321, 0]
click at [367, 301] on div "Privy supports creating managed wallets that can be associated with your app, a…" at bounding box center [527, 319] width 511 height 922
click at [360, 316] on span "Multiple parties must collectively approve actions" at bounding box center [432, 314] width 321 height 20
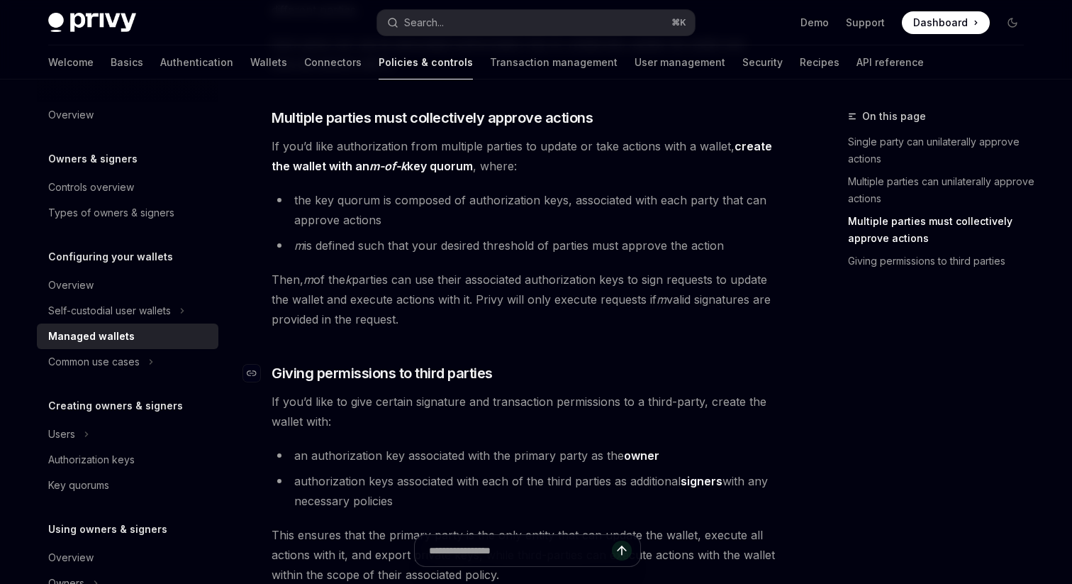
click at [355, 368] on span "Giving permissions to third parties" at bounding box center [382, 373] width 221 height 20
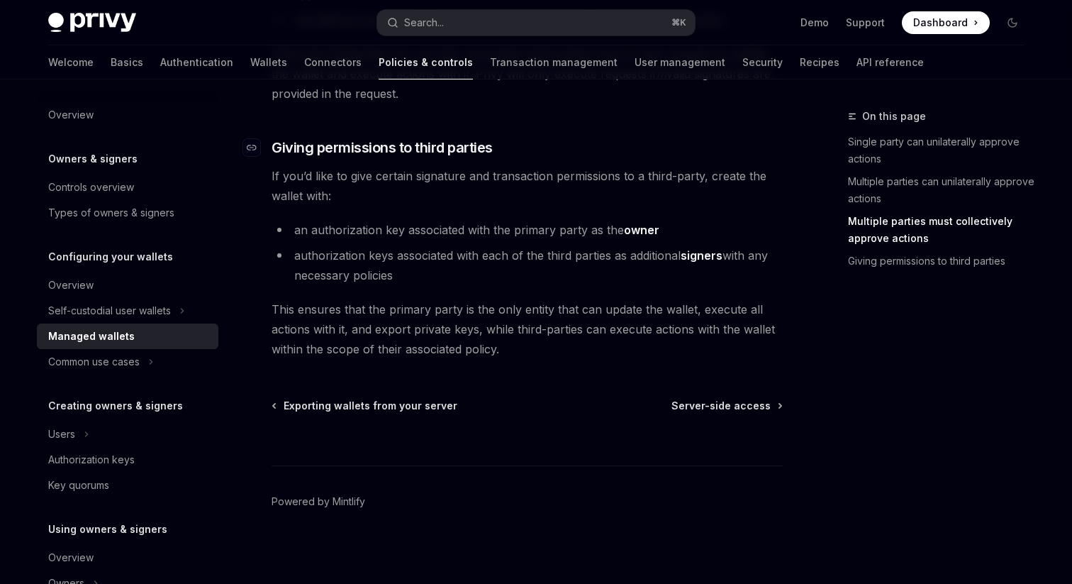
scroll to position [746, 0]
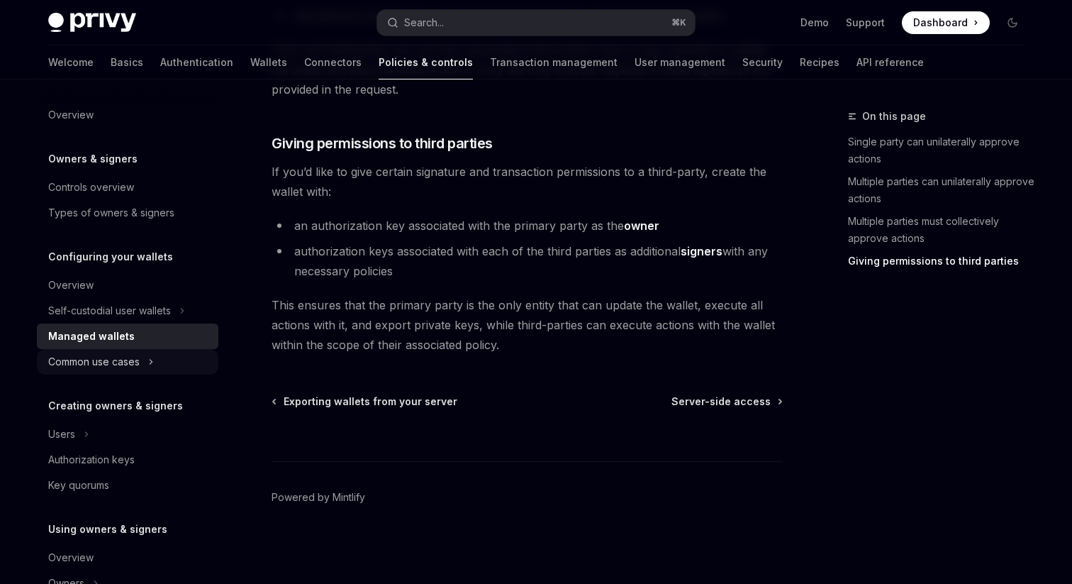
click at [148, 356] on div "Common use cases" at bounding box center [128, 362] width 182 height 26
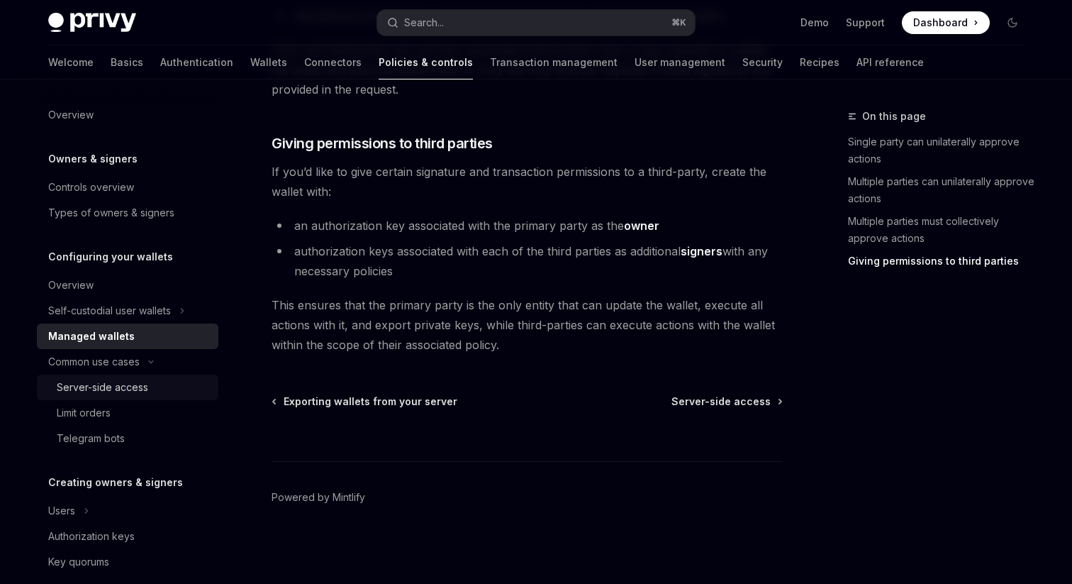
click at [148, 394] on div "Server-side access" at bounding box center [133, 387] width 153 height 17
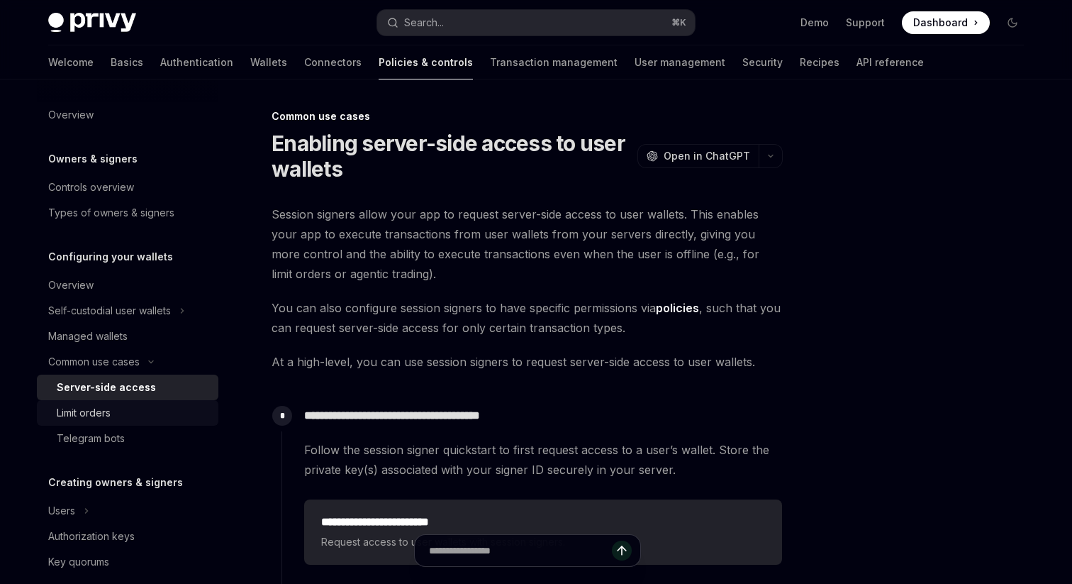
click at [144, 418] on div "Limit orders" at bounding box center [133, 412] width 153 height 17
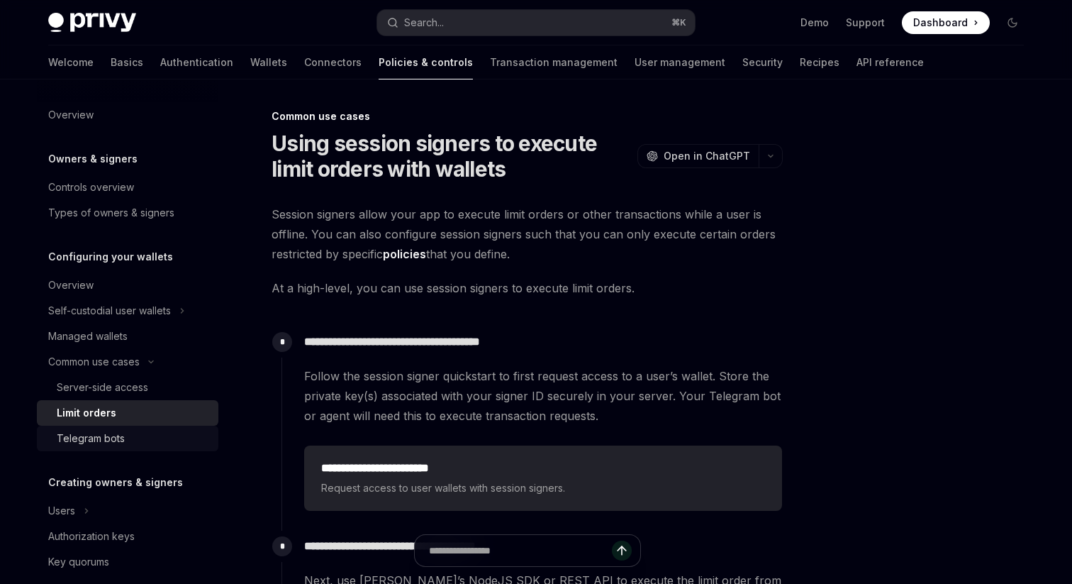
click at [143, 440] on div "Telegram bots" at bounding box center [133, 438] width 153 height 17
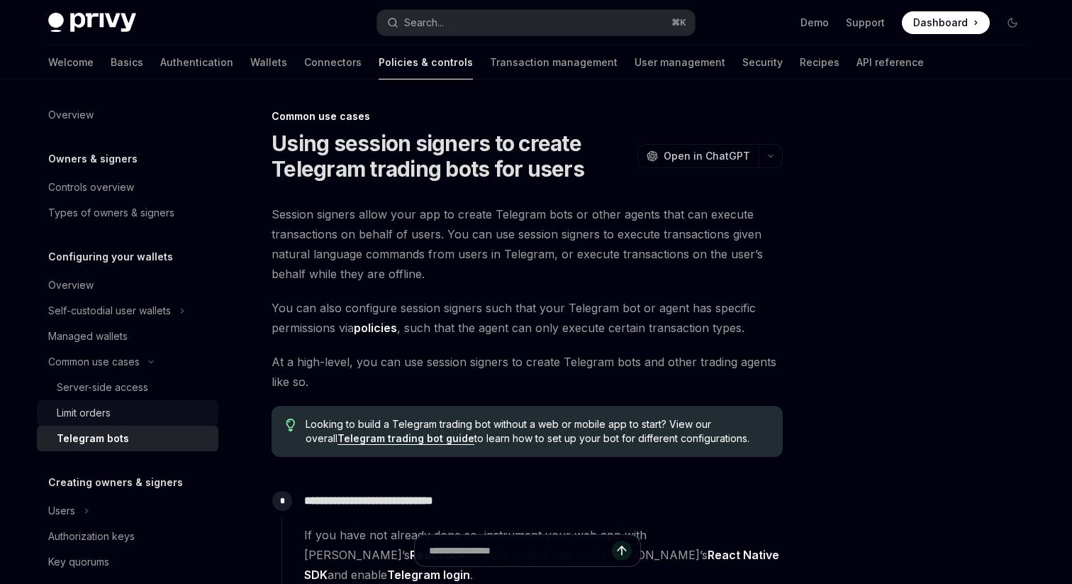
click at [145, 422] on link "Limit orders" at bounding box center [128, 413] width 182 height 26
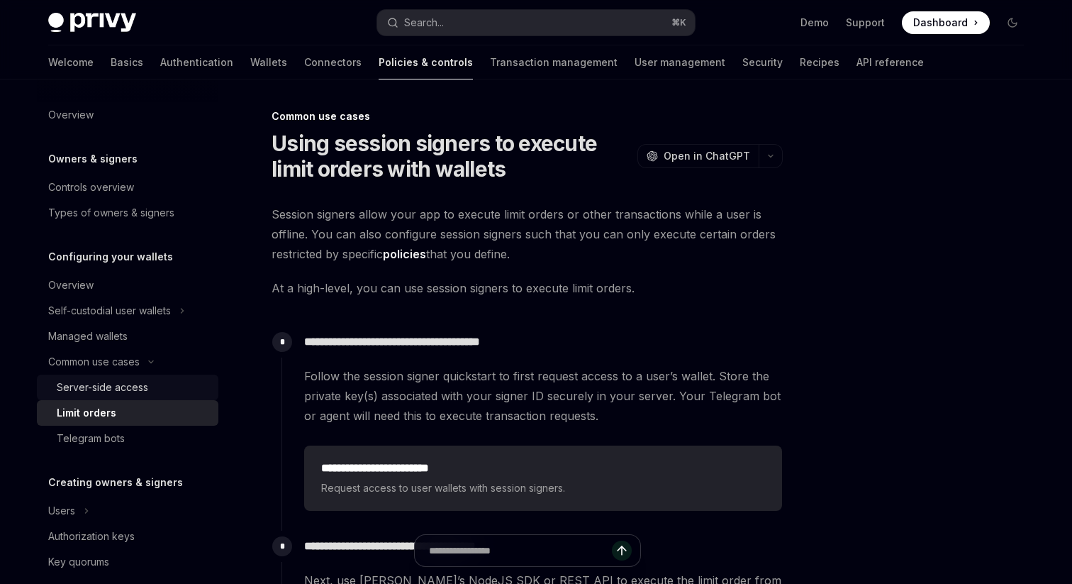
click at [145, 391] on div "Server-side access" at bounding box center [102, 387] width 91 height 17
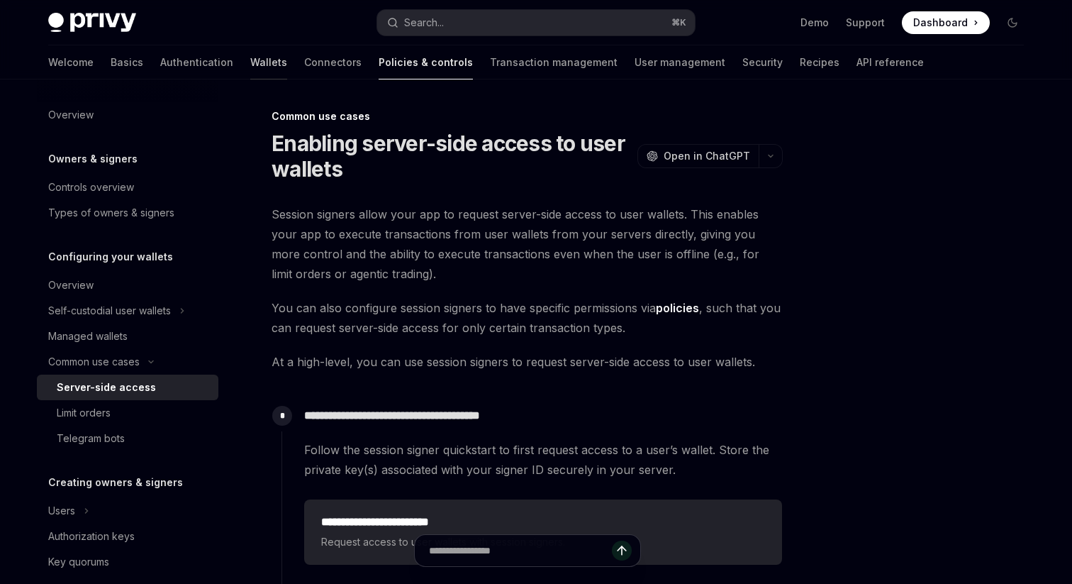
click at [250, 66] on link "Wallets" at bounding box center [268, 62] width 37 height 34
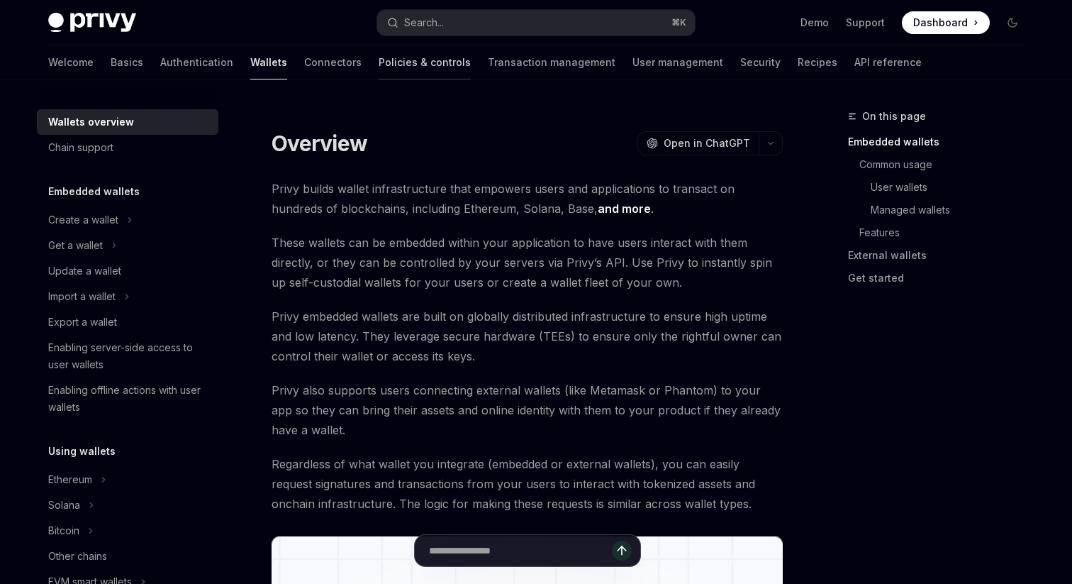
click at [379, 61] on link "Policies & controls" at bounding box center [425, 62] width 92 height 34
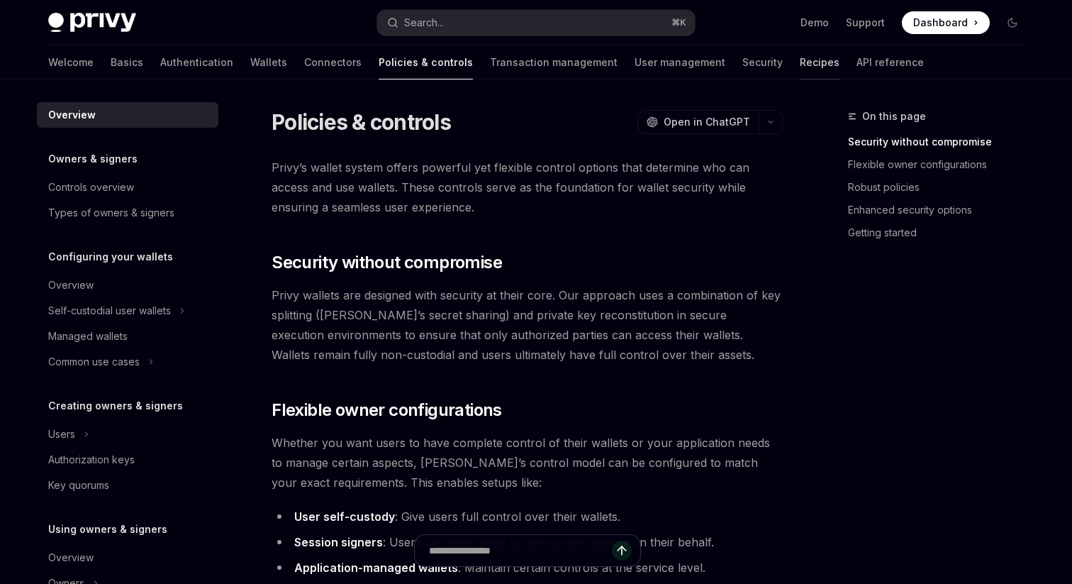
click at [800, 62] on link "Recipes" at bounding box center [820, 62] width 40 height 34
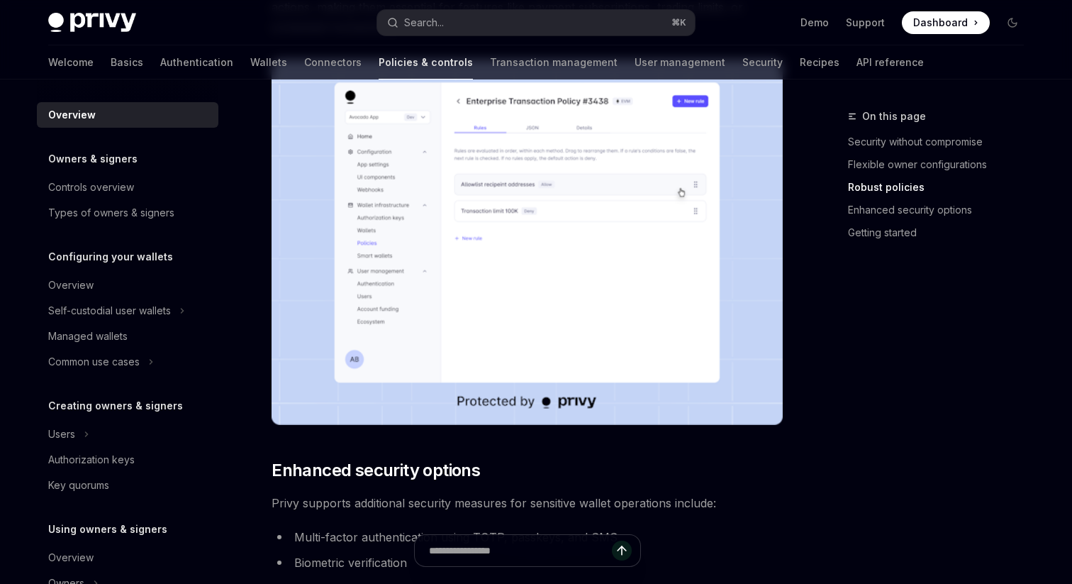
scroll to position [861, 0]
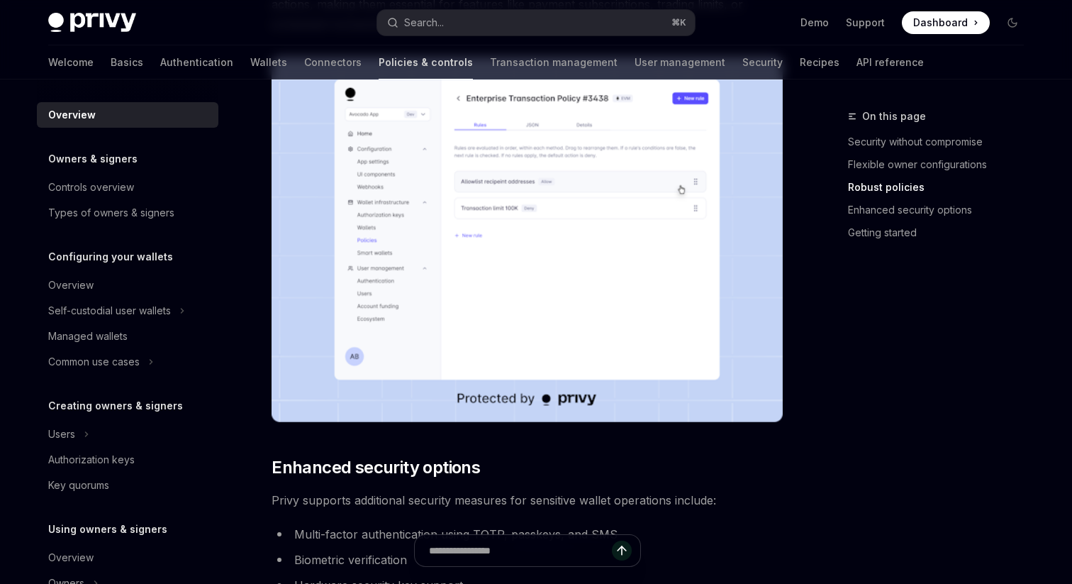
click at [379, 58] on link "Policies & controls" at bounding box center [426, 62] width 94 height 34
click at [119, 194] on div "Controls overview" at bounding box center [91, 187] width 86 height 17
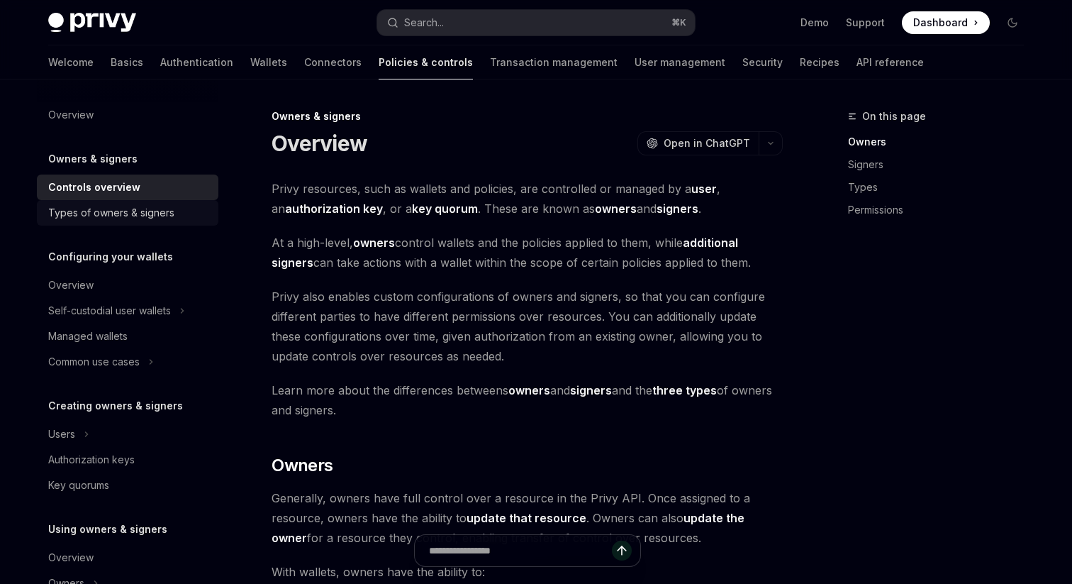
click at [147, 210] on div "Types of owners & signers" at bounding box center [111, 212] width 126 height 17
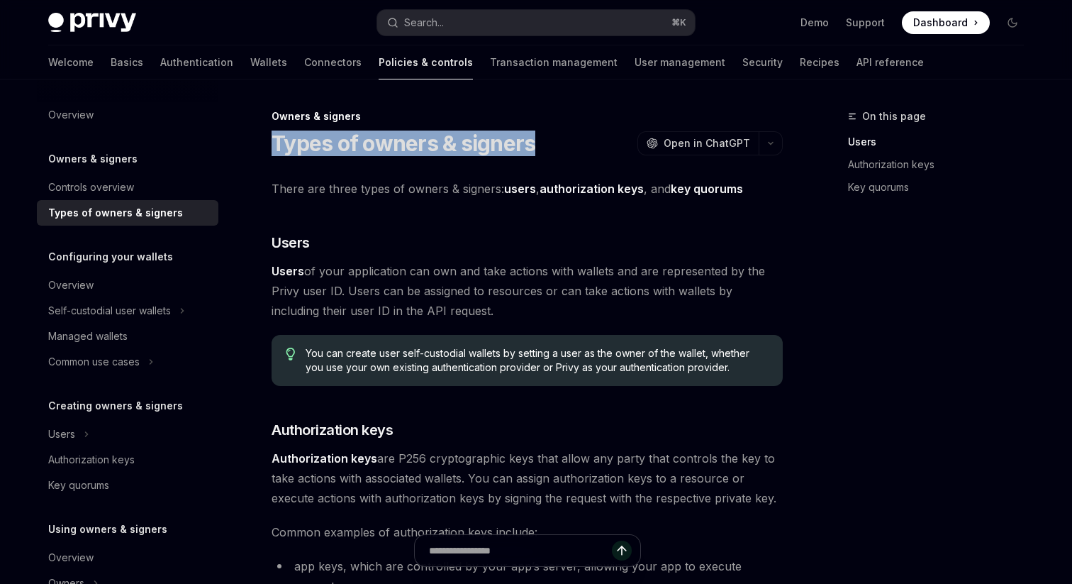
drag, startPoint x: 533, startPoint y: 138, endPoint x: 270, endPoint y: 137, distance: 263.1
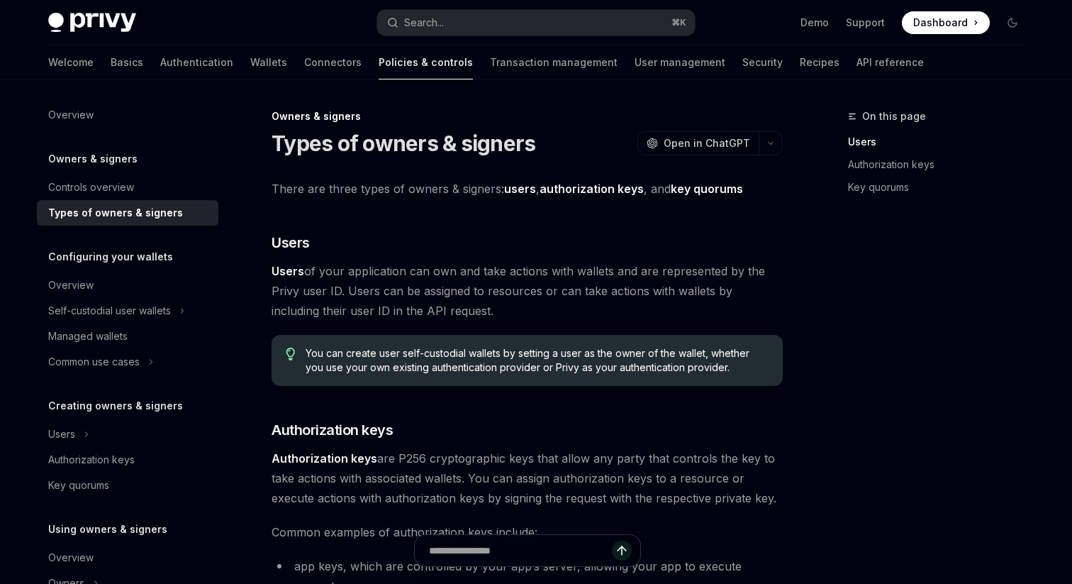
click at [280, 117] on div "Owners & signers" at bounding box center [527, 116] width 511 height 14
click at [490, 63] on link "Transaction management" at bounding box center [554, 62] width 128 height 34
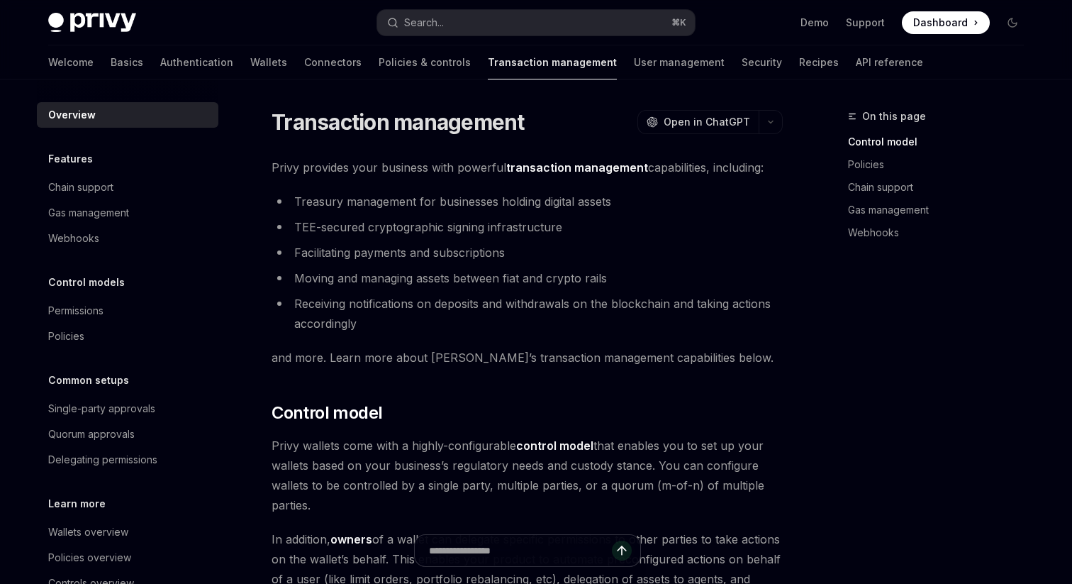
drag, startPoint x: 394, startPoint y: 130, endPoint x: 552, endPoint y: 129, distance: 158.2
click at [552, 129] on div "Transaction management OpenAI Open in ChatGPT" at bounding box center [527, 122] width 511 height 26
click at [555, 202] on li "Treasury management for businesses holding digital assets" at bounding box center [527, 201] width 511 height 20
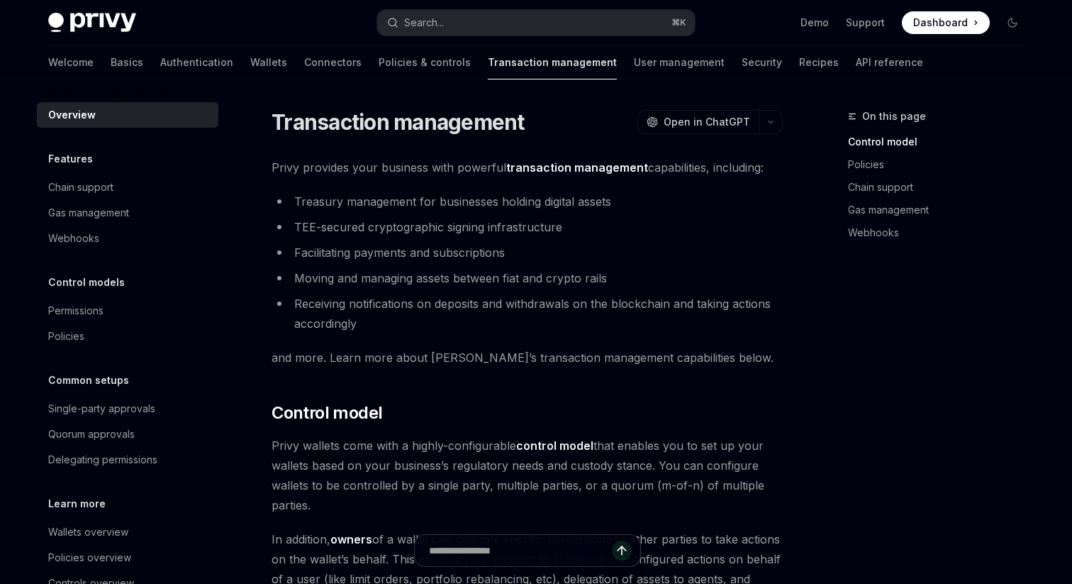
click at [601, 204] on li "Treasury management for businesses holding digital assets" at bounding box center [527, 201] width 511 height 20
click at [587, 257] on li "Facilitating payments and subscriptions" at bounding box center [527, 253] width 511 height 20
drag, startPoint x: 538, startPoint y: 274, endPoint x: 672, endPoint y: 278, distance: 133.4
click at [672, 278] on li "Moving and managing assets between fiat and crypto rails" at bounding box center [527, 278] width 511 height 20
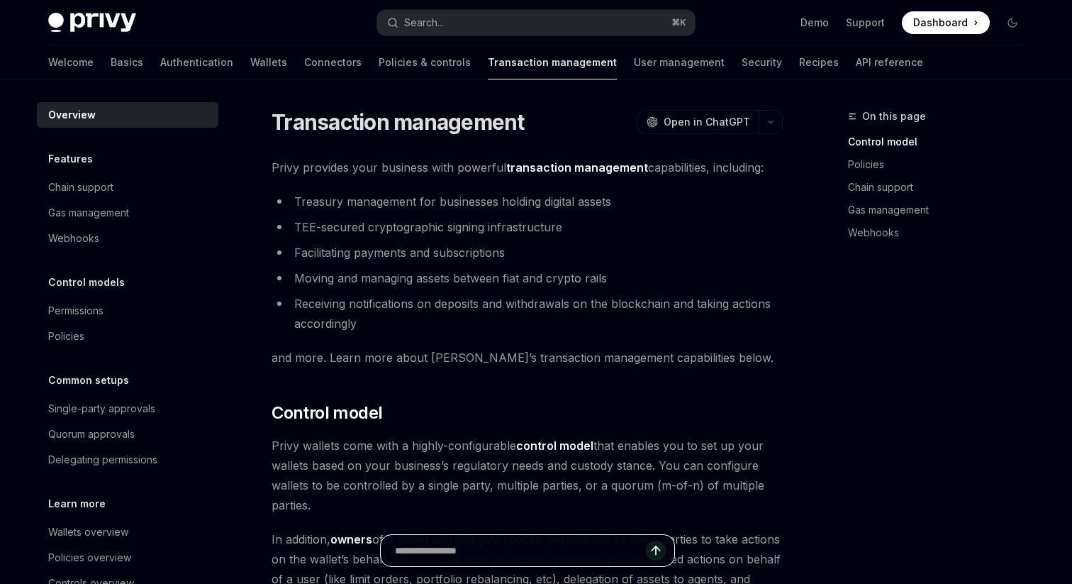
click at [515, 543] on input "text" at bounding box center [520, 550] width 251 height 31
click at [553, 458] on span "Privy wallets come with a highly-configurable control model that enables you to…" at bounding box center [527, 474] width 511 height 79
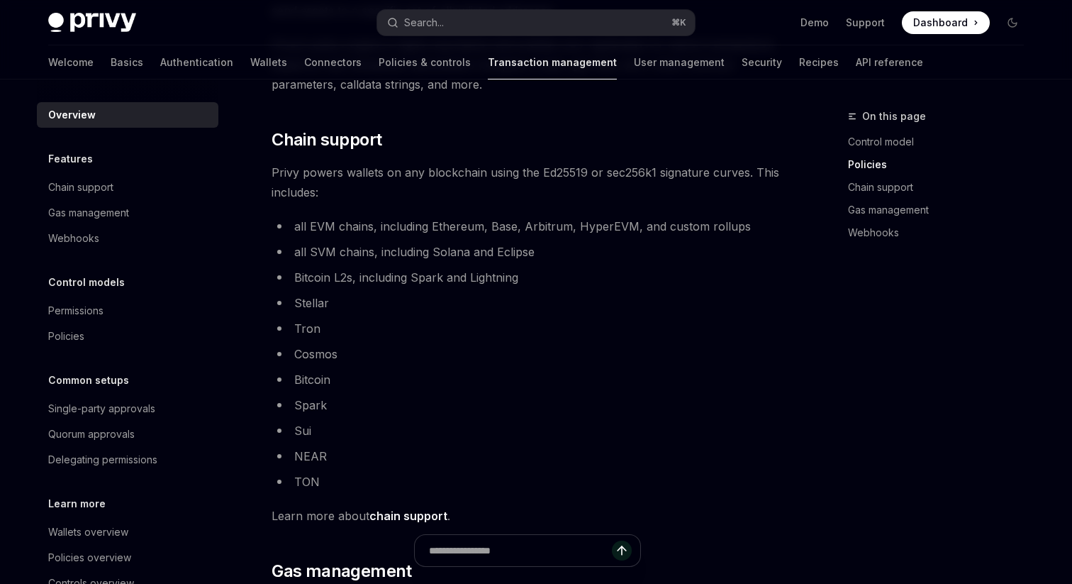
scroll to position [838, 0]
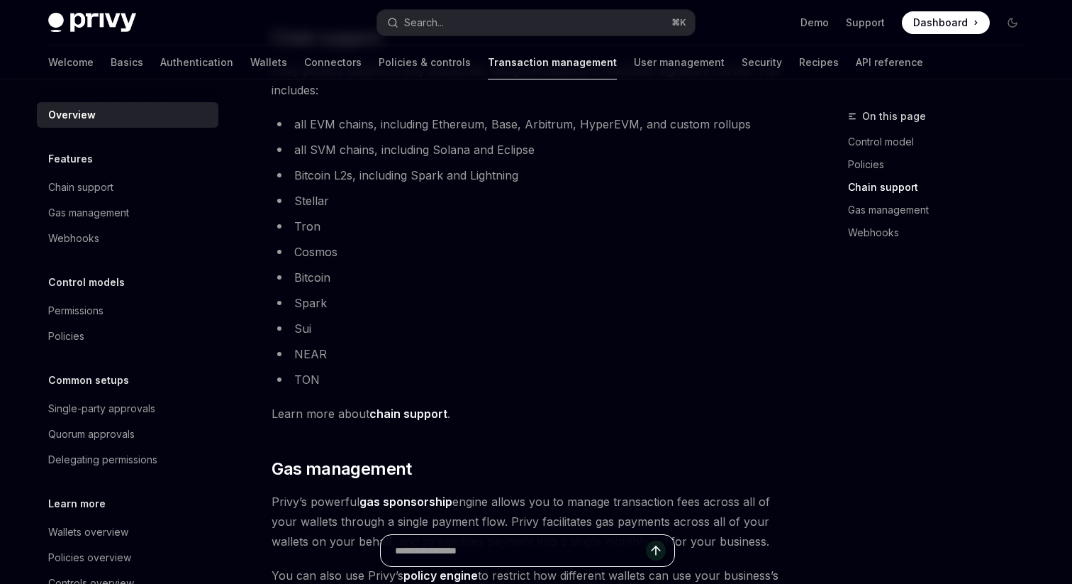
click at [541, 554] on input "text" at bounding box center [520, 550] width 251 height 31
click at [433, 415] on link "chain support" at bounding box center [409, 413] width 78 height 15
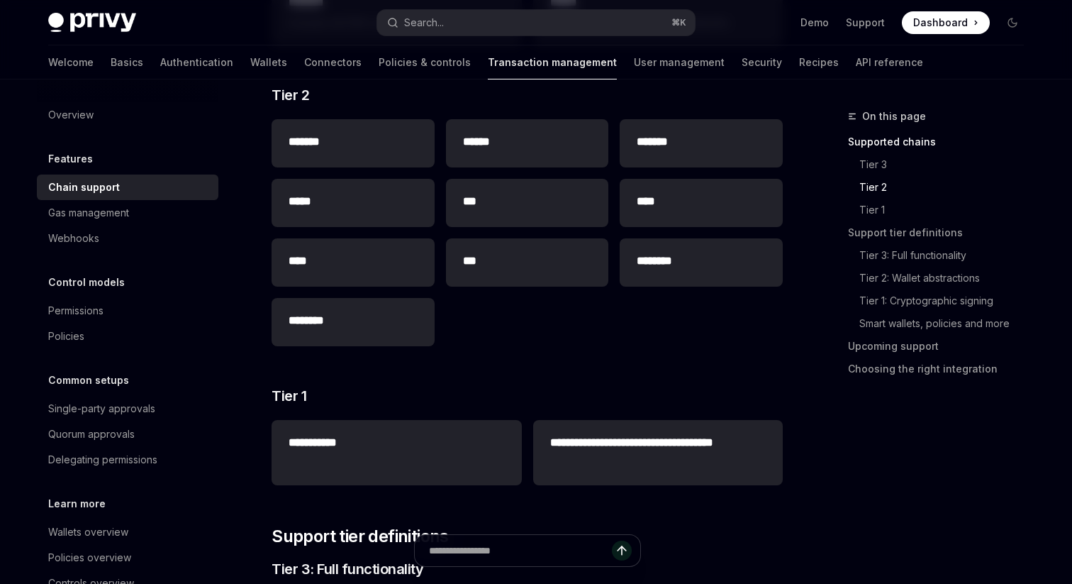
scroll to position [362, 0]
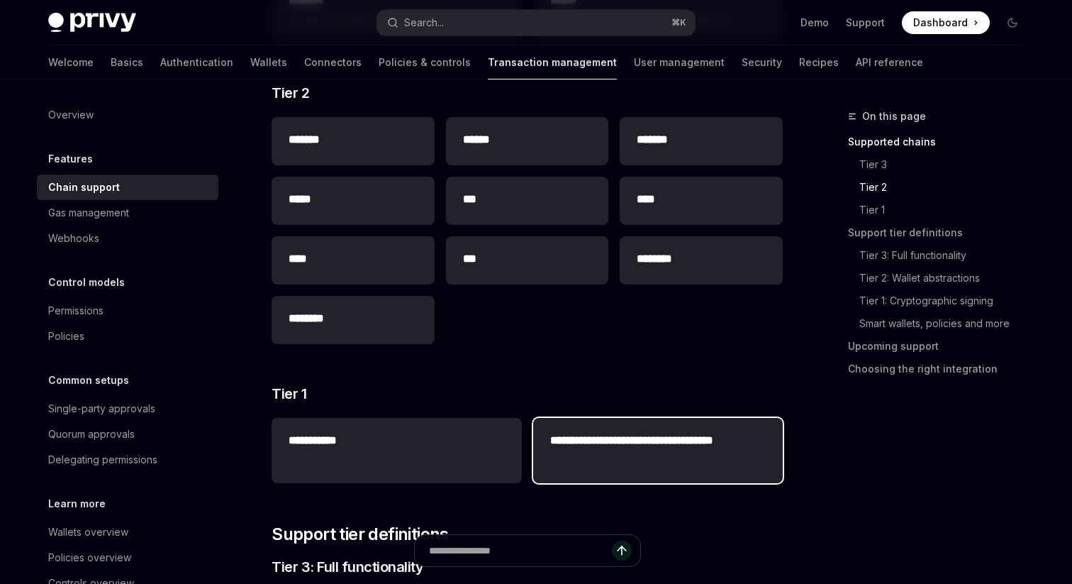
click at [633, 472] on div "**********" at bounding box center [658, 450] width 250 height 65
click at [640, 440] on h2 "**********" at bounding box center [658, 449] width 216 height 34
click at [685, 465] on h2 "**********" at bounding box center [658, 449] width 216 height 34
click at [682, 451] on h2 "**********" at bounding box center [658, 449] width 216 height 34
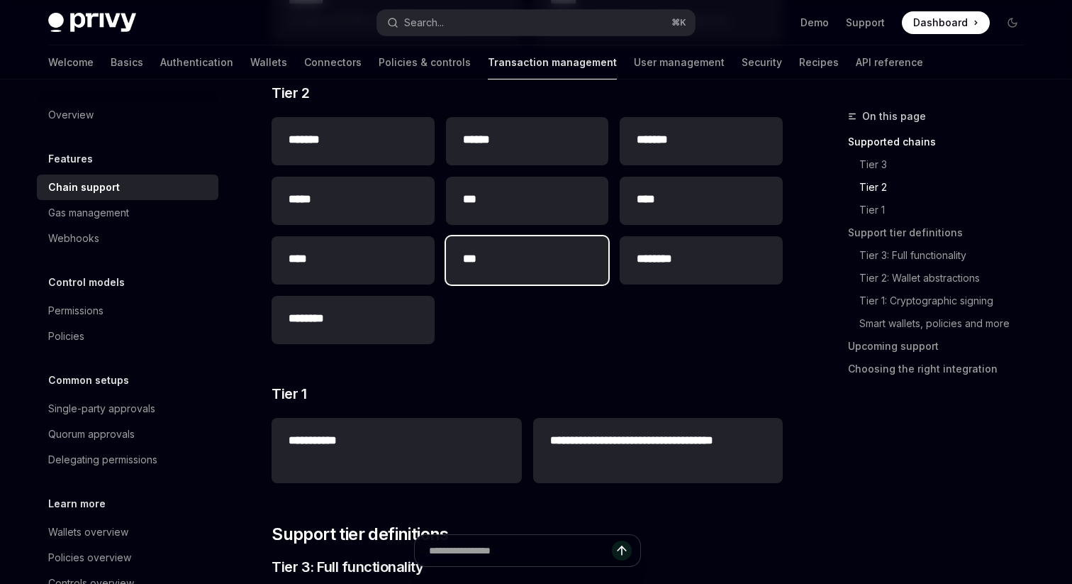
click at [562, 254] on h2 "***" at bounding box center [527, 258] width 129 height 17
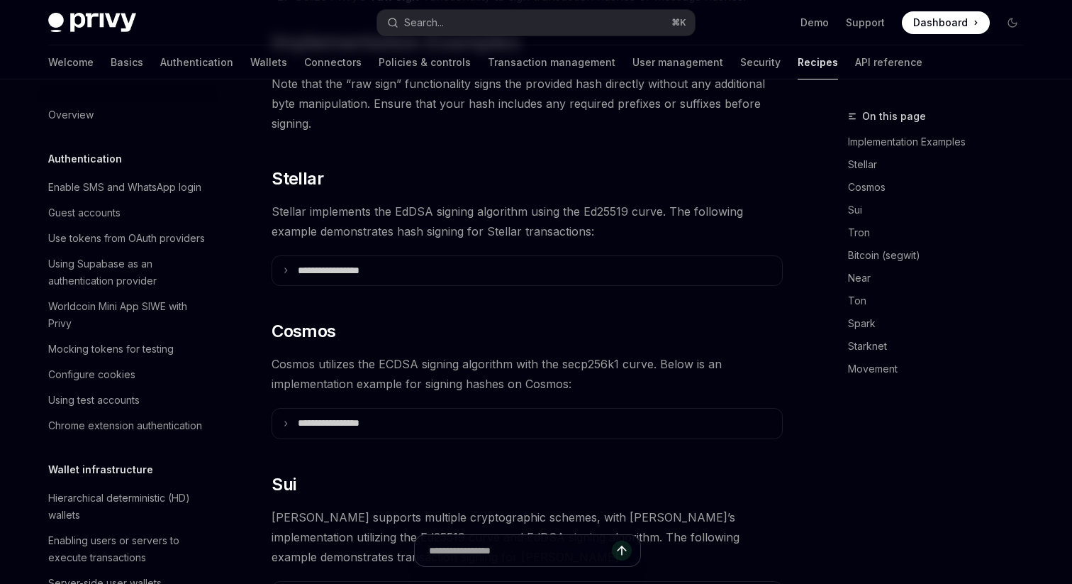
scroll to position [1548, 0]
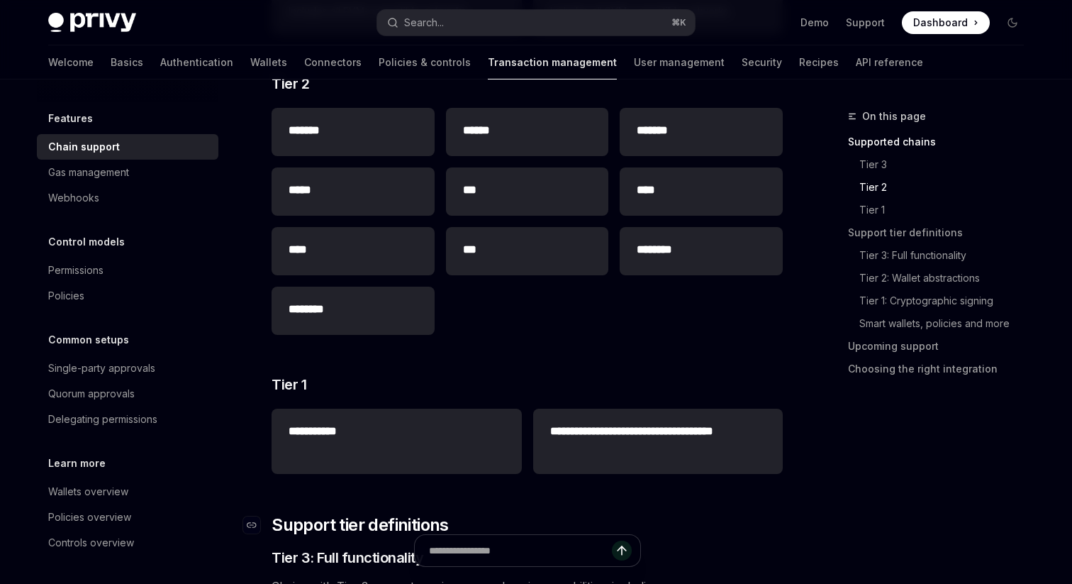
scroll to position [362, 0]
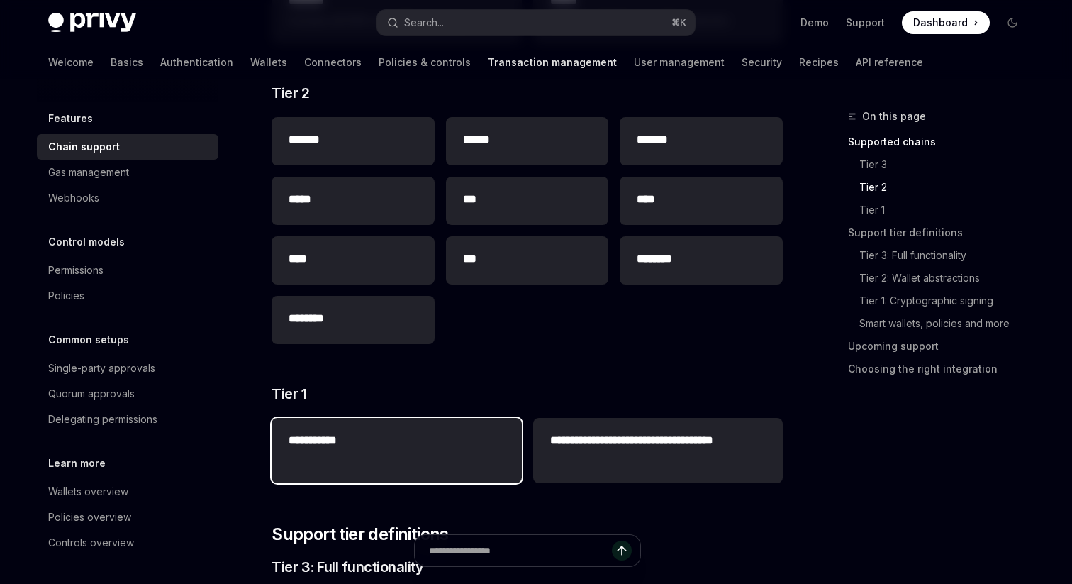
click at [454, 433] on h2 "**********" at bounding box center [397, 440] width 216 height 17
click at [459, 463] on div "**********" at bounding box center [397, 442] width 250 height 48
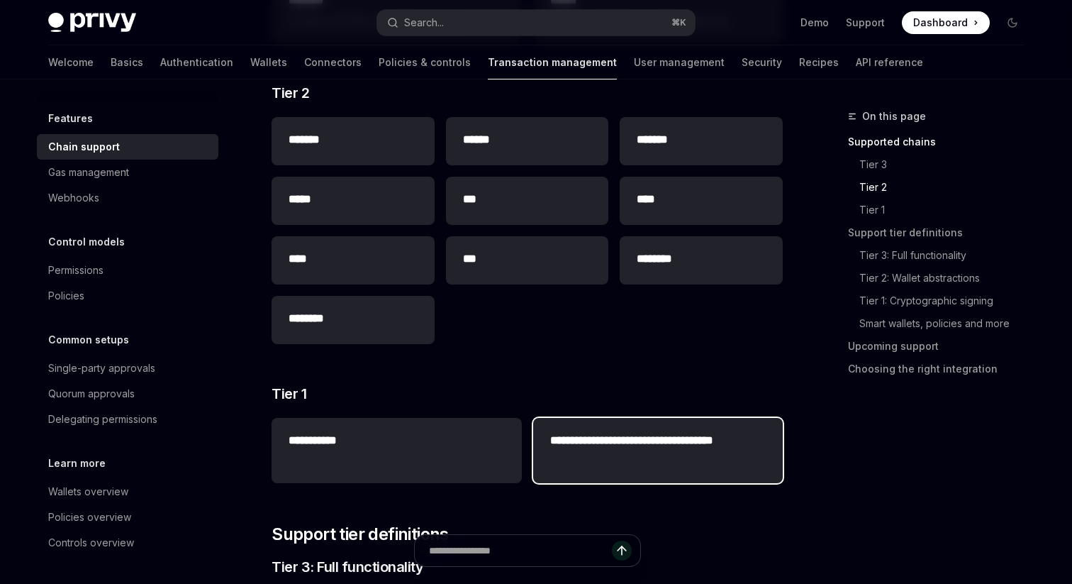
click at [655, 467] on div "**********" at bounding box center [658, 450] width 250 height 65
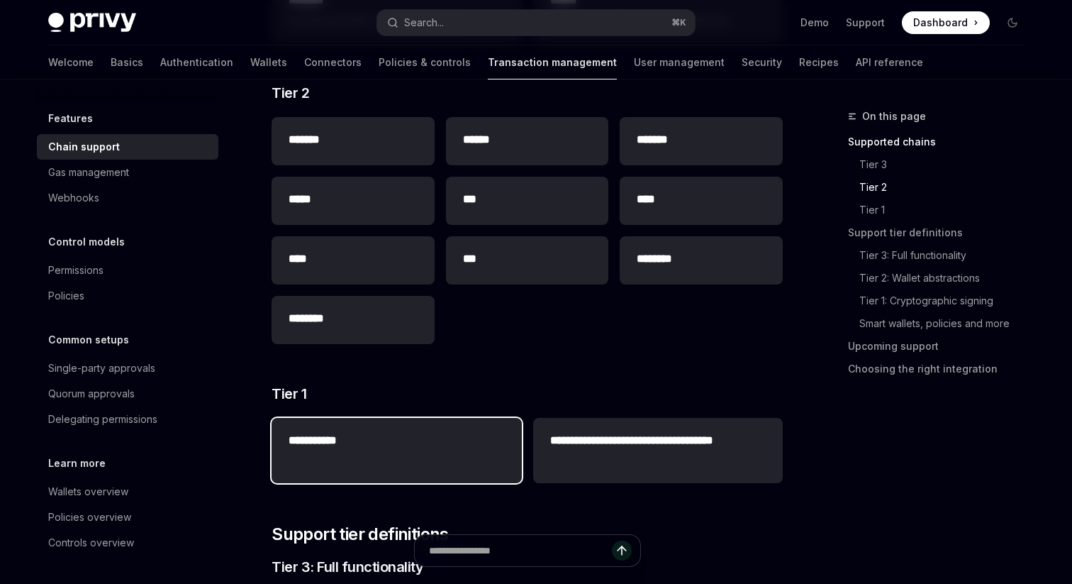
click at [426, 445] on h2 "**********" at bounding box center [397, 440] width 216 height 17
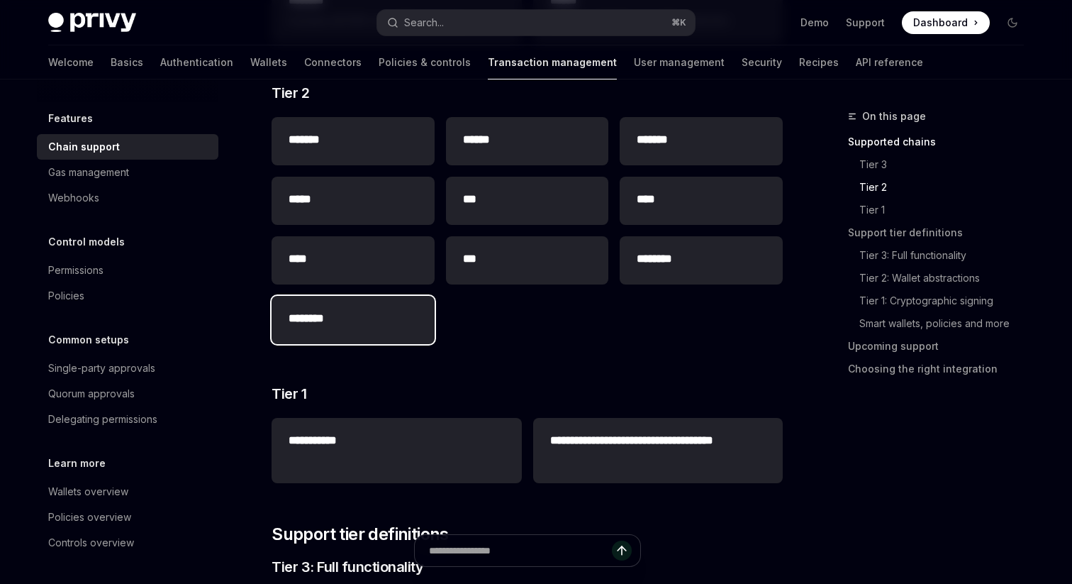
click at [379, 311] on h2 "********" at bounding box center [353, 318] width 129 height 17
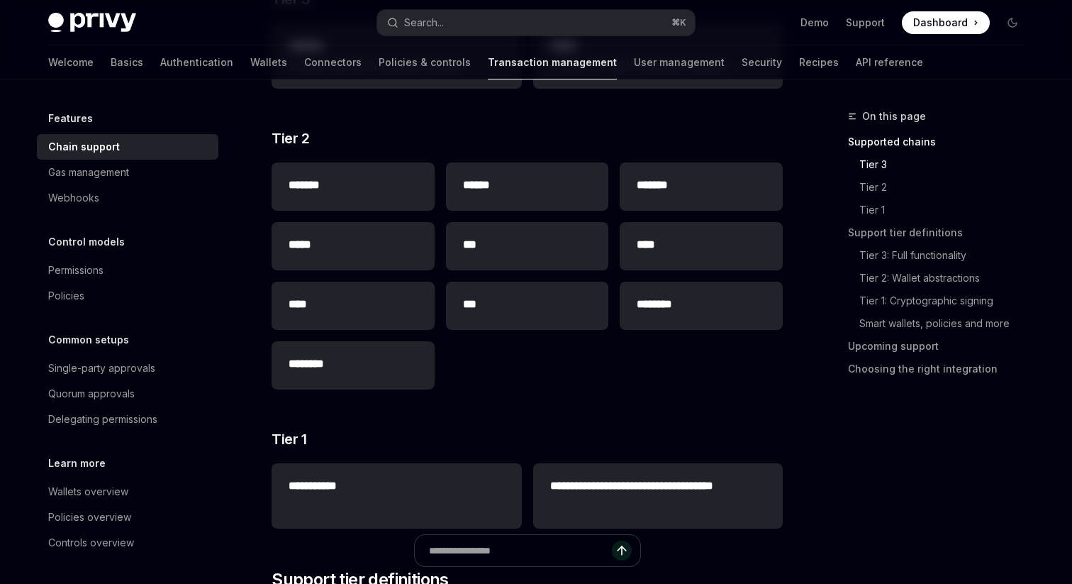
scroll to position [306, 0]
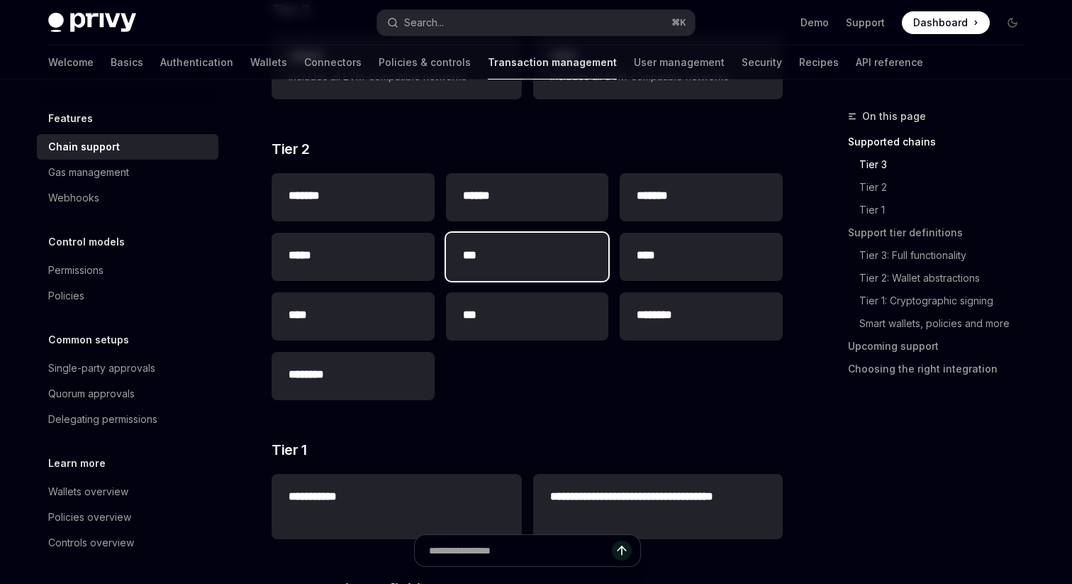
click at [535, 261] on h2 "***" at bounding box center [527, 255] width 129 height 17
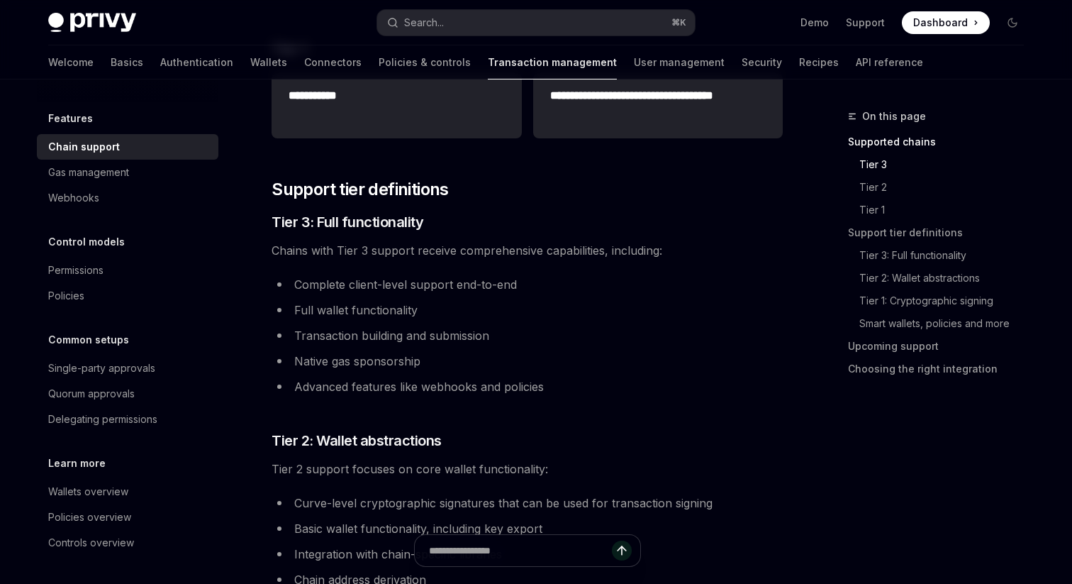
scroll to position [345, 0]
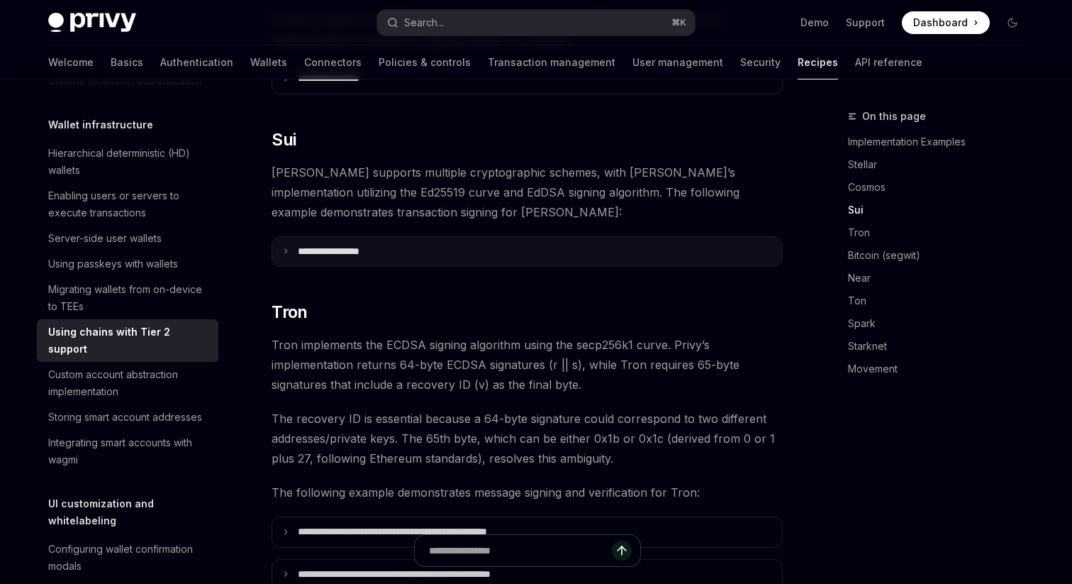
click at [524, 237] on summary "**********" at bounding box center [527, 252] width 510 height 30
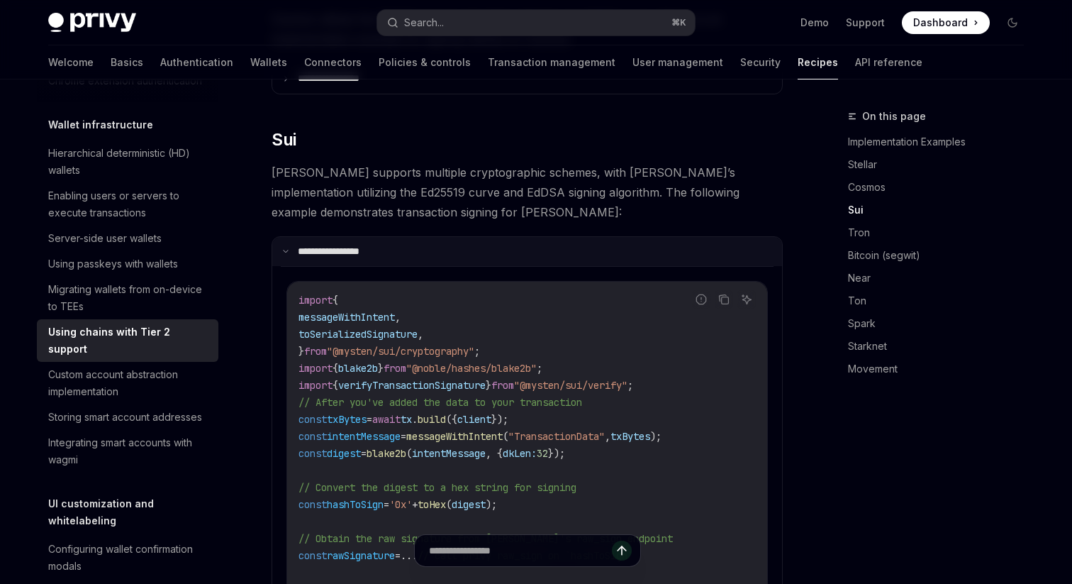
click at [524, 237] on summary "**********" at bounding box center [527, 252] width 510 height 30
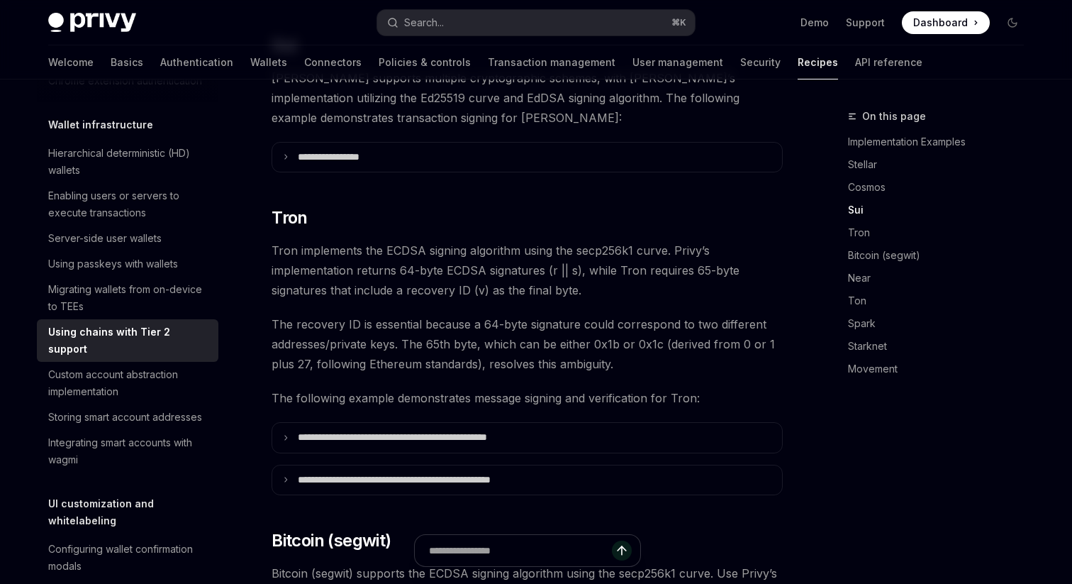
scroll to position [792, 0]
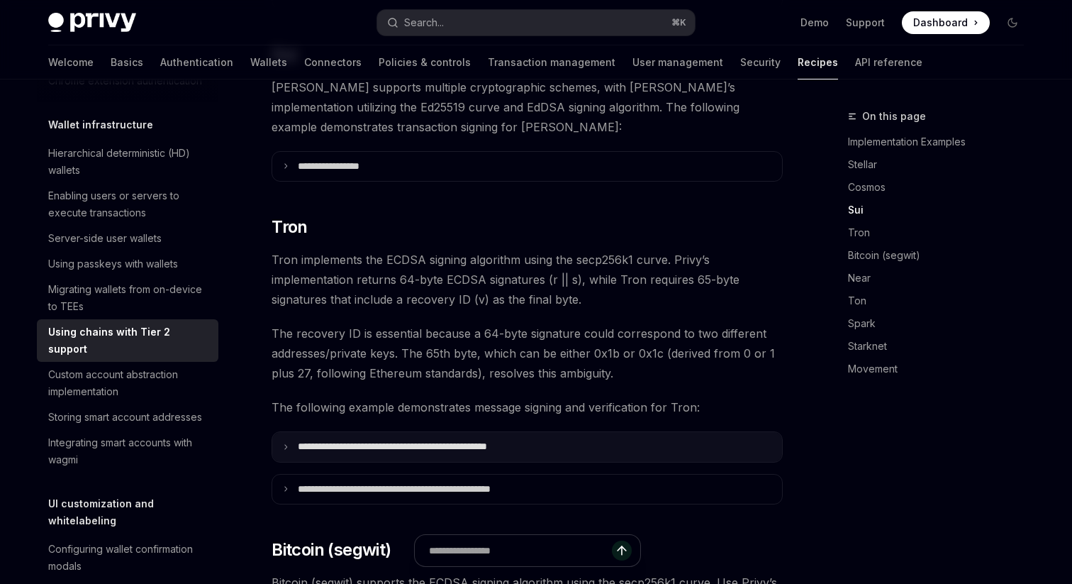
click at [485, 440] on p "**********" at bounding box center [430, 446] width 265 height 13
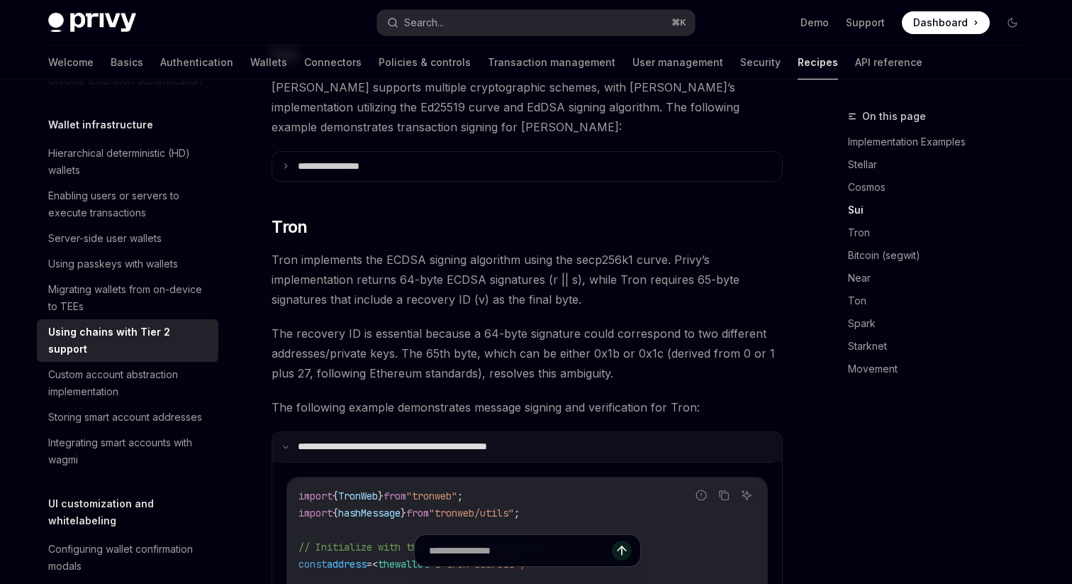
click at [486, 440] on p "**********" at bounding box center [428, 446] width 260 height 13
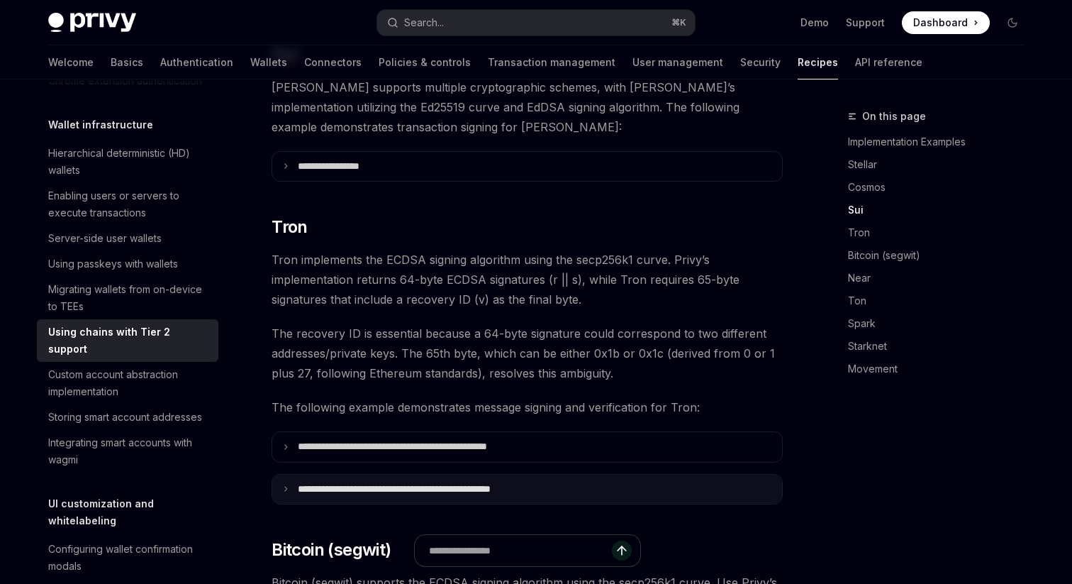
click at [460, 483] on p "**********" at bounding box center [432, 489] width 268 height 13
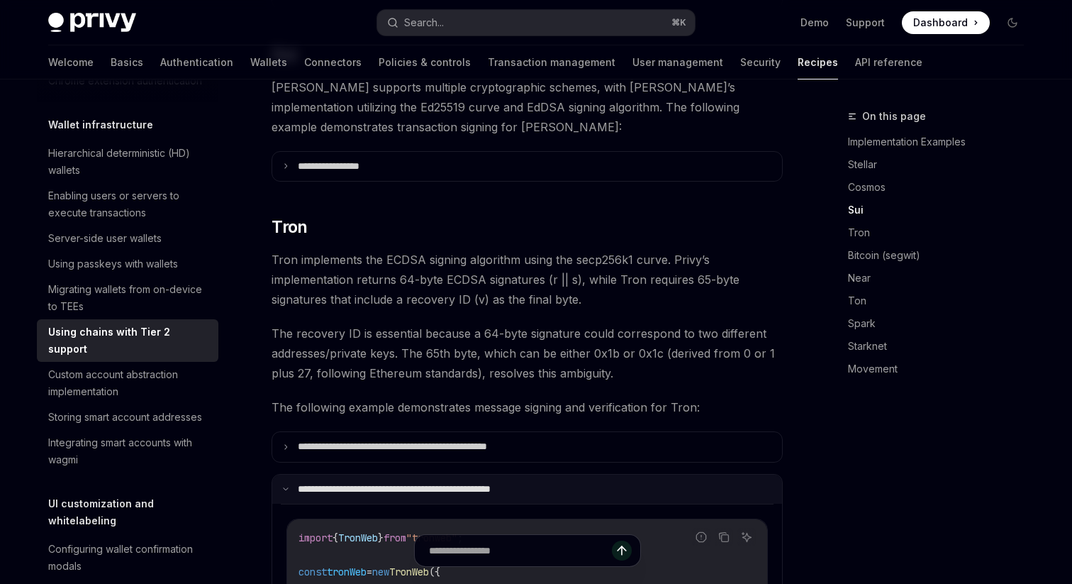
click at [452, 474] on summary "**********" at bounding box center [527, 489] width 510 height 30
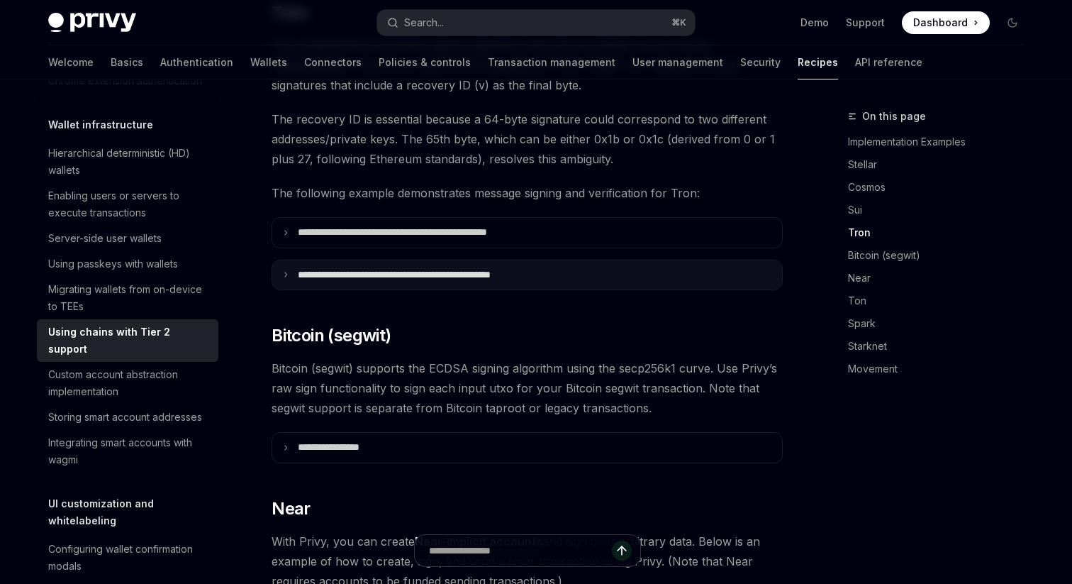
scroll to position [1155, 0]
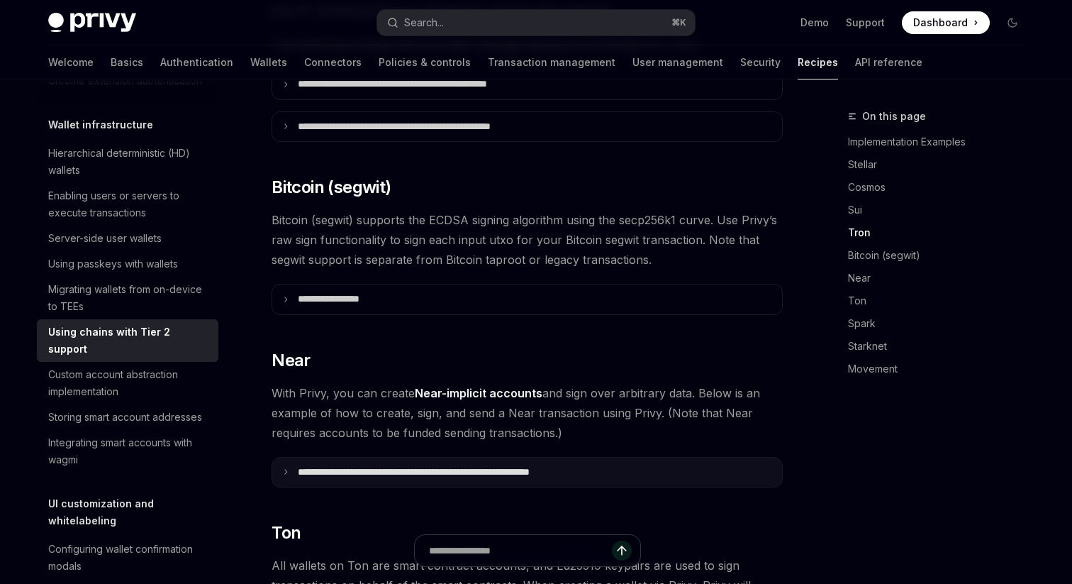
click at [466, 466] on p "**********" at bounding box center [455, 472] width 315 height 13
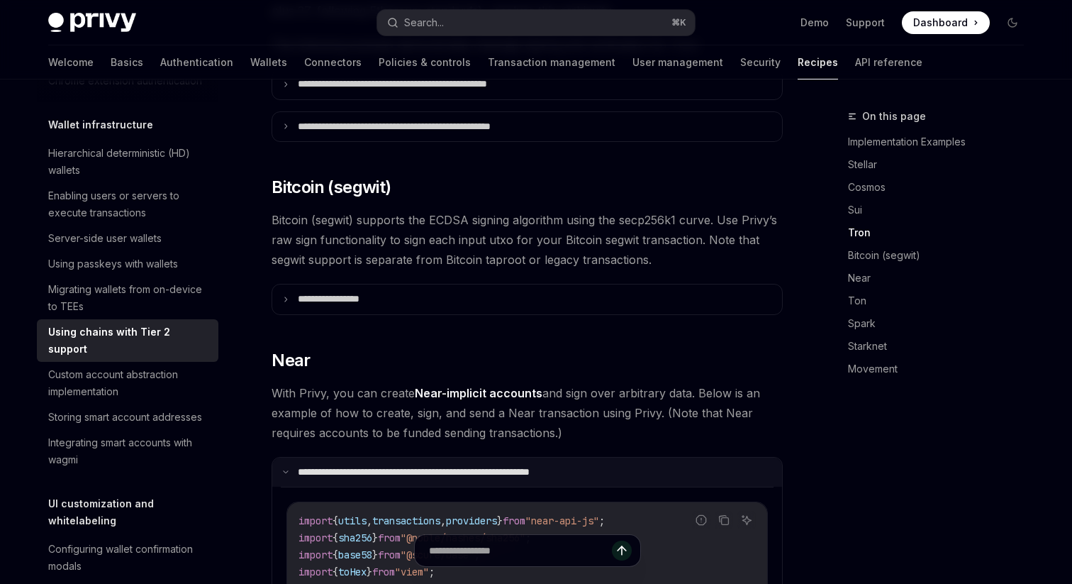
click at [467, 466] on p "**********" at bounding box center [453, 472] width 310 height 13
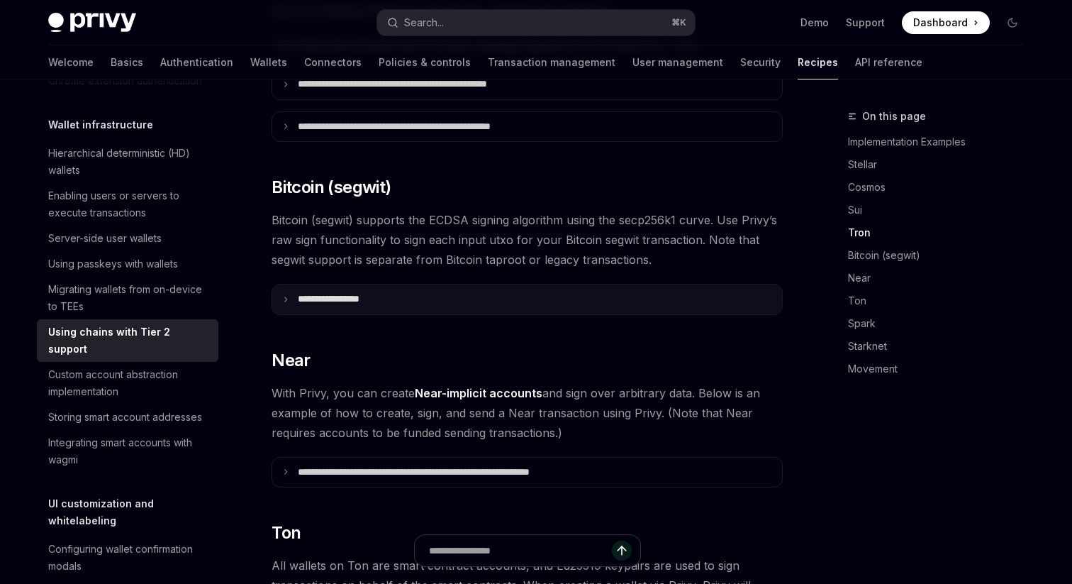
click at [475, 284] on summary "**********" at bounding box center [527, 299] width 510 height 30
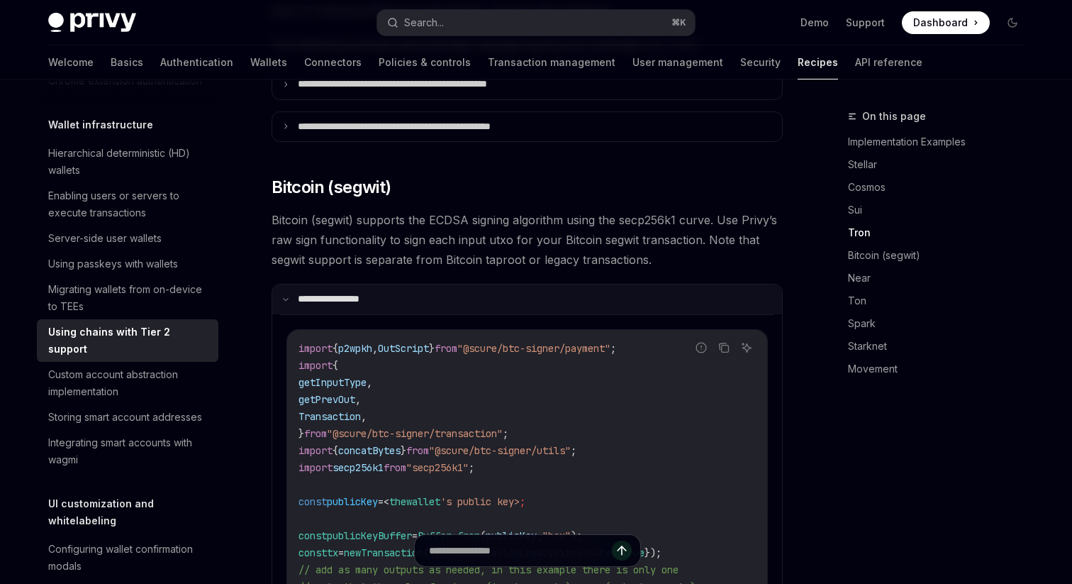
click at [475, 284] on summary "**********" at bounding box center [527, 299] width 510 height 30
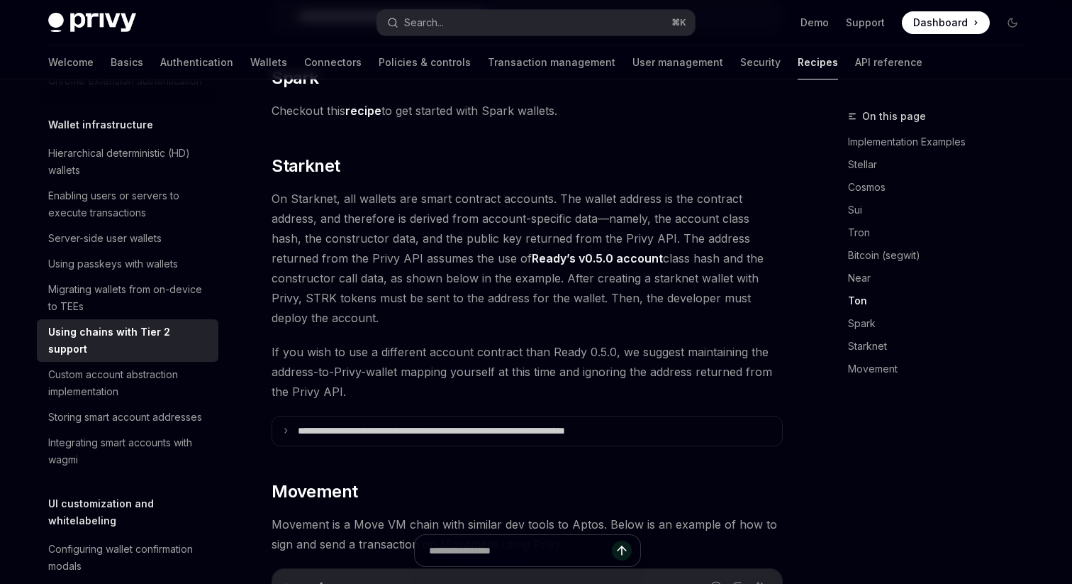
scroll to position [2050, 0]
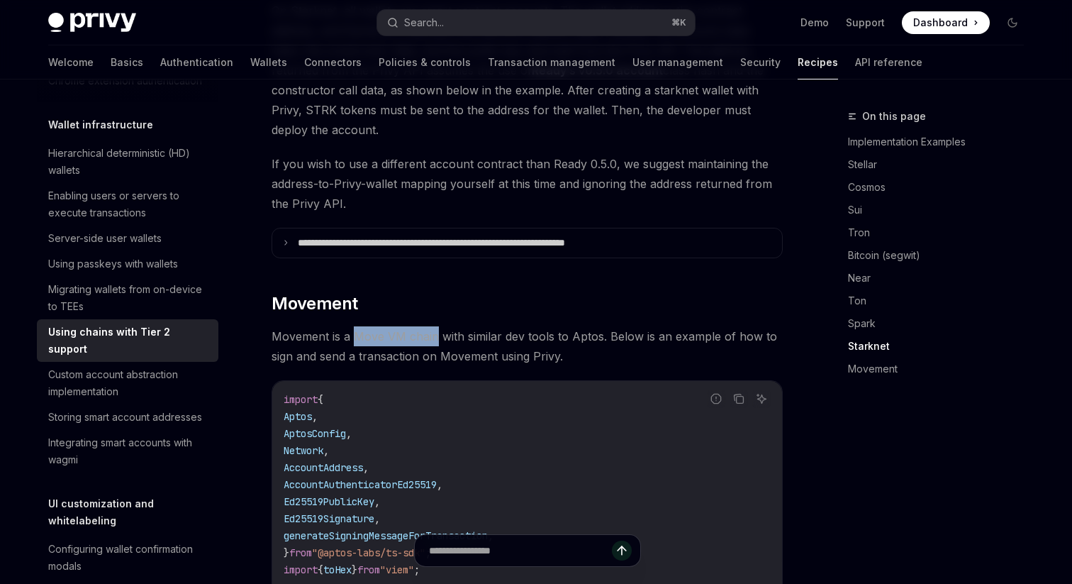
drag, startPoint x: 354, startPoint y: 316, endPoint x: 434, endPoint y: 312, distance: 80.2
click at [434, 326] on span "Movement is a Move VM chain with similar dev tools to Aptos. Below is an exampl…" at bounding box center [527, 346] width 511 height 40
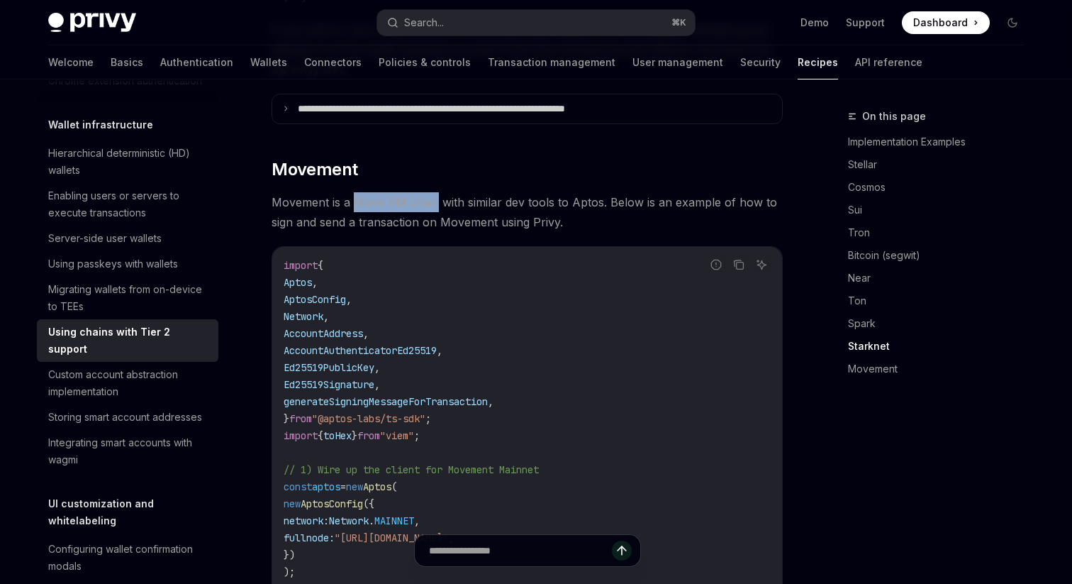
scroll to position [2185, 0]
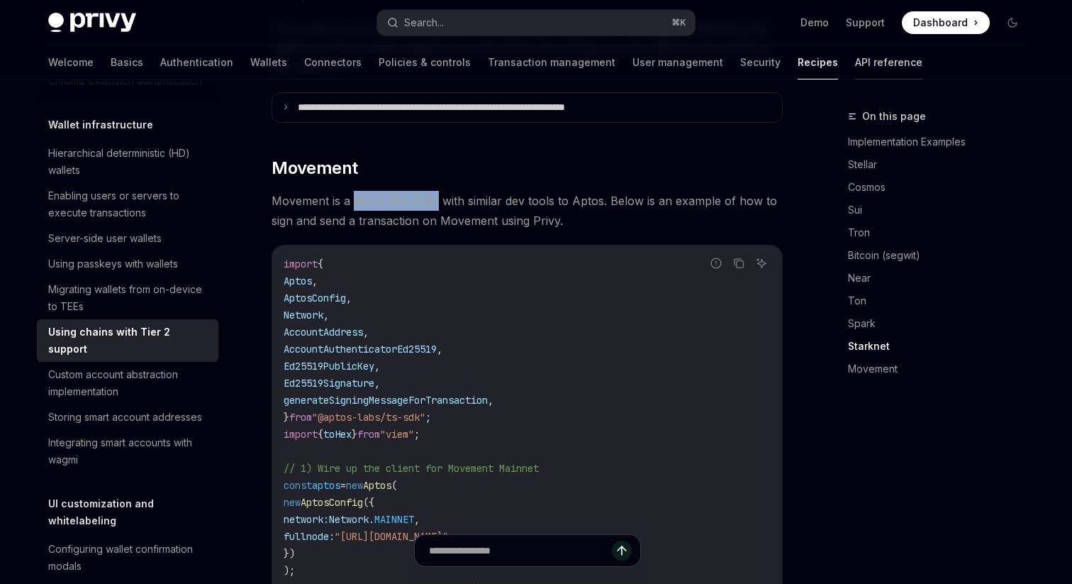
click at [855, 64] on link "API reference" at bounding box center [888, 62] width 67 height 34
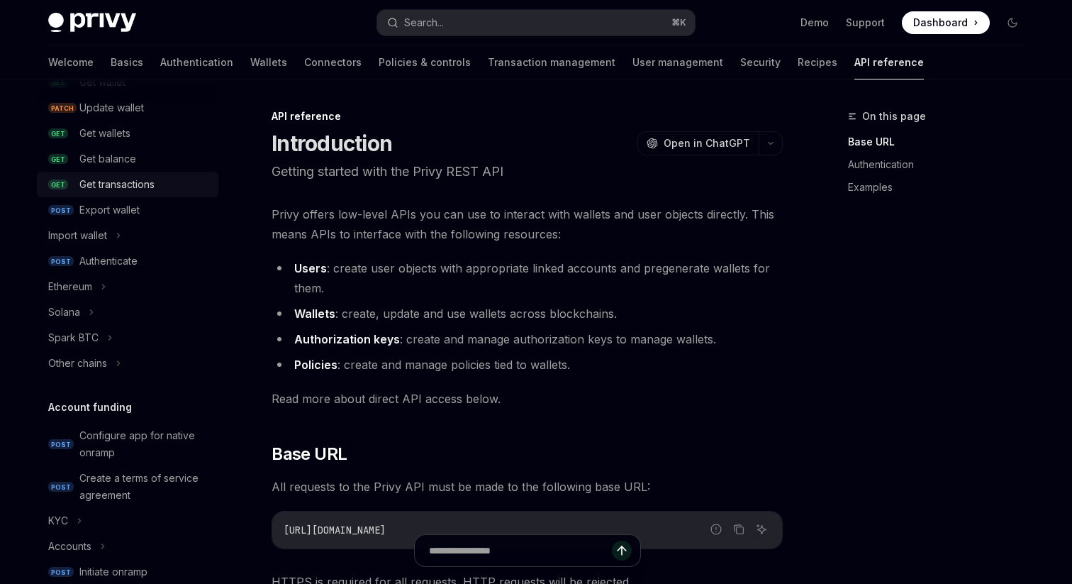
scroll to position [218, 0]
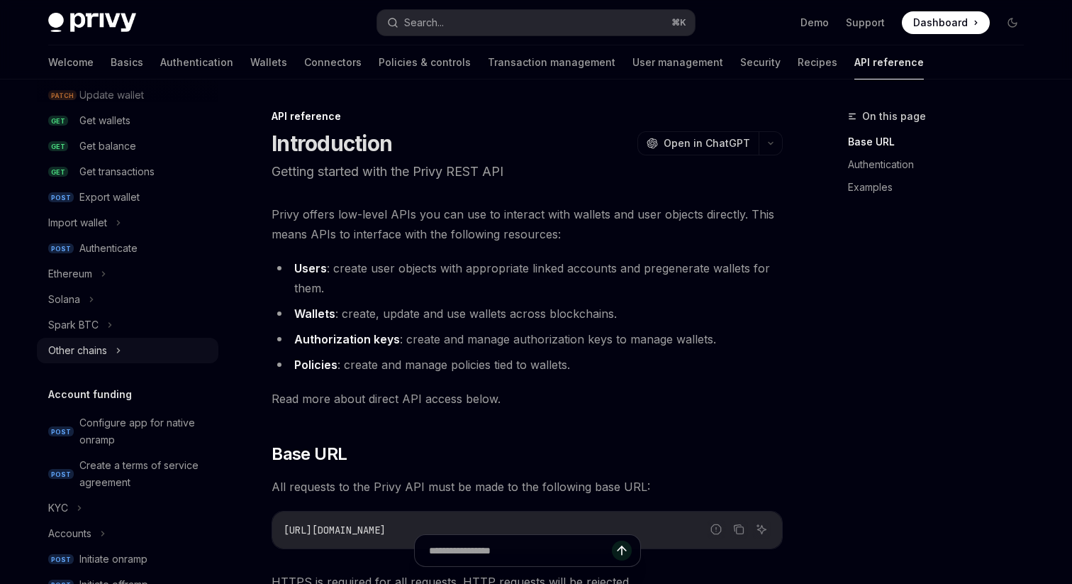
click at [87, 345] on div "Other chains" at bounding box center [77, 350] width 59 height 17
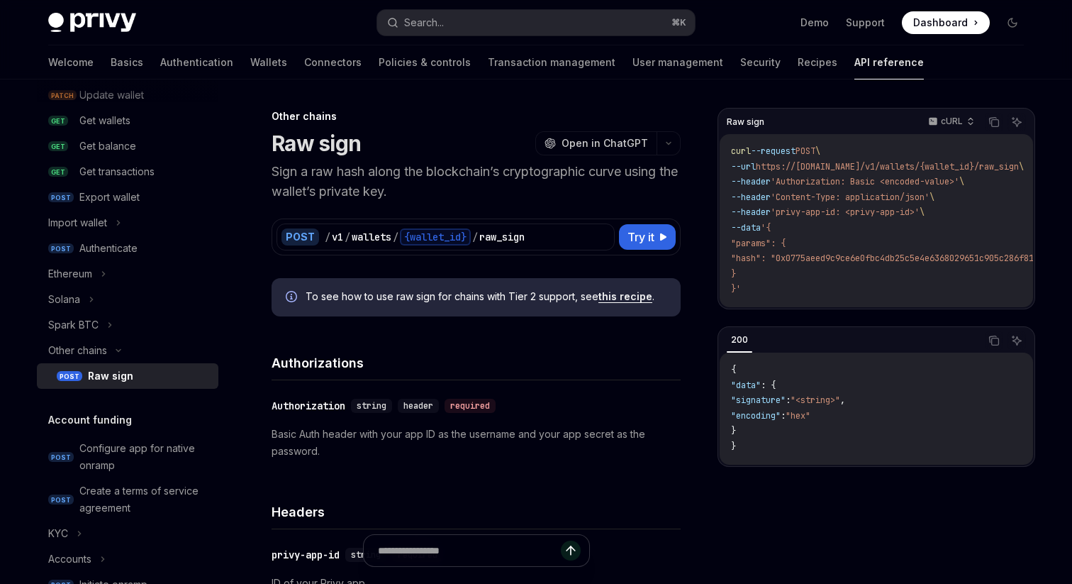
click at [622, 293] on link "this recipe" at bounding box center [626, 296] width 54 height 13
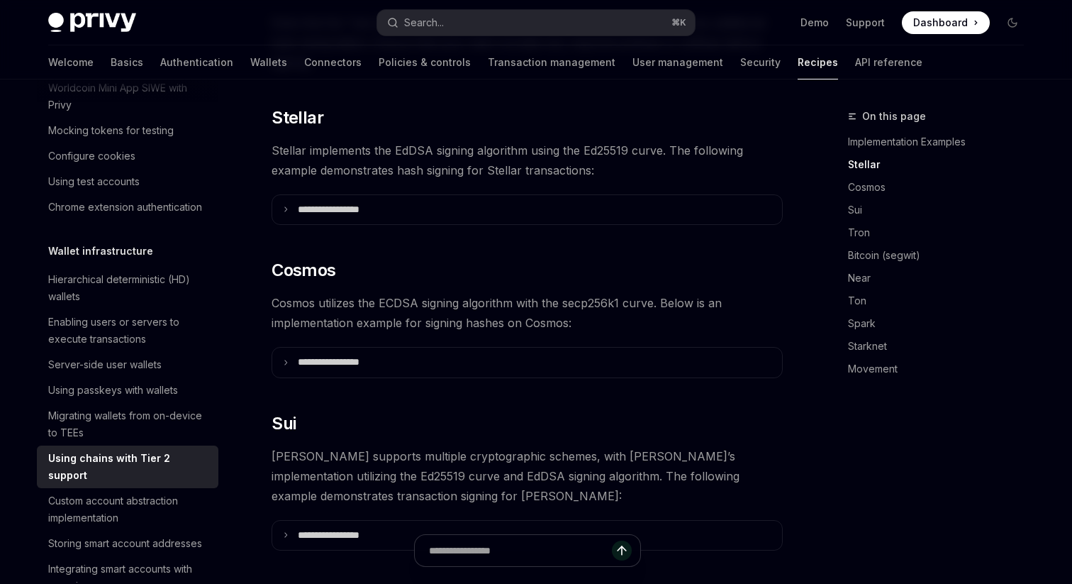
scroll to position [527, 0]
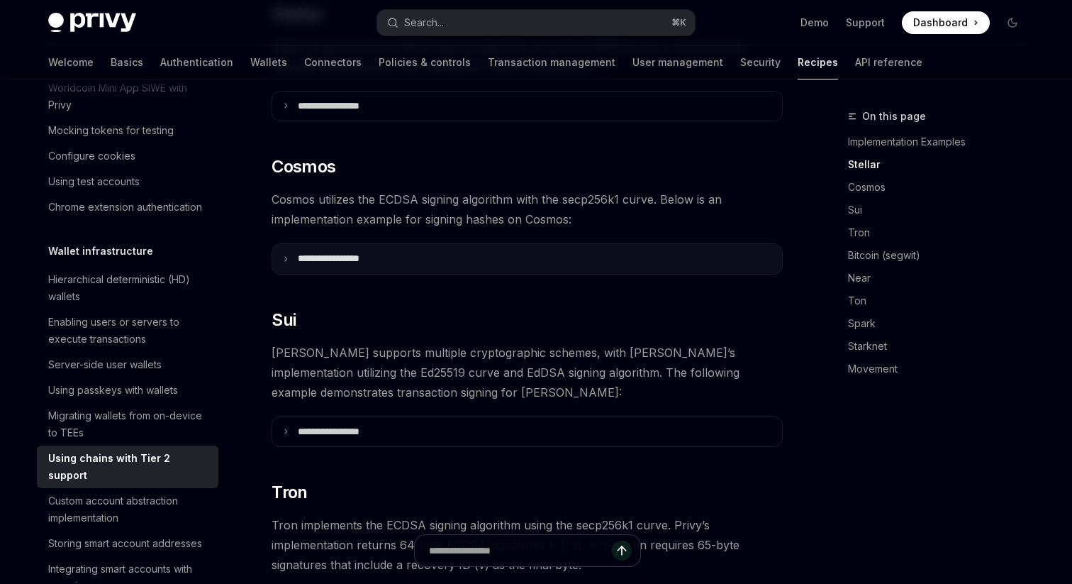
click at [554, 244] on summary "**********" at bounding box center [527, 259] width 510 height 30
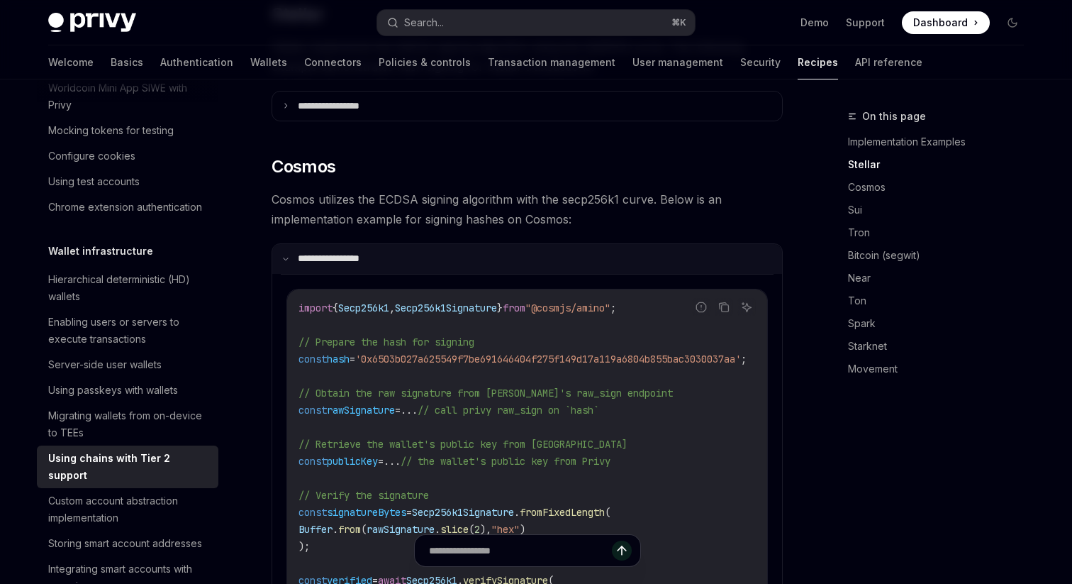
click at [554, 245] on summary "**********" at bounding box center [527, 259] width 510 height 30
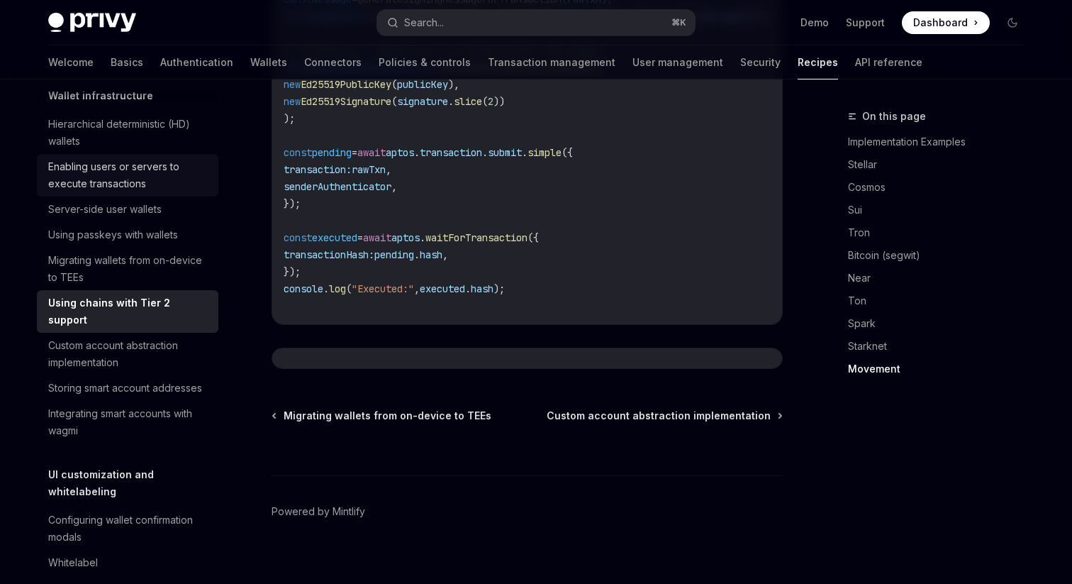
scroll to position [370, 0]
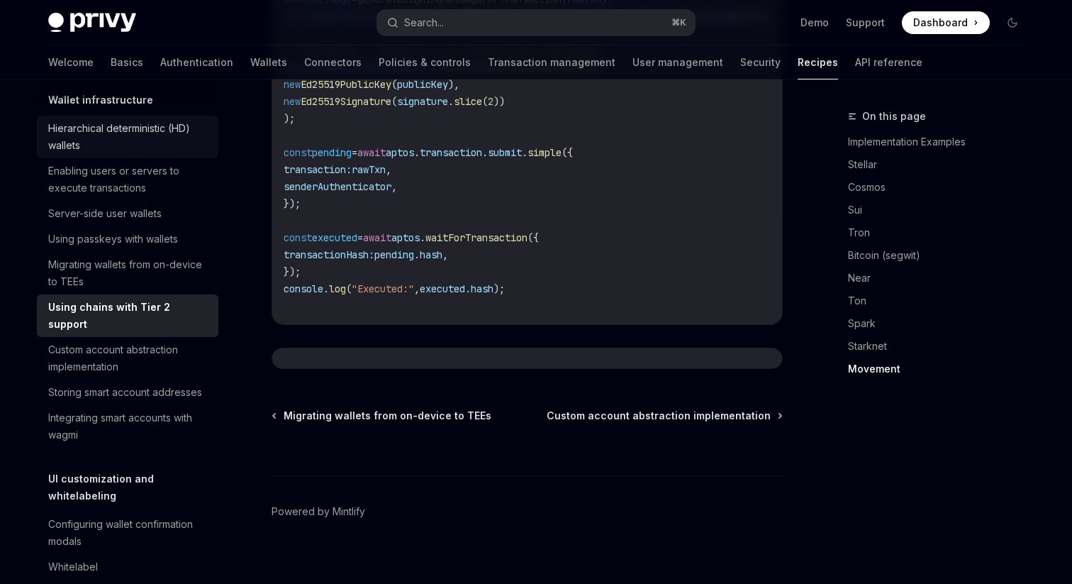
click at [128, 137] on div "Hierarchical deterministic (HD) wallets" at bounding box center [129, 137] width 162 height 34
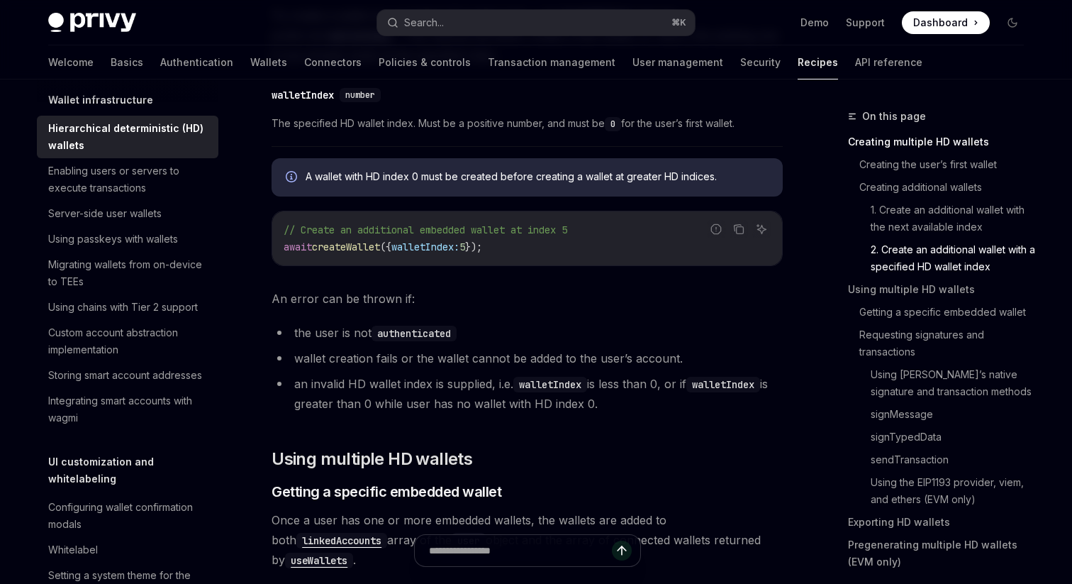
scroll to position [1327, 0]
click at [743, 226] on icon "Copy the contents from the code block" at bounding box center [740, 229] width 7 height 7
click at [715, 228] on icon "Report incorrect code" at bounding box center [716, 227] width 11 height 11
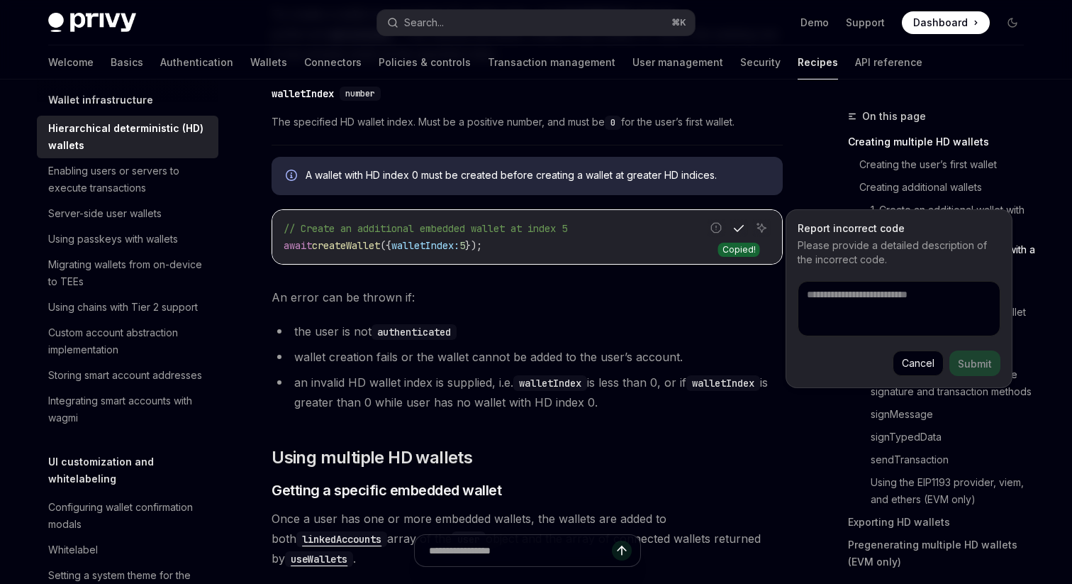
type textarea "*"
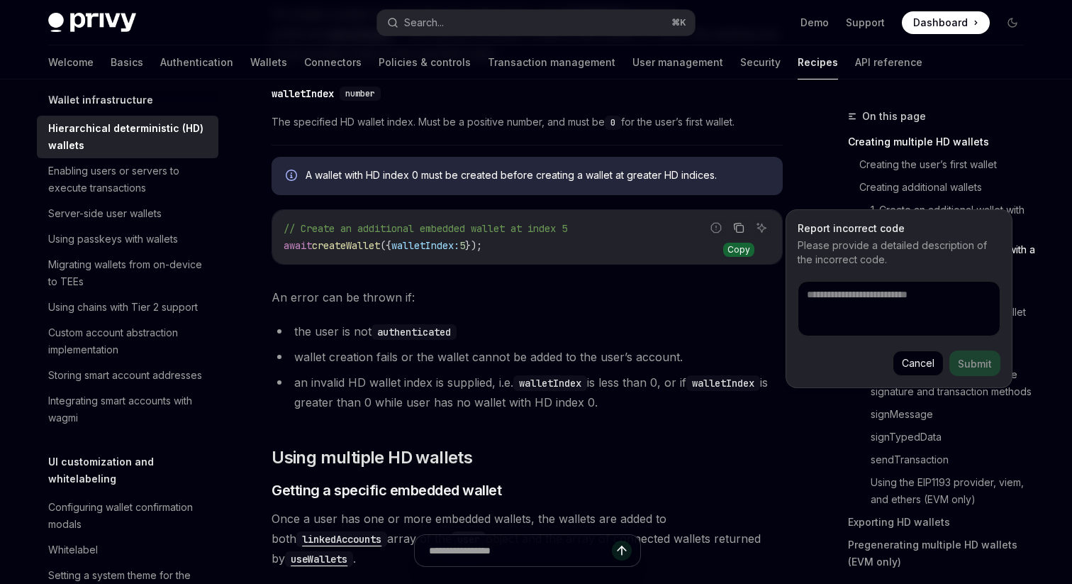
click at [735, 224] on icon "Copy the contents from the code block" at bounding box center [738, 227] width 11 height 11
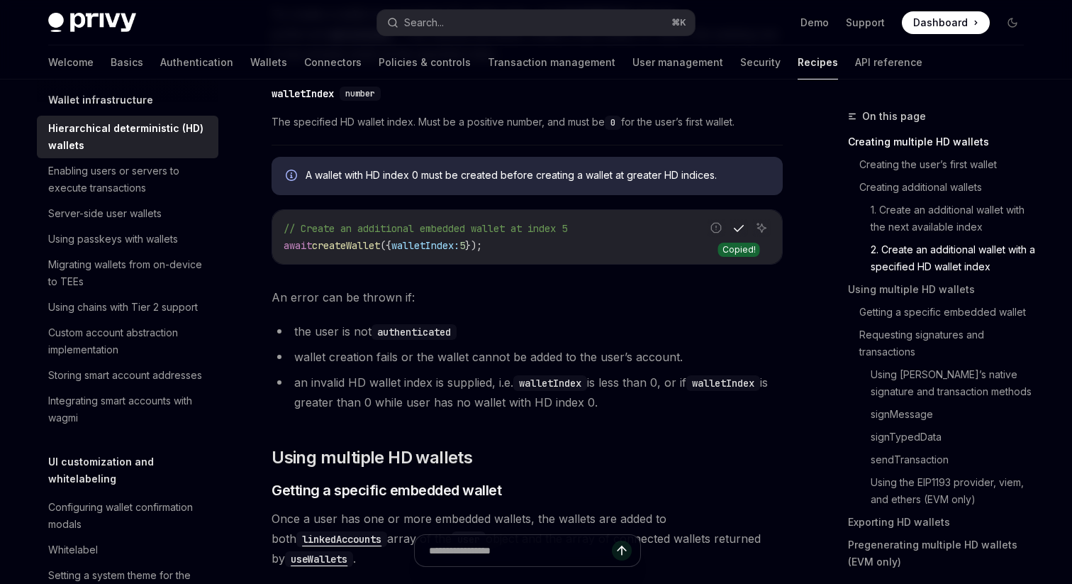
click at [735, 231] on icon "Copy the contents from the code block" at bounding box center [738, 228] width 11 height 8
click at [738, 226] on icon "Copy the contents from the code block" at bounding box center [738, 227] width 11 height 11
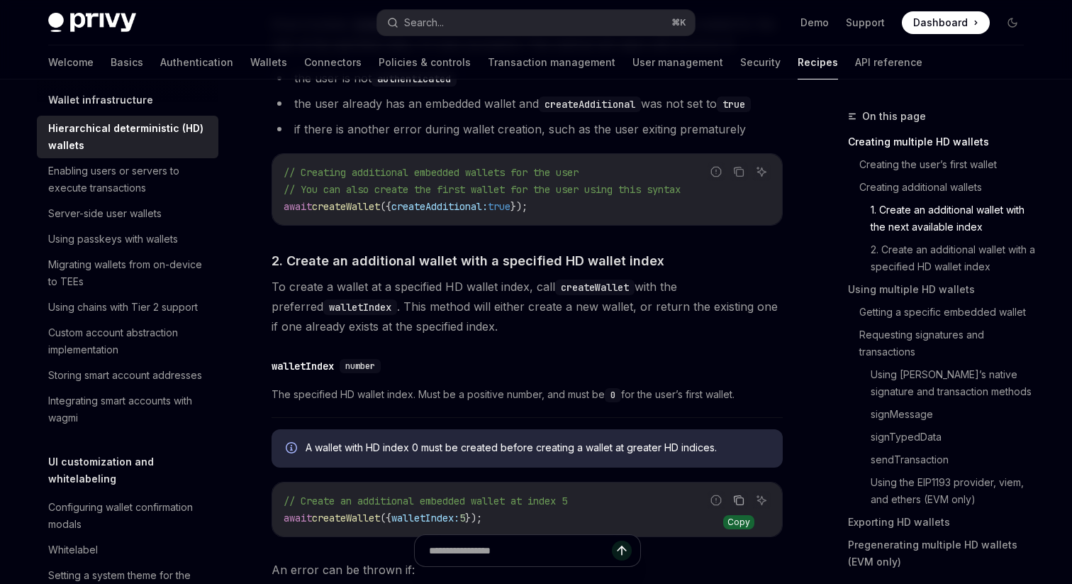
scroll to position [1047, 0]
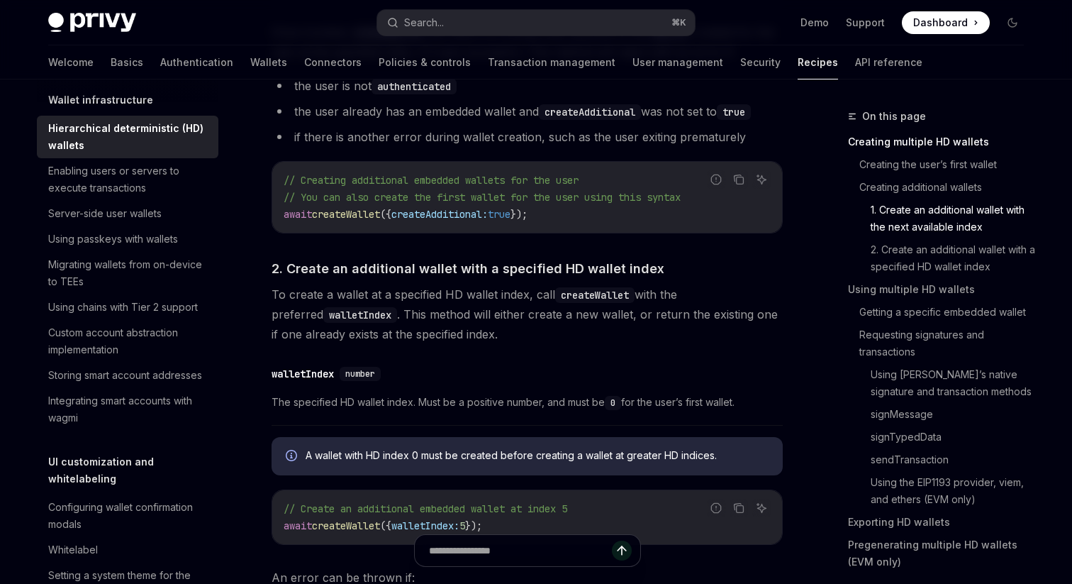
click at [733, 165] on div "// Creating additional embedded wallets for the user // You can also create the…" at bounding box center [527, 197] width 510 height 71
click at [735, 171] on button "Copy the contents from the code block" at bounding box center [739, 179] width 18 height 18
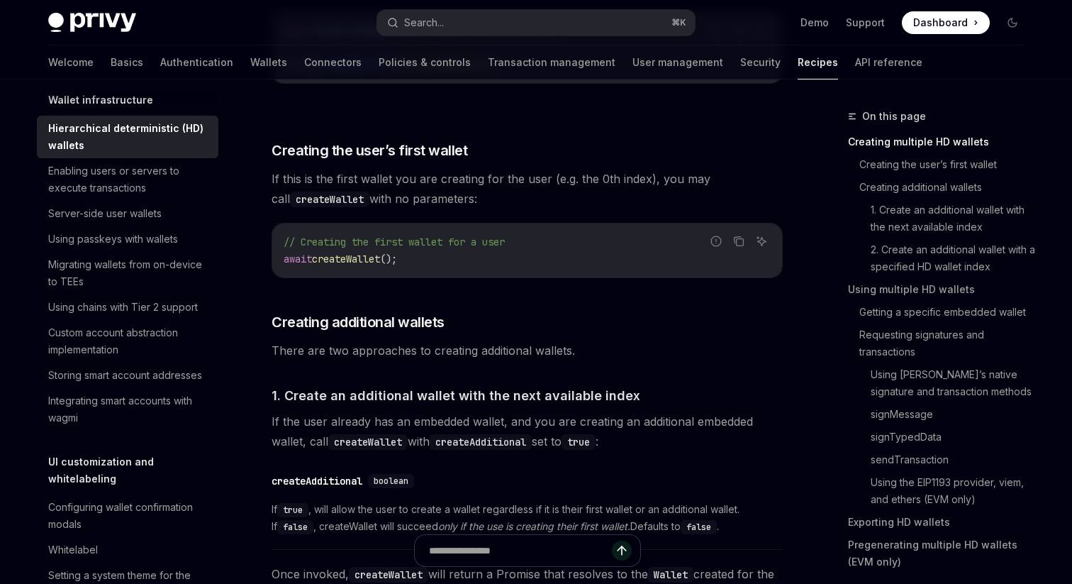
scroll to position [475, 0]
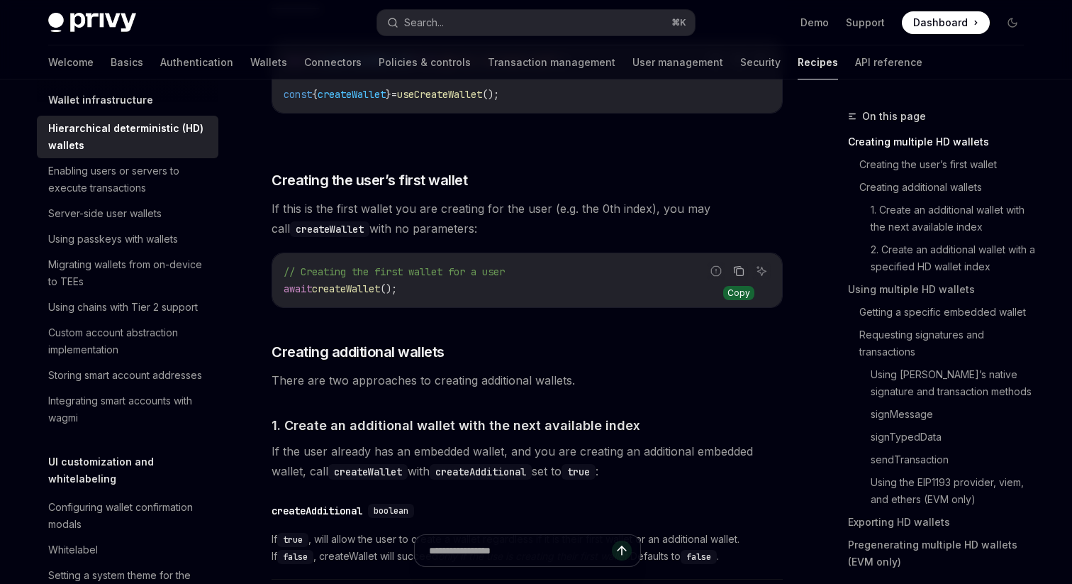
click at [747, 270] on button "Copy the contents from the code block" at bounding box center [739, 271] width 18 height 18
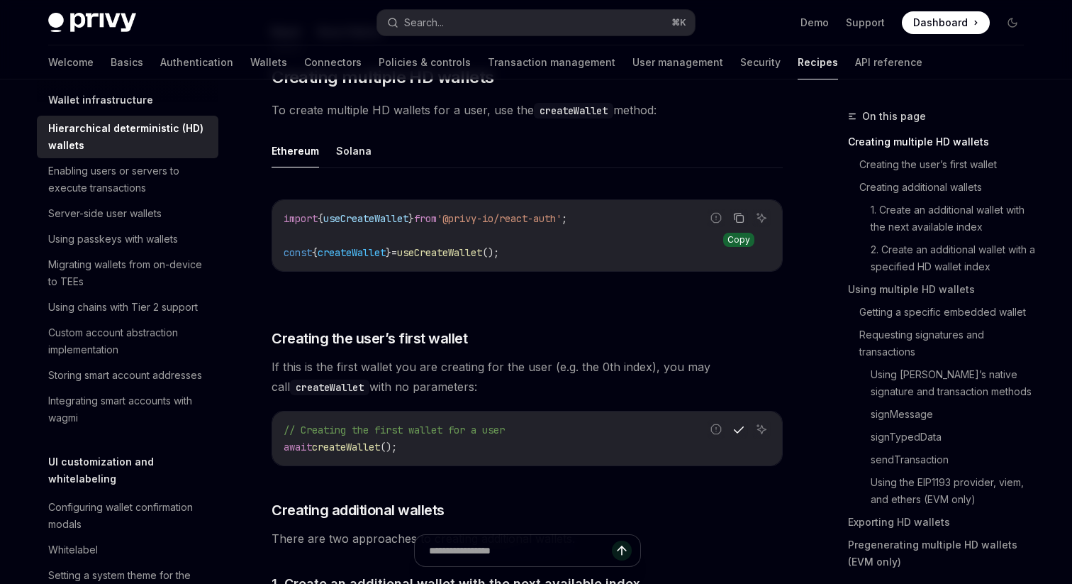
click at [740, 219] on icon "Copy the contents from the code block" at bounding box center [738, 217] width 11 height 11
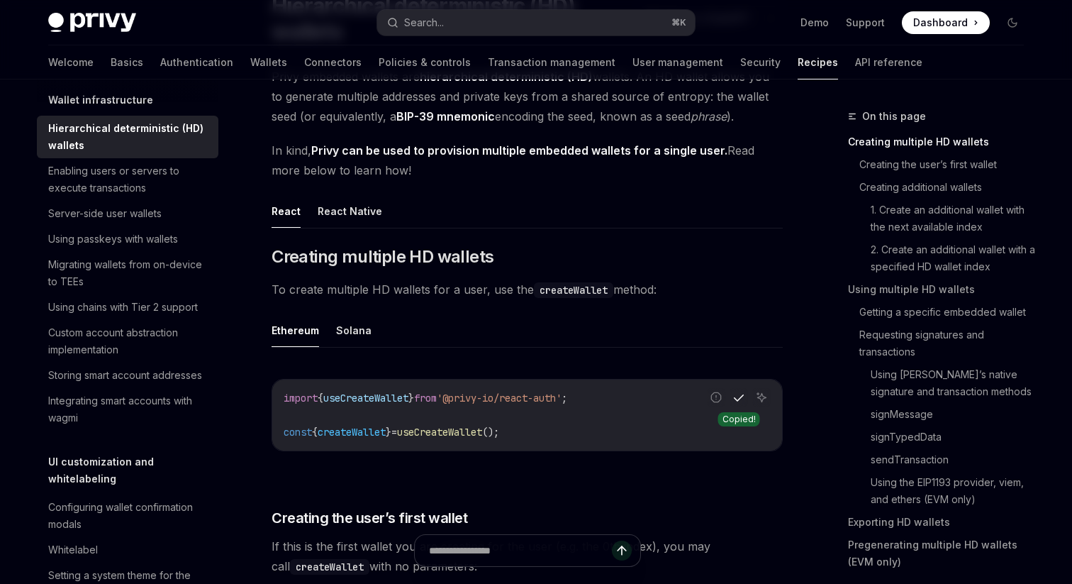
scroll to position [0, 0]
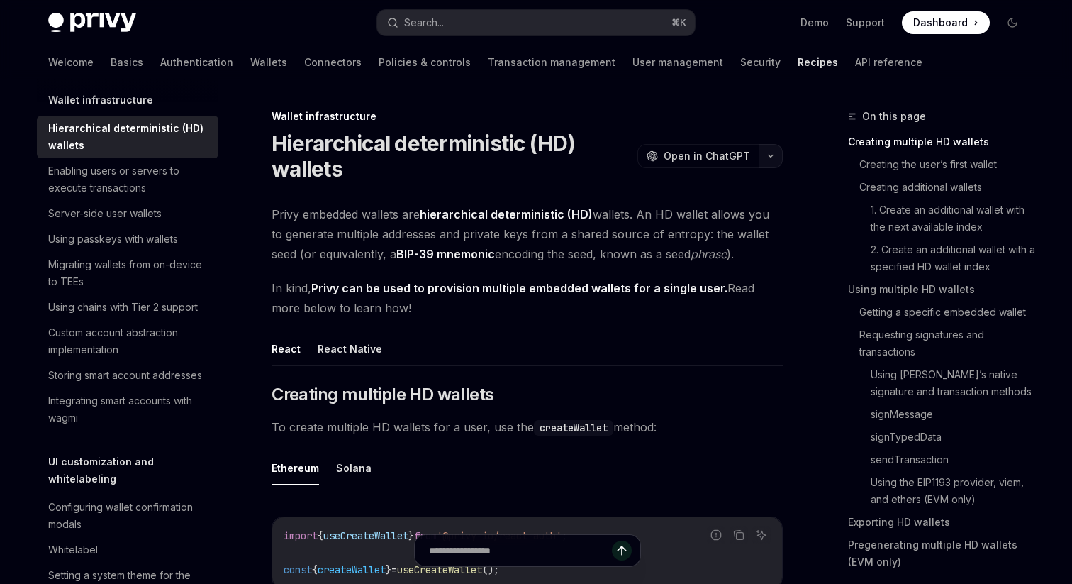
click at [777, 160] on button "button" at bounding box center [771, 156] width 24 height 24
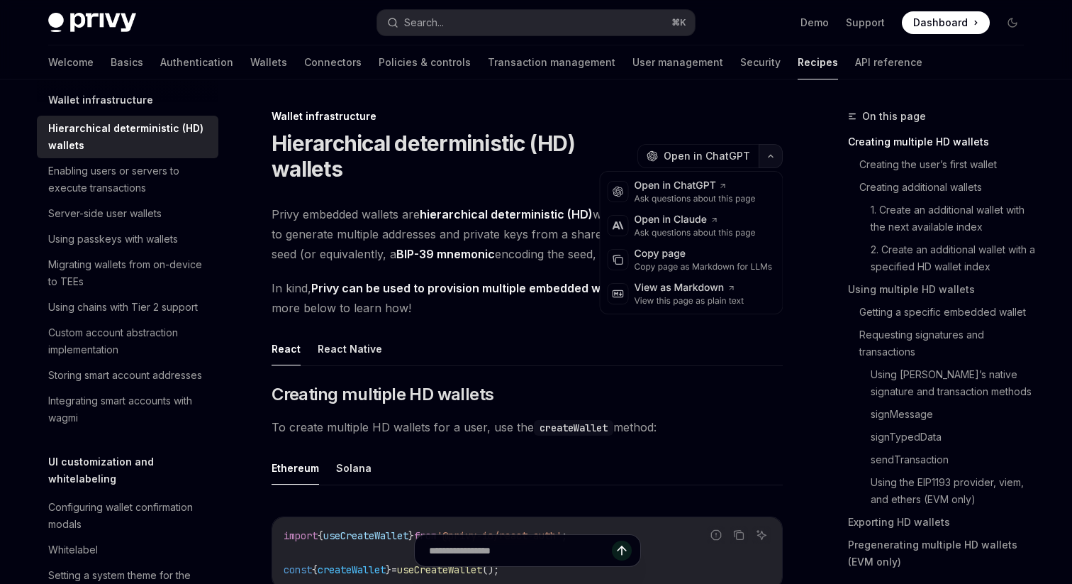
click at [777, 160] on button "button" at bounding box center [771, 156] width 24 height 24
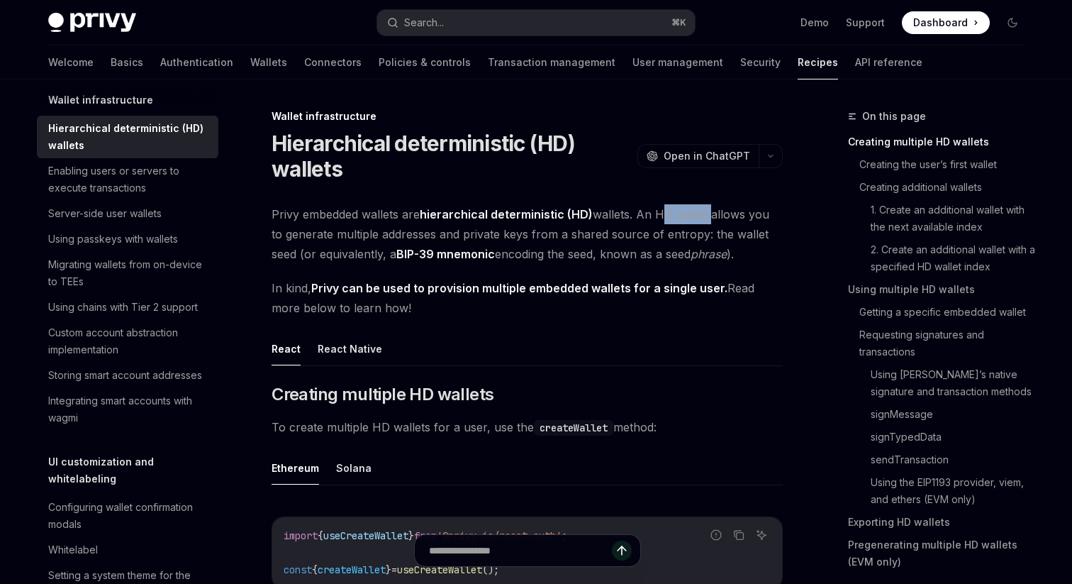
drag, startPoint x: 660, startPoint y: 216, endPoint x: 708, endPoint y: 206, distance: 49.1
click at [708, 206] on span "Privy embedded wallets are hierarchical deterministic (HD) wallets. An HD walle…" at bounding box center [527, 234] width 511 height 60
click at [706, 283] on strong "Privy can be used to provision multiple embedded wallets for a single user." at bounding box center [519, 288] width 416 height 14
click at [727, 285] on span "In kind, Privy can be used to provision multiple embedded wallets for a single …" at bounding box center [527, 298] width 511 height 40
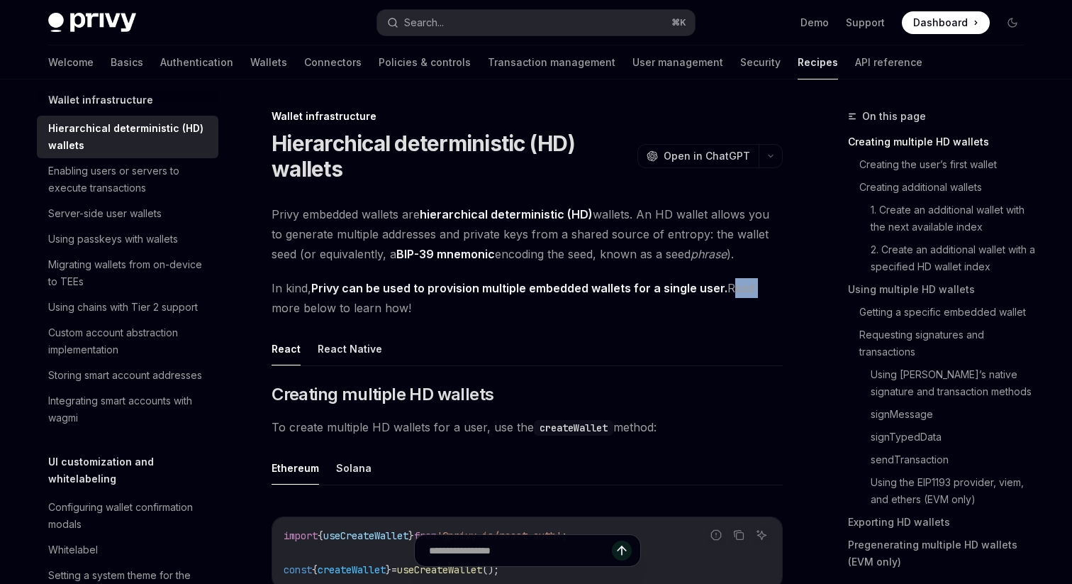
click at [727, 285] on span "In kind, Privy can be used to provision multiple embedded wallets for a single …" at bounding box center [527, 298] width 511 height 40
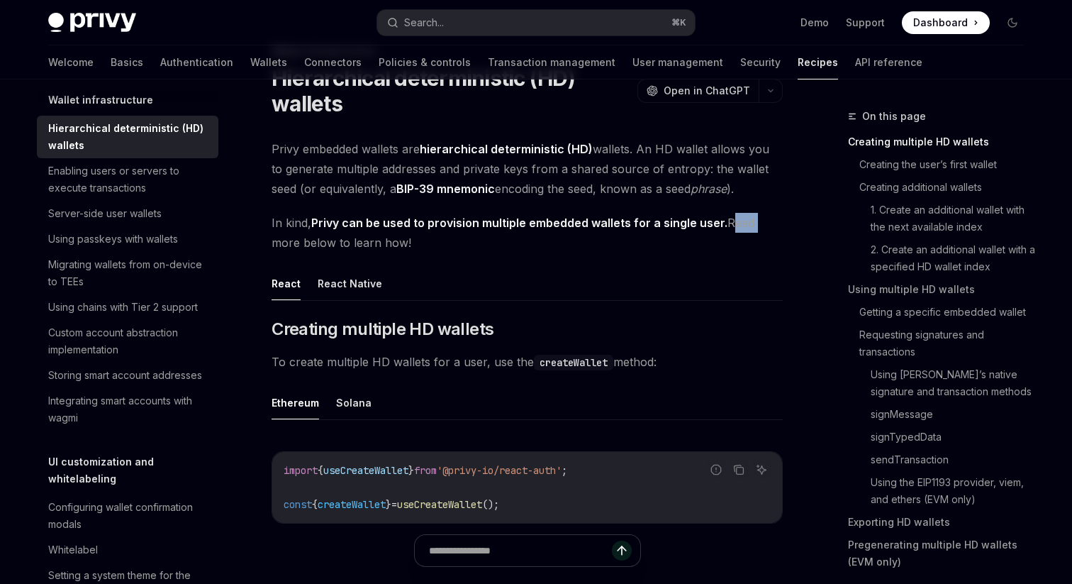
scroll to position [73, 0]
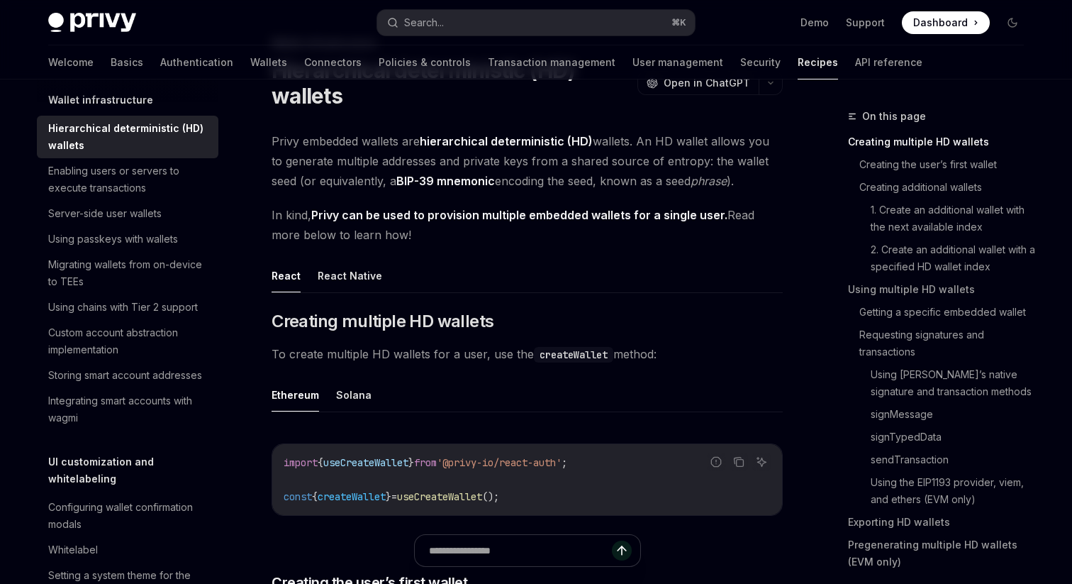
click at [511, 346] on span "To create multiple HD wallets for a user, use the createWallet method:" at bounding box center [527, 354] width 511 height 20
click at [563, 349] on code "createWallet" at bounding box center [573, 355] width 79 height 16
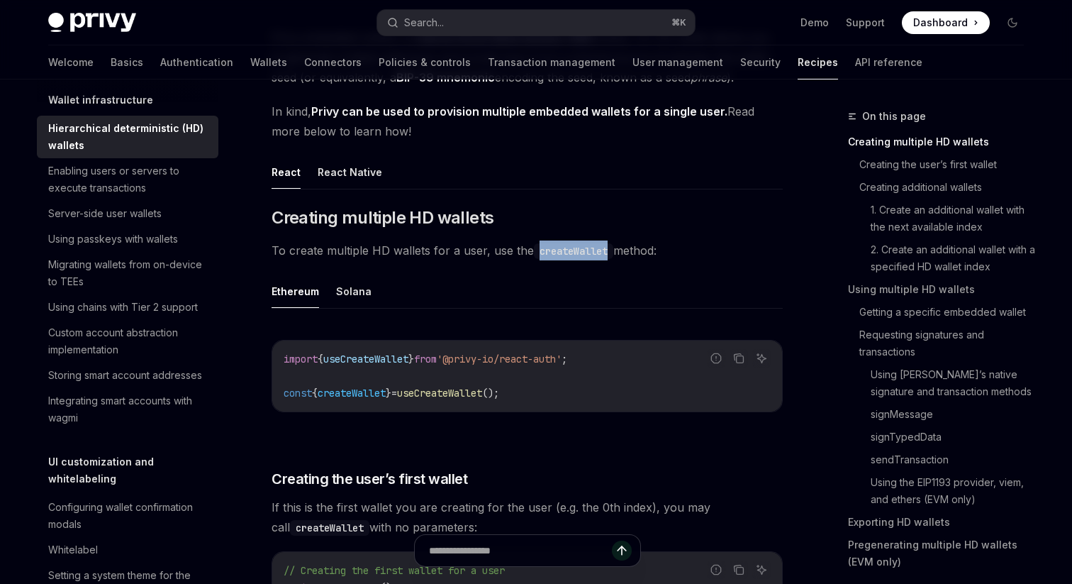
scroll to position [181, 0]
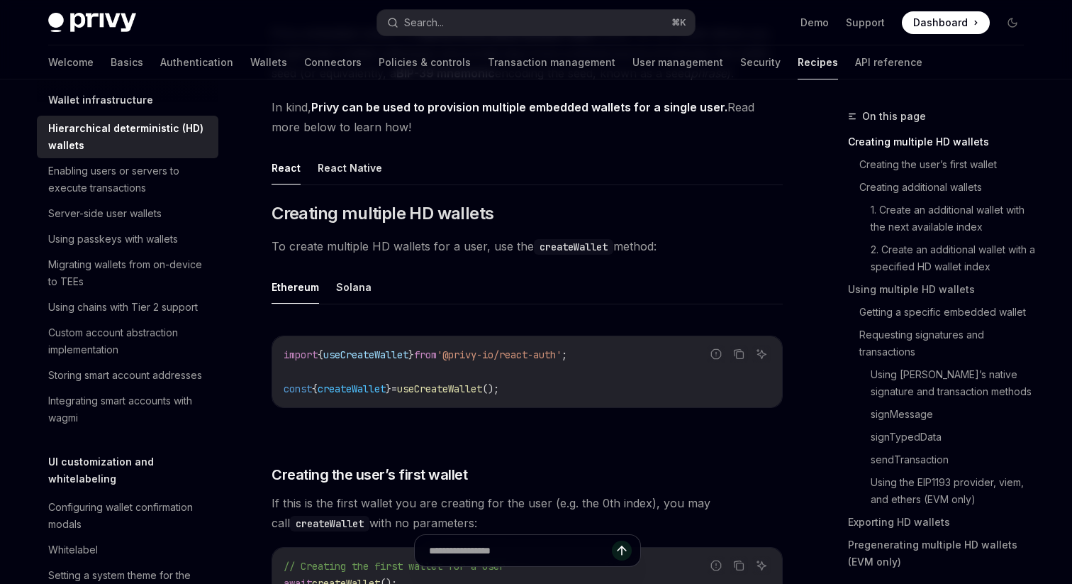
click at [482, 394] on span "useCreateWallet" at bounding box center [439, 388] width 85 height 13
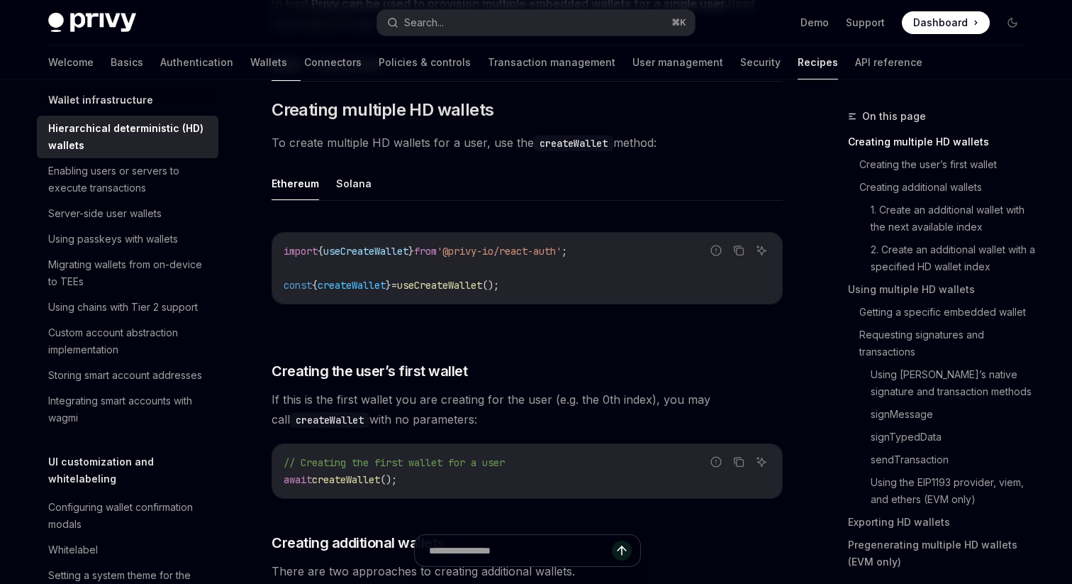
scroll to position [294, 0]
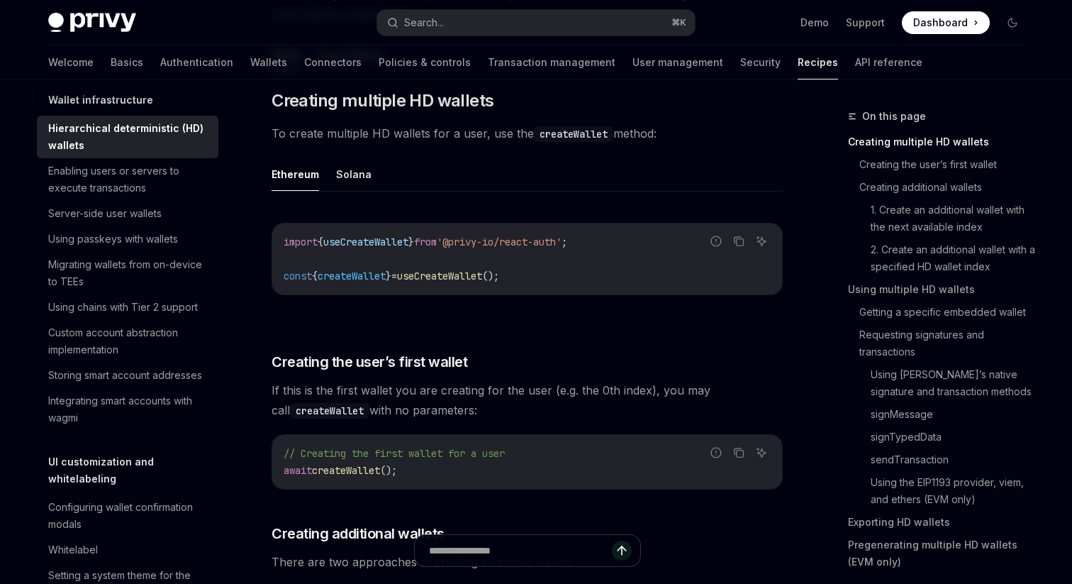
click at [497, 447] on span "// Creating the first wallet for a user" at bounding box center [394, 453] width 221 height 13
click at [499, 447] on span "// Creating the first wallet for a user" at bounding box center [394, 453] width 221 height 13
click at [498, 451] on span "// Creating the first wallet for a user" at bounding box center [394, 453] width 221 height 13
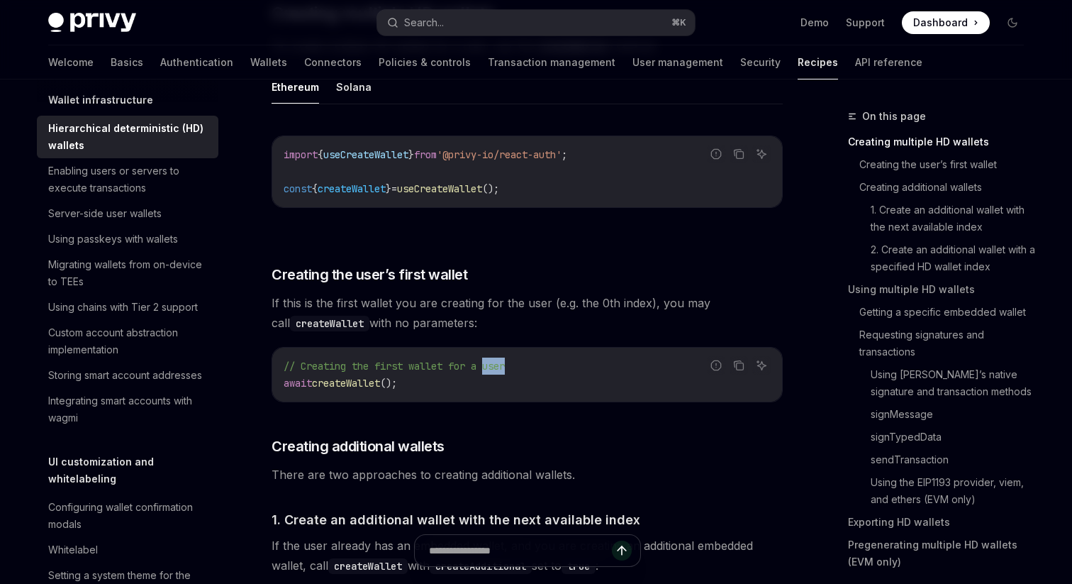
scroll to position [387, 0]
